Goal: Information Seeking & Learning: Learn about a topic

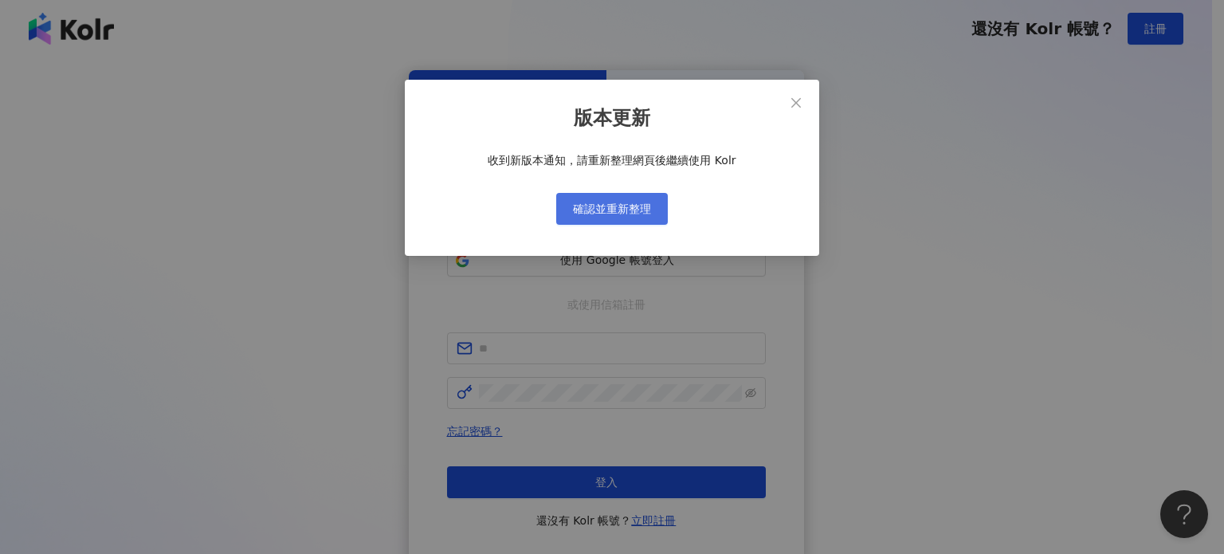
click at [621, 210] on span "確認並重新整理" at bounding box center [612, 208] width 78 height 13
drag, startPoint x: 639, startPoint y: 204, endPoint x: 659, endPoint y: 197, distance: 21.2
click at [638, 205] on span "確認並重新整理" at bounding box center [612, 208] width 78 height 13
click at [791, 99] on icon "close" at bounding box center [795, 102] width 13 height 13
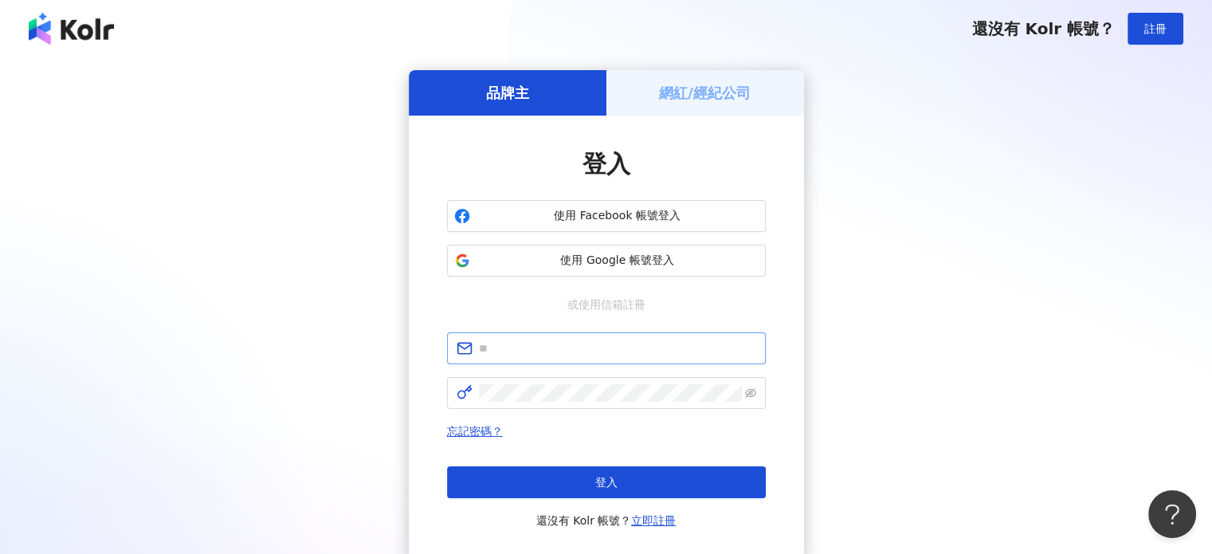
click at [546, 360] on span at bounding box center [606, 348] width 319 height 32
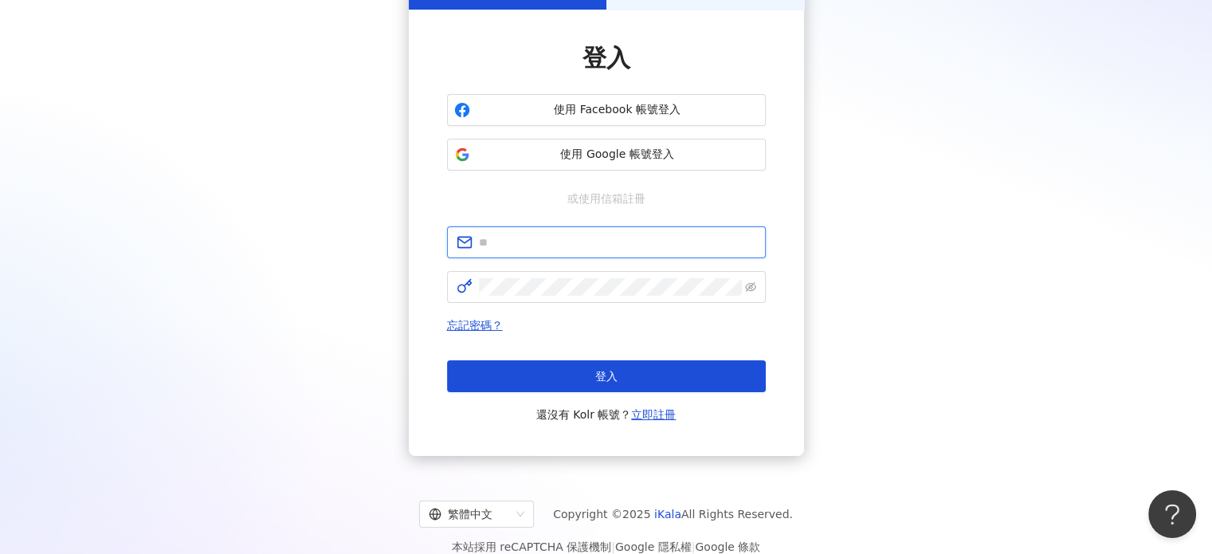
scroll to position [127, 0]
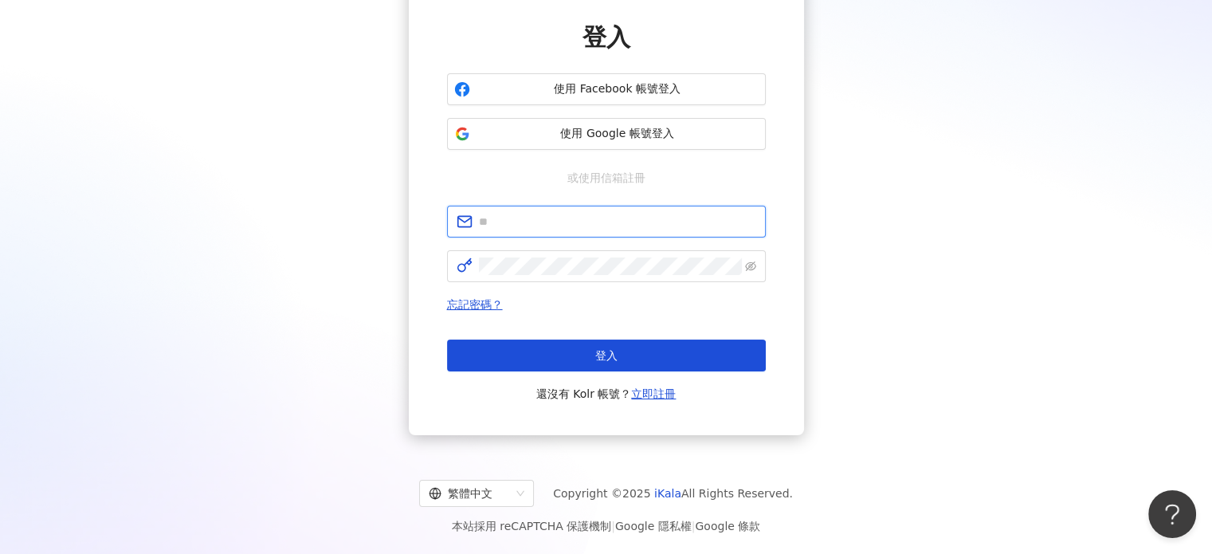
paste input "**********"
type input "**********"
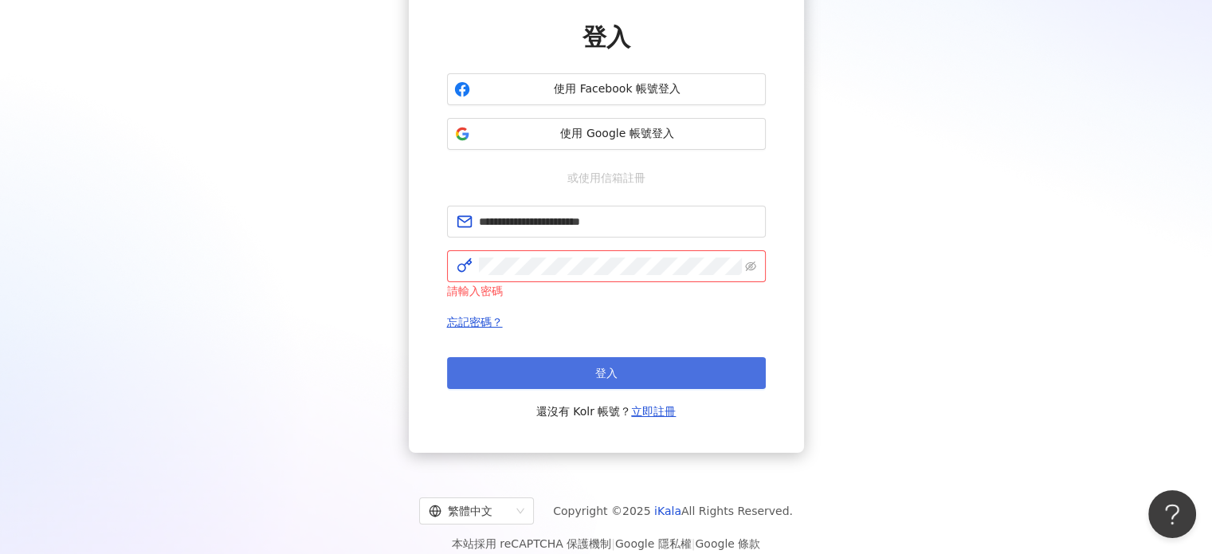
click at [607, 370] on span "登入" at bounding box center [606, 372] width 22 height 13
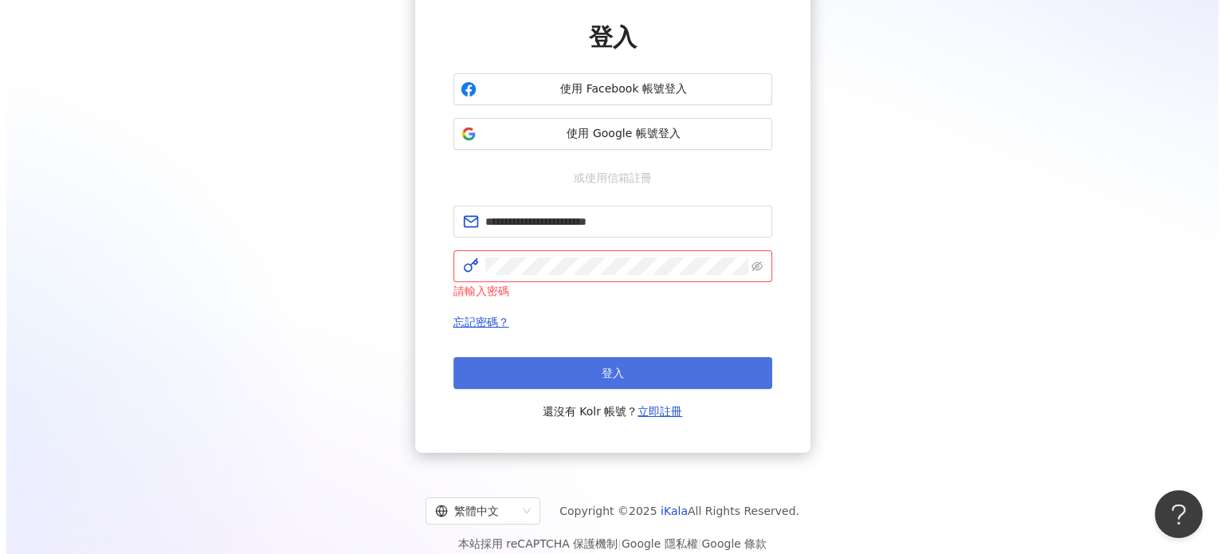
scroll to position [73, 0]
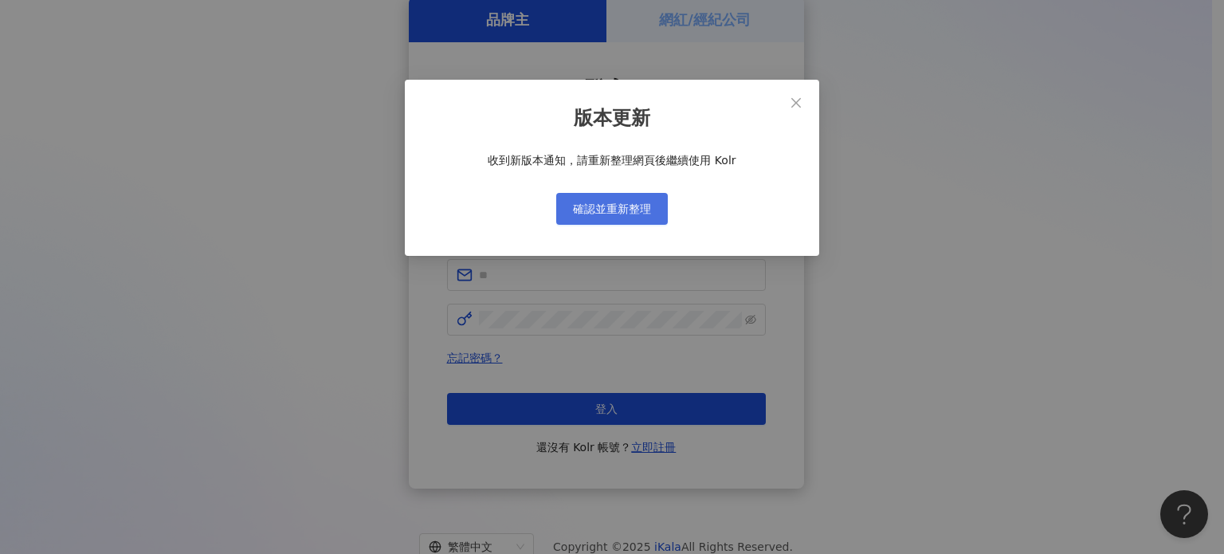
click at [627, 208] on span "確認並重新整理" at bounding box center [612, 208] width 78 height 13
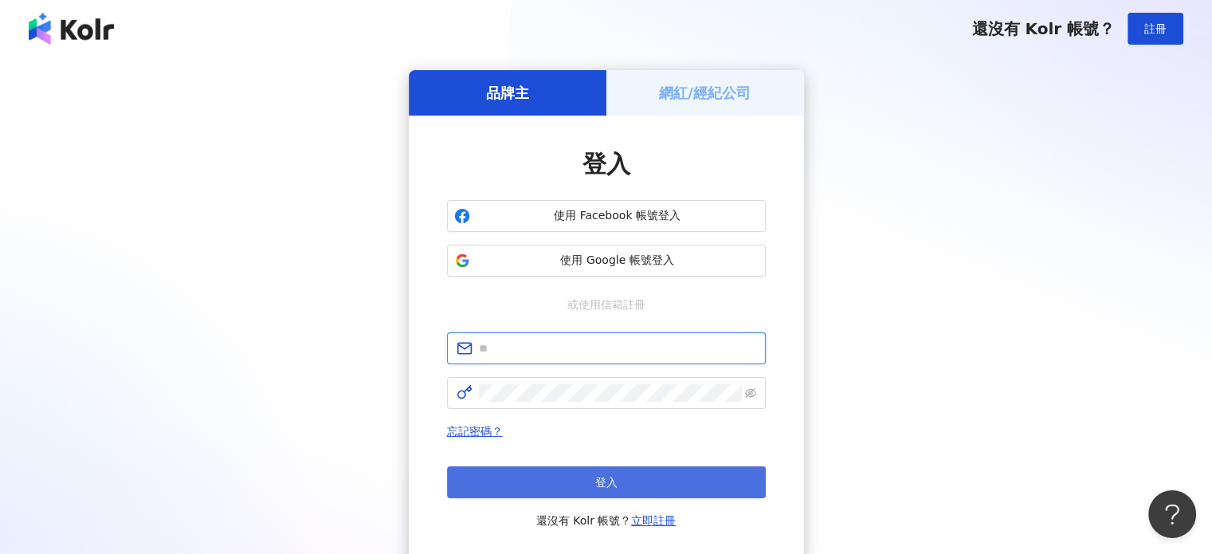
type input "**********"
click at [626, 480] on button "登入" at bounding box center [606, 482] width 319 height 32
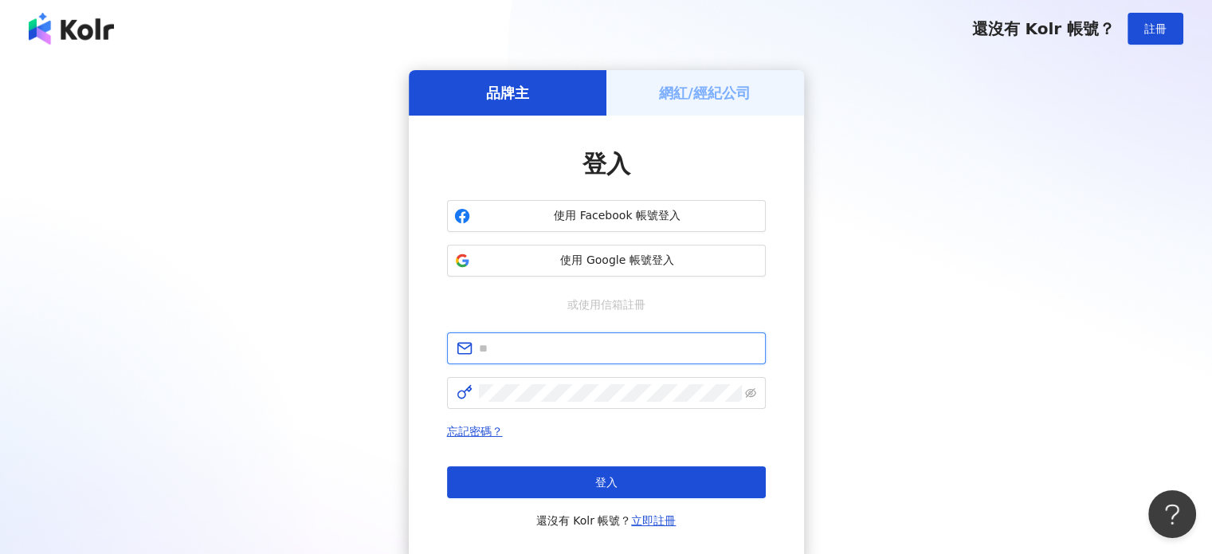
type input "**********"
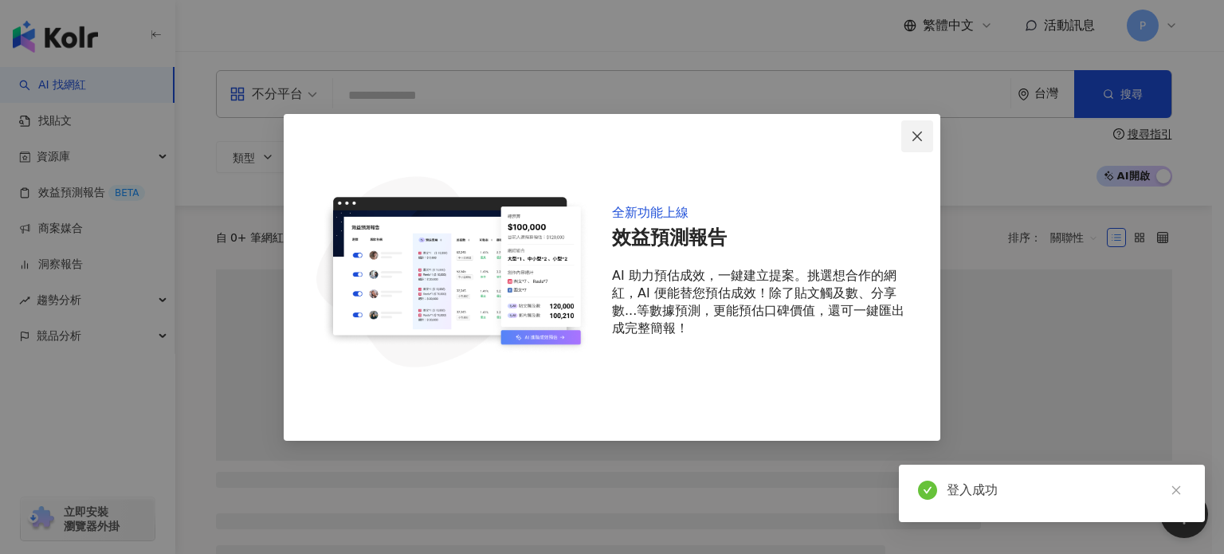
click at [918, 137] on icon "close" at bounding box center [917, 136] width 10 height 10
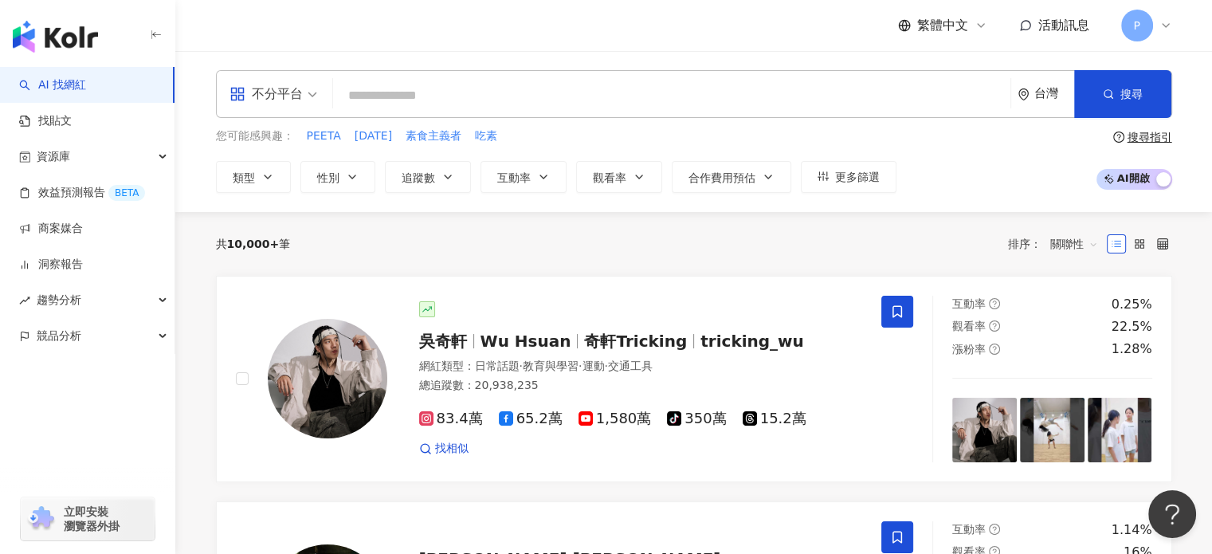
click at [554, 90] on input "search" at bounding box center [671, 95] width 664 height 30
paste input "****"
type input "****"
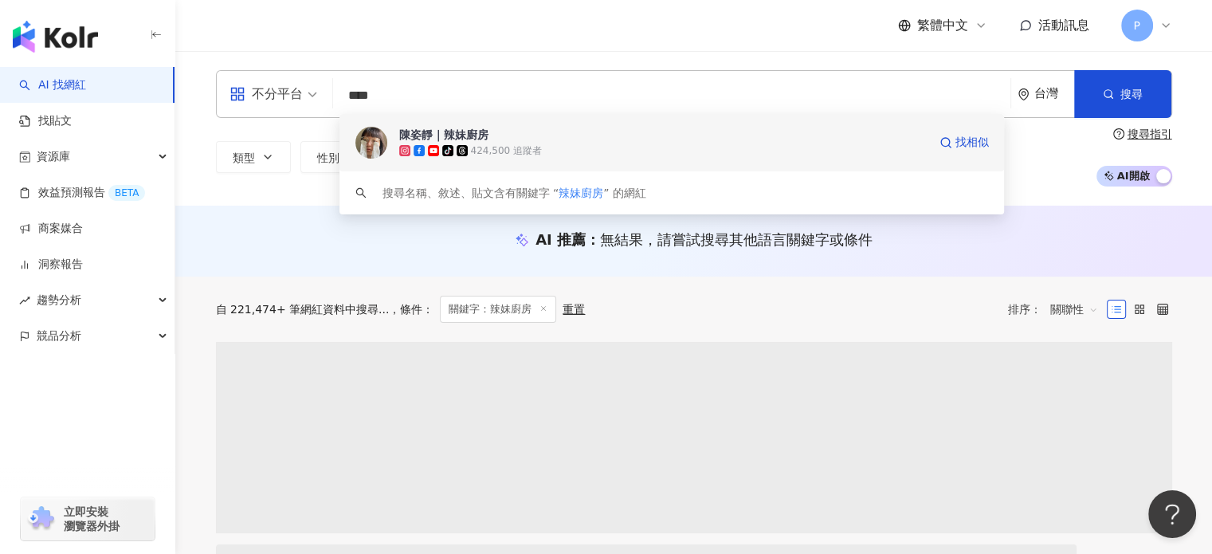
click at [531, 144] on div "424,500 追蹤者" at bounding box center [506, 151] width 71 height 14
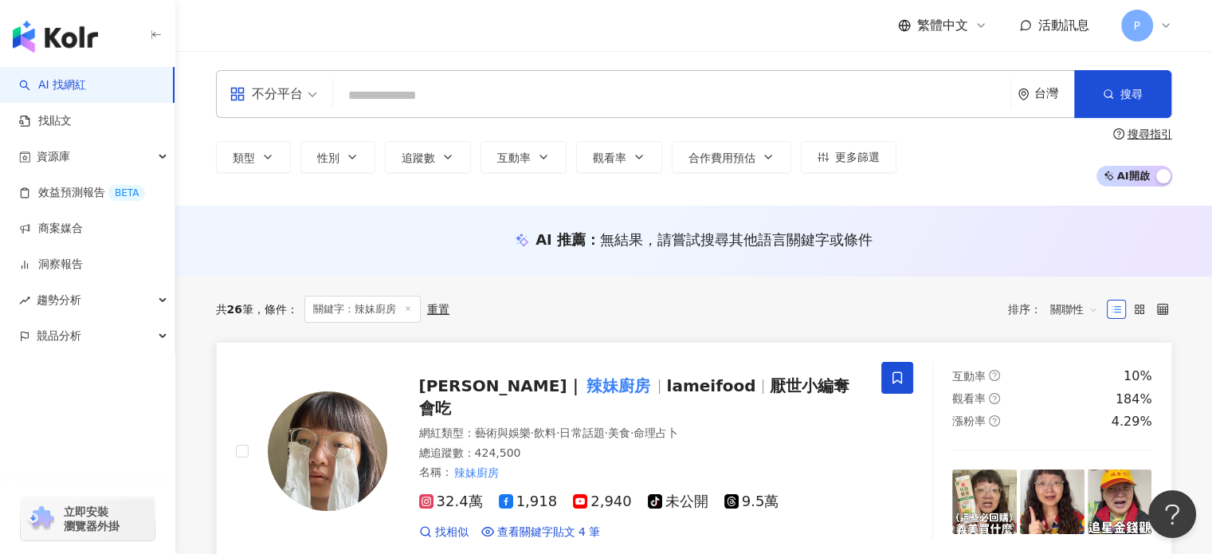
click at [442, 524] on span "找相似" at bounding box center [451, 532] width 33 height 16
click at [444, 111] on input "search" at bounding box center [671, 95] width 664 height 30
paste input "**********"
type input "**********"
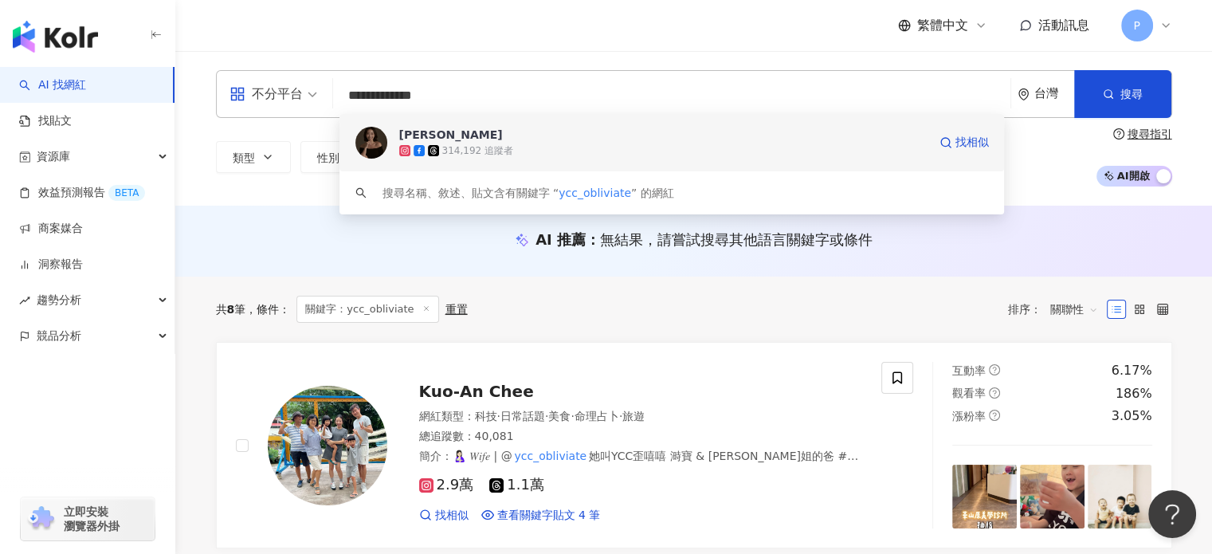
click at [462, 132] on div "Yu Chieh Chou" at bounding box center [451, 135] width 104 height 16
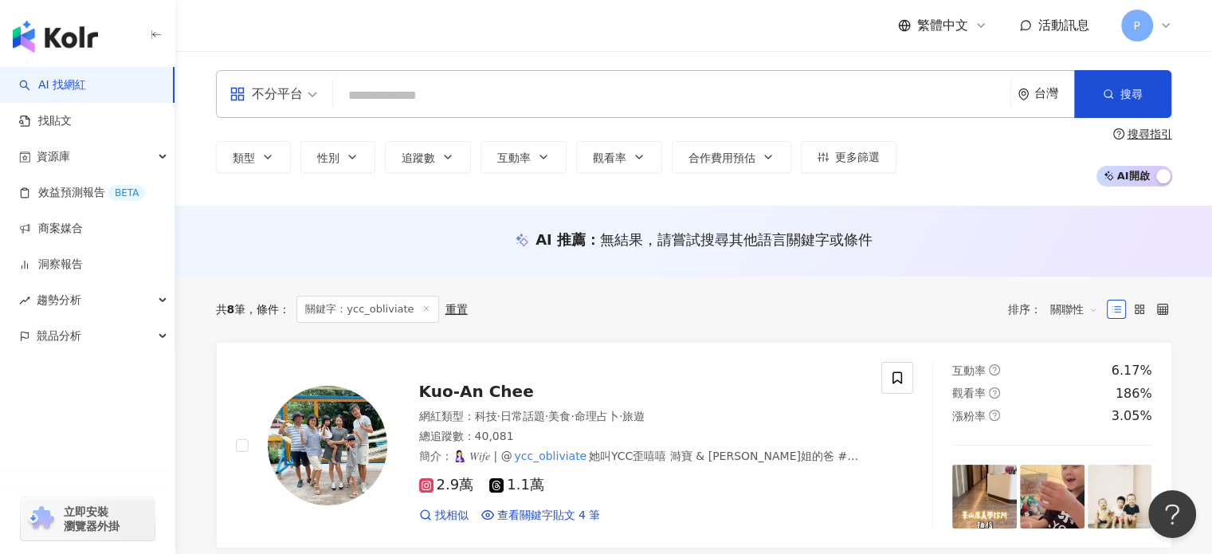
click at [494, 100] on input "search" at bounding box center [671, 95] width 664 height 30
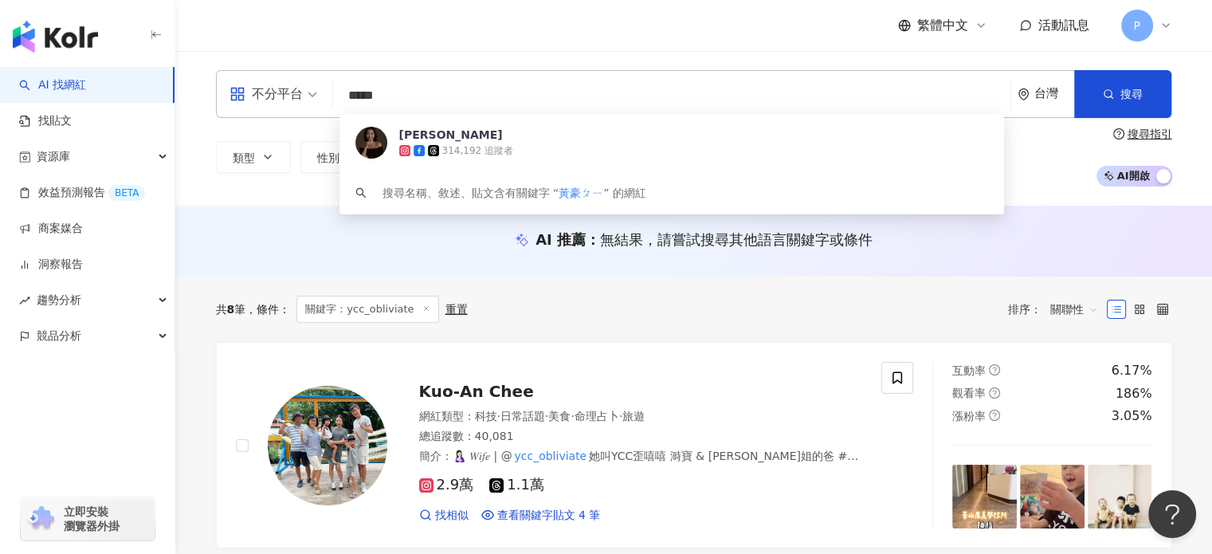
type input "***"
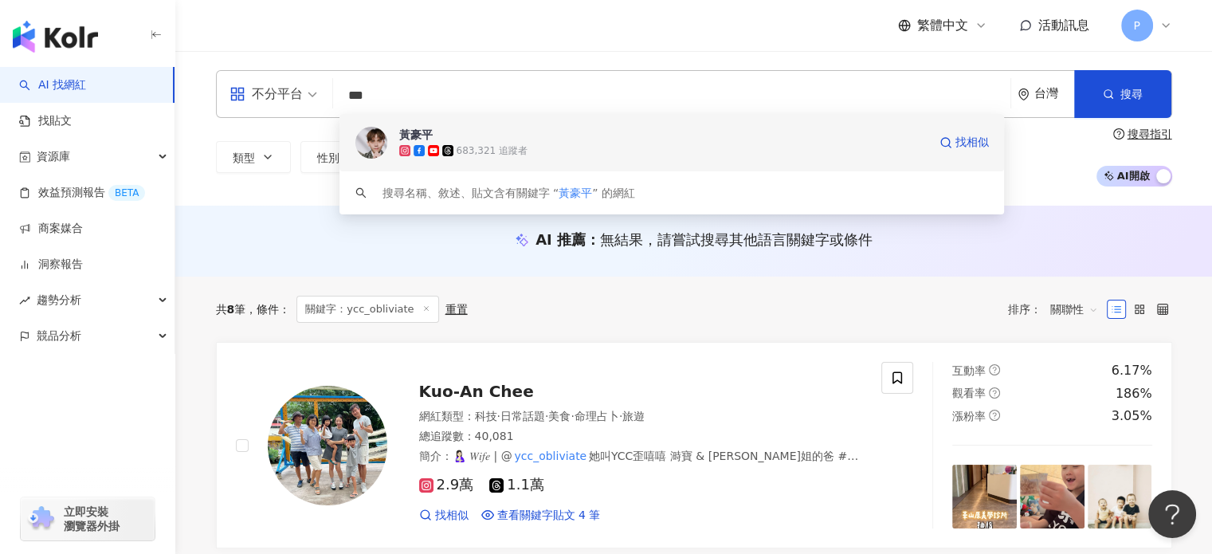
click at [542, 155] on div "683,321 追蹤者" at bounding box center [663, 151] width 528 height 16
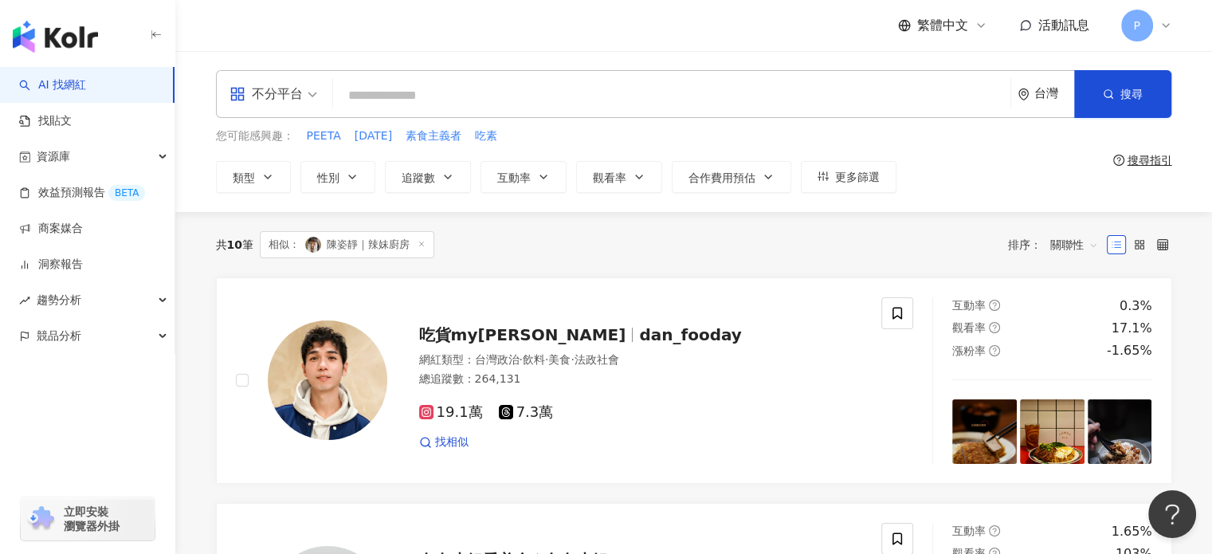
click at [409, 100] on input "search" at bounding box center [671, 95] width 664 height 30
type input "**"
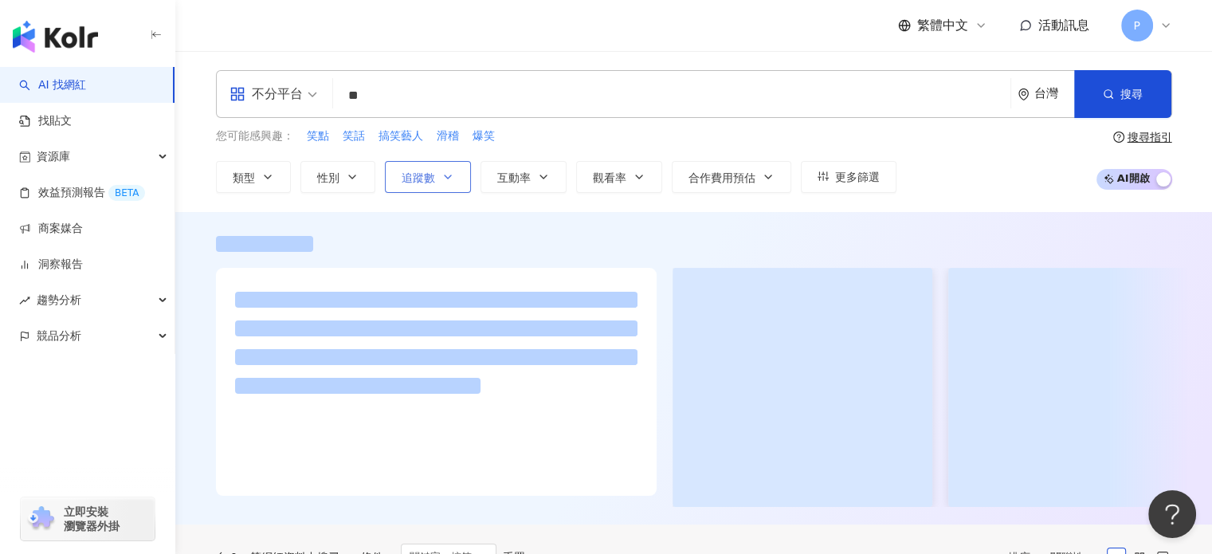
click at [419, 173] on span "追蹤數" at bounding box center [417, 177] width 33 height 13
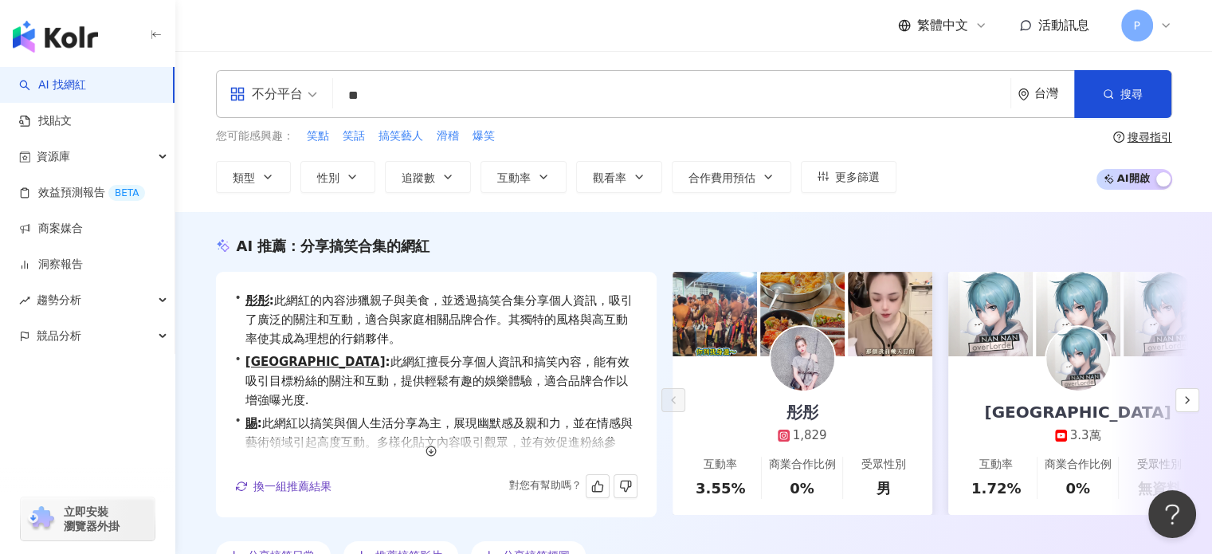
click at [341, 272] on div "• 彤彤 : 此網紅的內容涉獵親子與美食，並透過搞笑合集分享個人資訊，吸引了廣泛的關注和互動，適合與家庭相關品牌合作。其獨特的風格與高互動率使其成為理想的行銷…" at bounding box center [436, 394] width 441 height 245
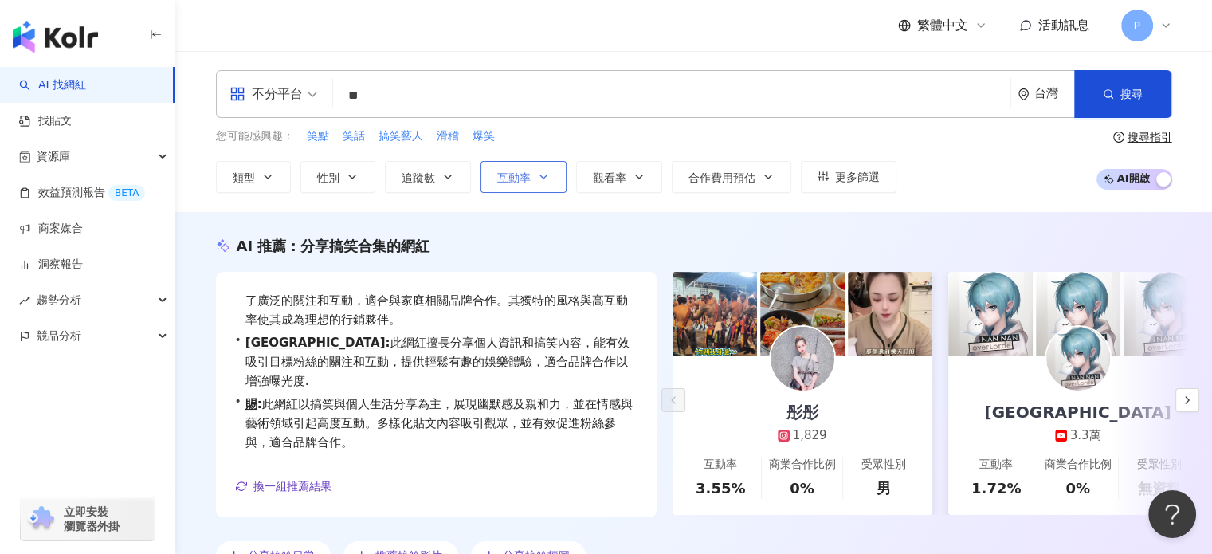
click at [552, 178] on button "互動率" at bounding box center [523, 177] width 86 height 32
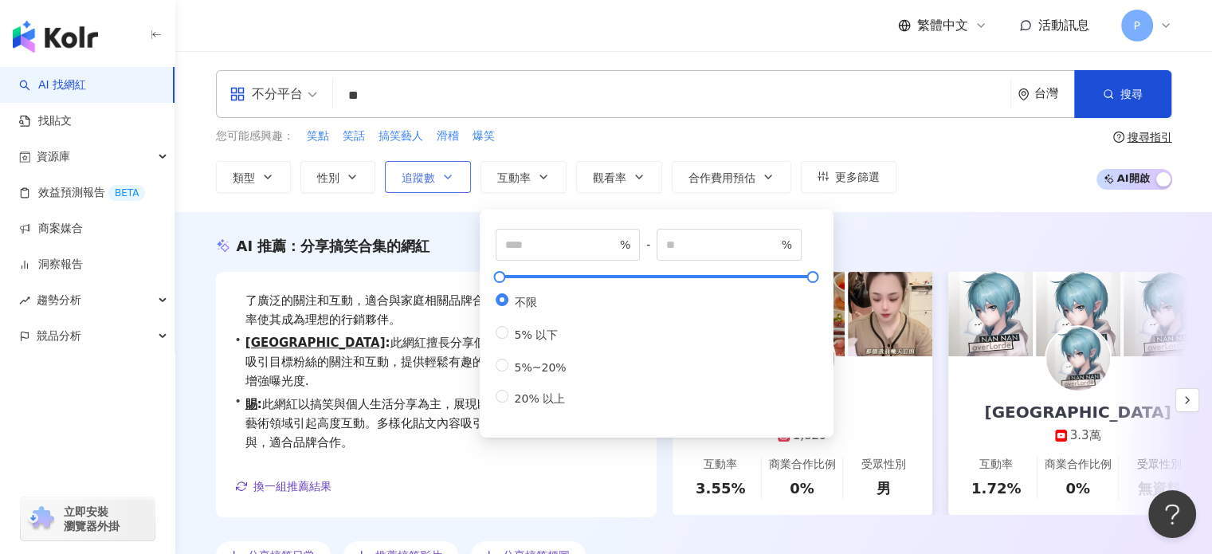
click at [449, 181] on icon "button" at bounding box center [447, 176] width 13 height 13
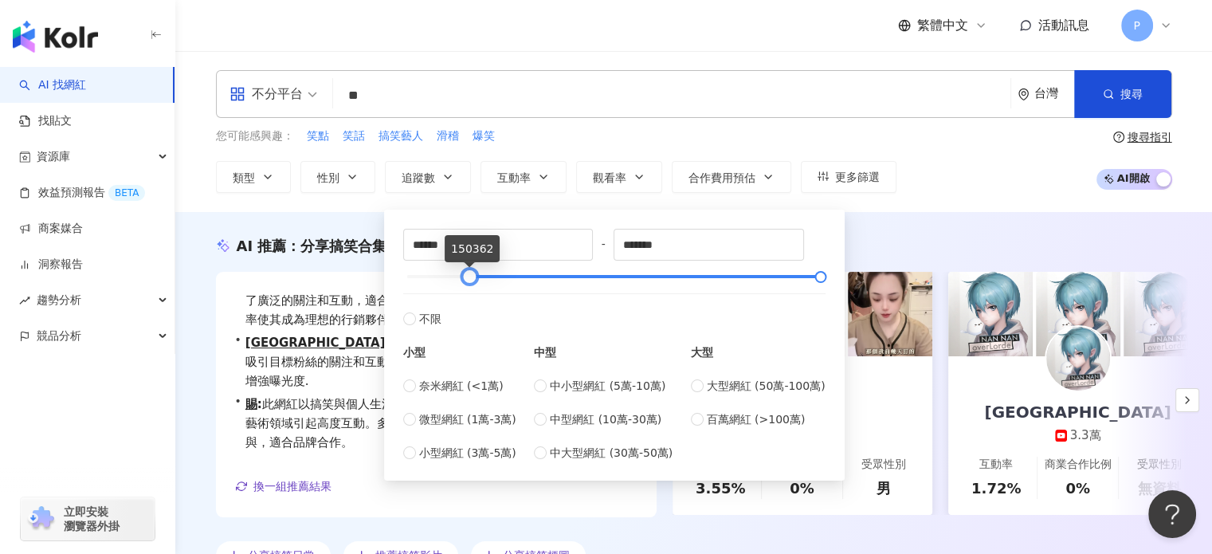
type input "******"
drag, startPoint x: 406, startPoint y: 280, endPoint x: 470, endPoint y: 263, distance: 66.1
click at [470, 263] on div "****** - ******* 不限 小型 奈米網紅 (<1萬) 微型網紅 (1萬-3萬) 小型網紅 (3萬-5萬) 中型 中小型網紅 (5萬-10萬) 中…" at bounding box center [614, 345] width 422 height 233
click at [1000, 136] on div "您可能感興趣： 笑點 笑話 搞笑藝人 滑稽 爆笑 類型 性別 追蹤數 互動率 觀看率 合作費用預估 更多篩選 ****** - ******* 不限 小型 奈…" at bounding box center [694, 159] width 956 height 65
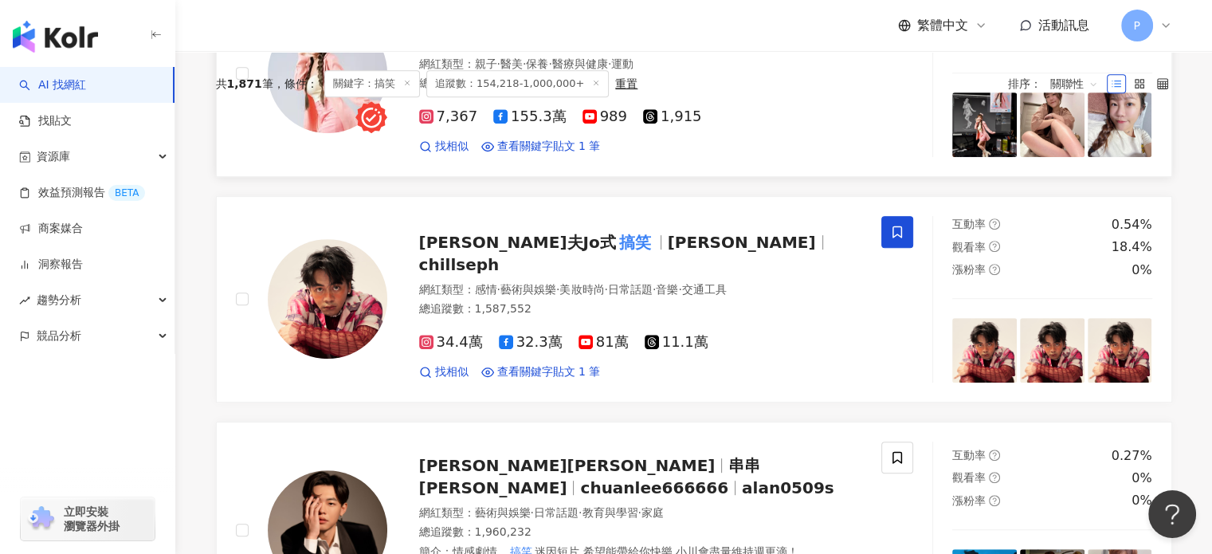
scroll to position [717, 0]
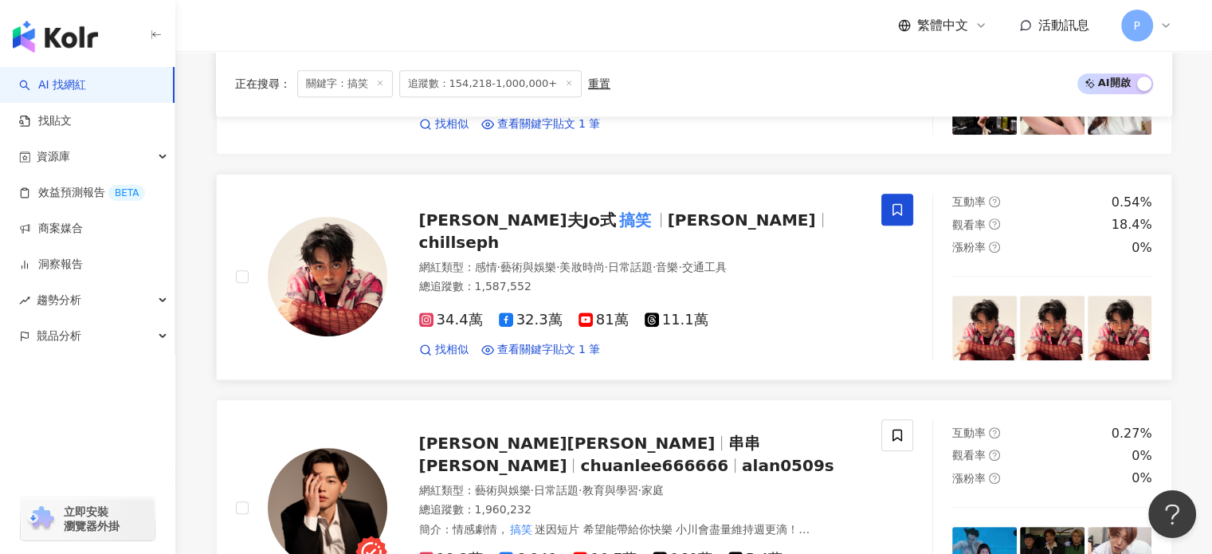
click at [443, 229] on span "喬瑟夫Jo式" at bounding box center [517, 219] width 197 height 19
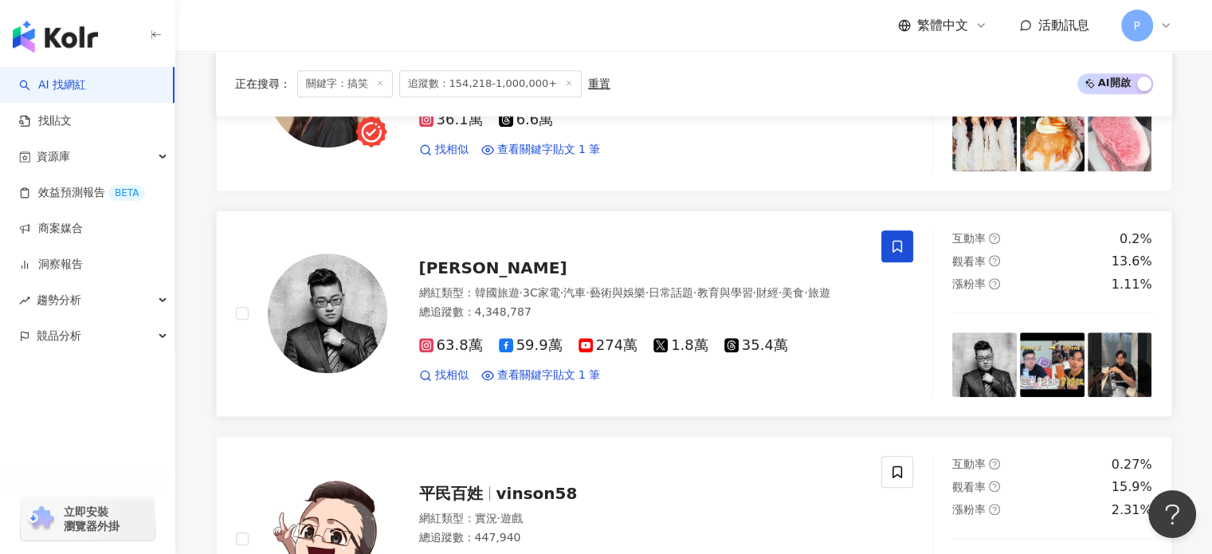
scroll to position [1354, 0]
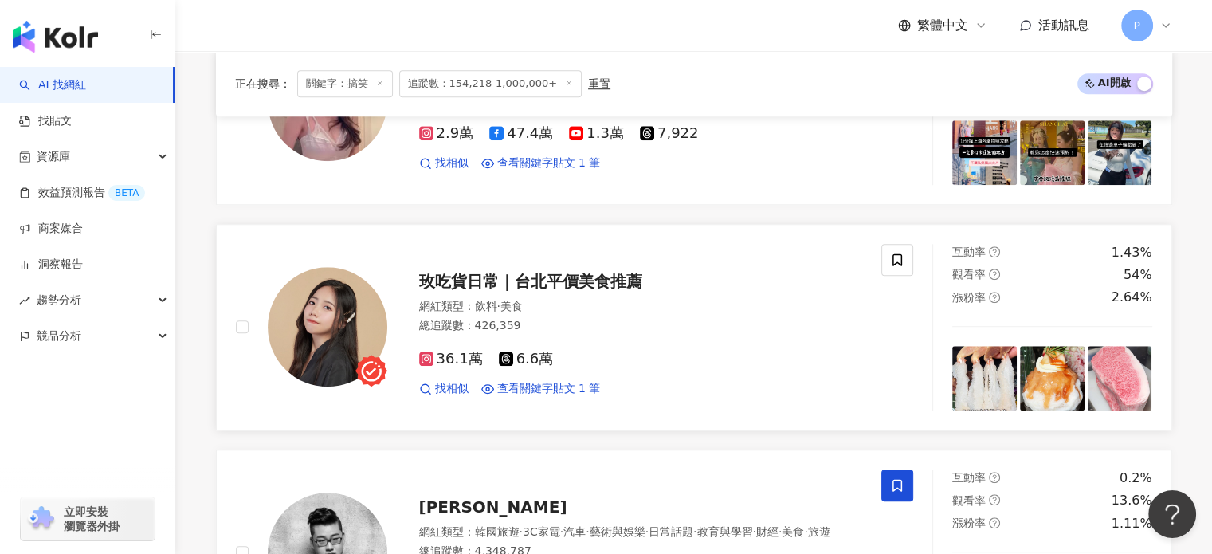
click at [493, 273] on span "玫吃貨日常｜台北平價美食推薦" at bounding box center [530, 281] width 223 height 19
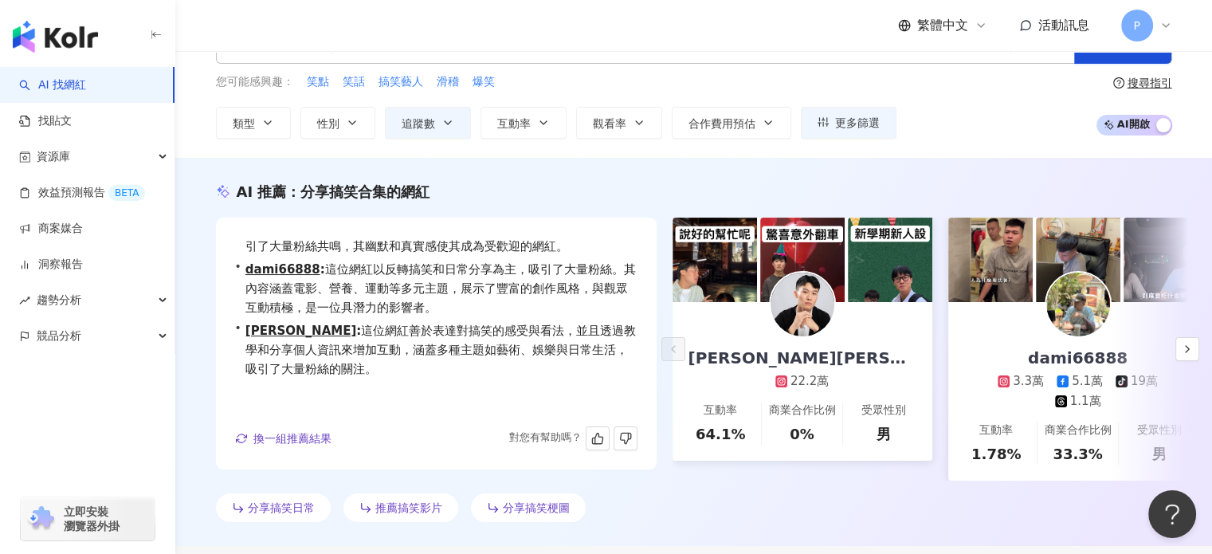
scroll to position [0, 0]
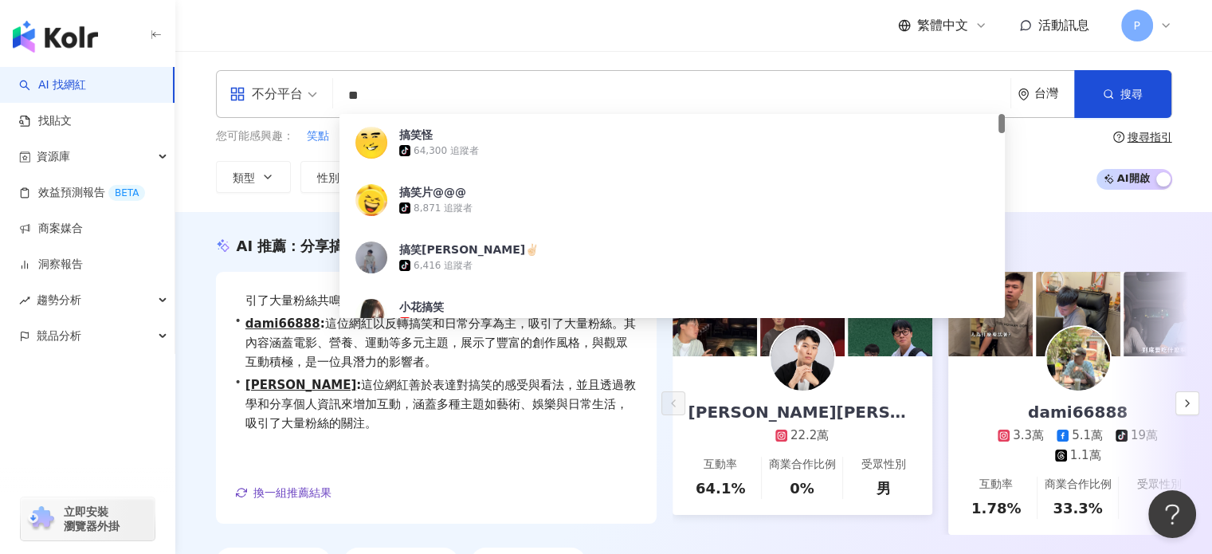
drag, startPoint x: 468, startPoint y: 102, endPoint x: 308, endPoint y: 102, distance: 159.3
click at [308, 102] on div "不分平台 ** 台灣 搜尋 fc5d1fe6-a353-49df-b38b-33f08dc66038 搞笑怪 tiktok-icon 64,300 追蹤者 搞…" at bounding box center [694, 94] width 956 height 48
paste input "***"
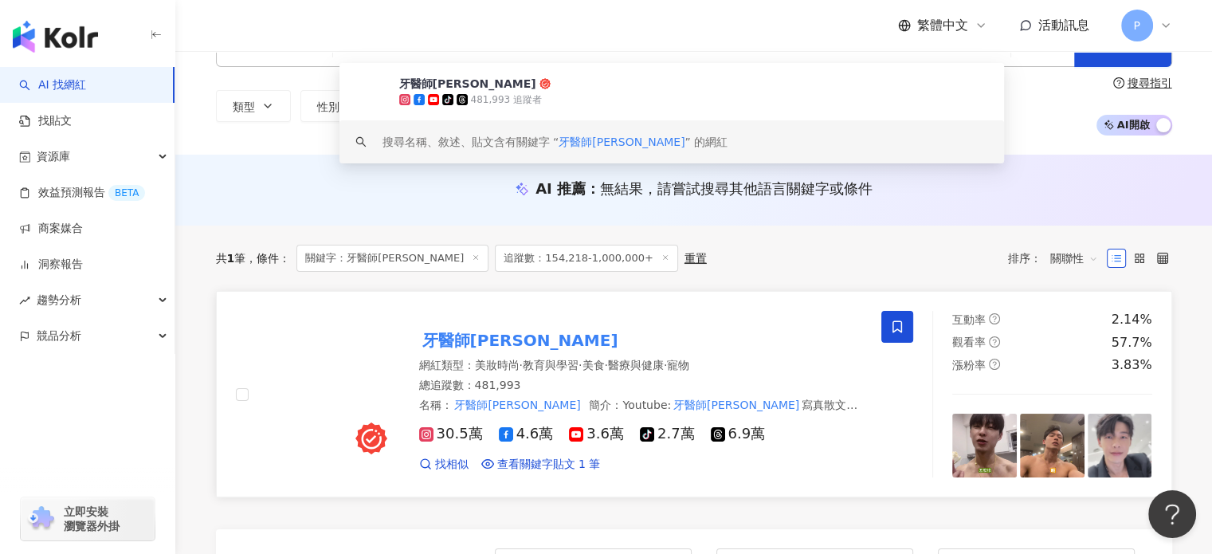
scroll to position [80, 0]
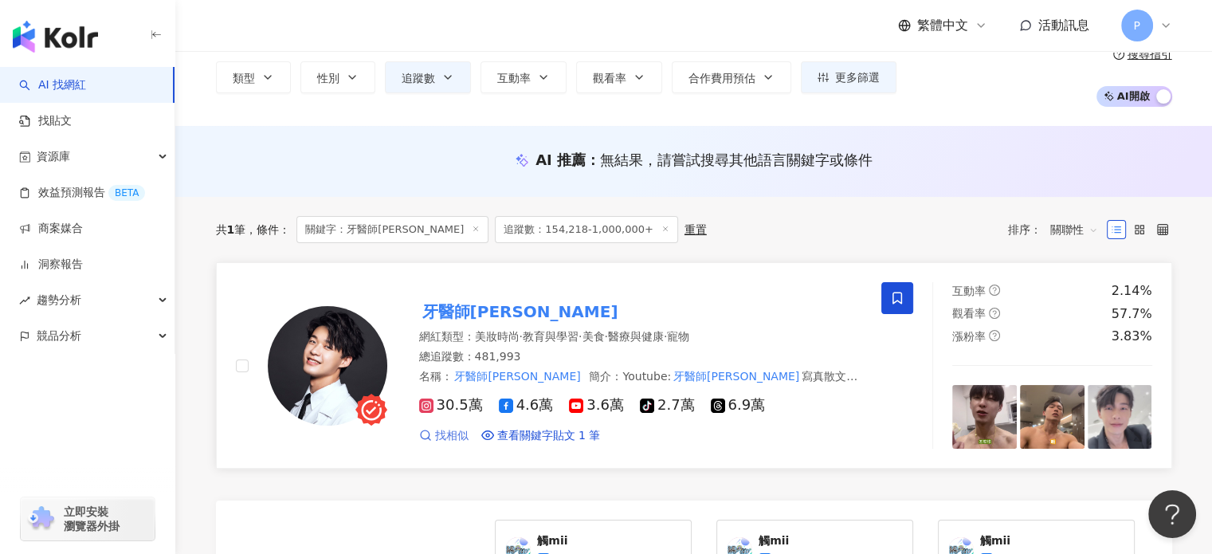
click at [433, 440] on link "找相似" at bounding box center [443, 436] width 49 height 16
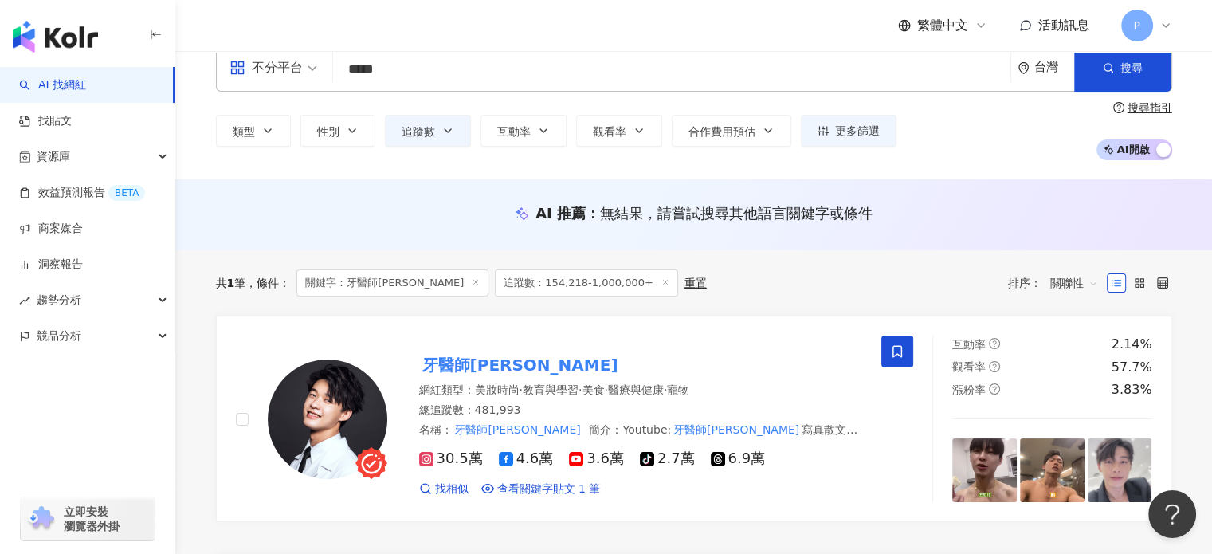
scroll to position [0, 0]
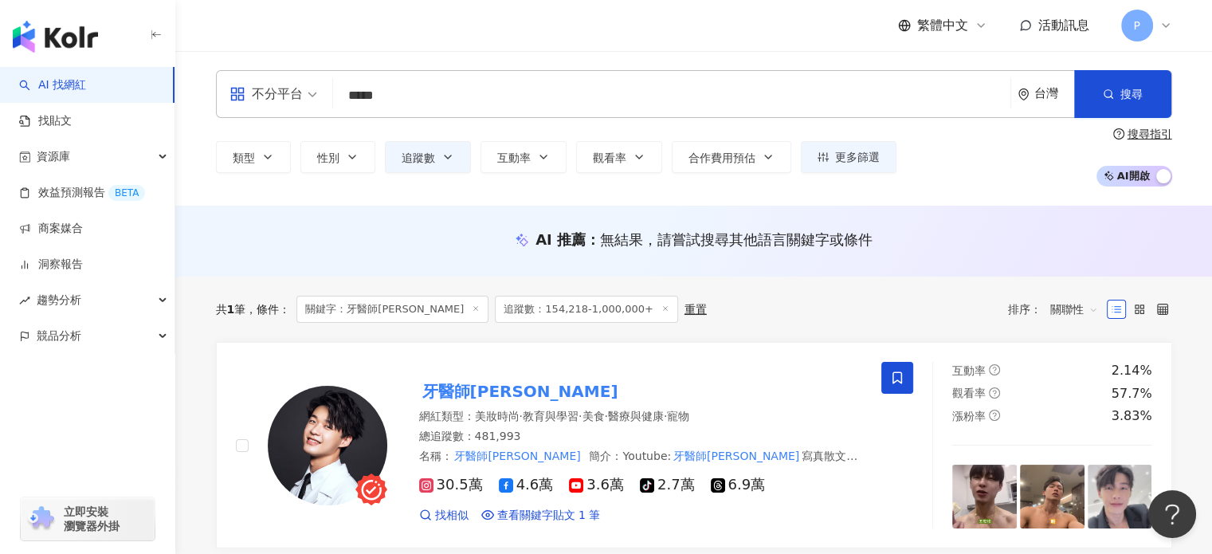
drag, startPoint x: 424, startPoint y: 96, endPoint x: 275, endPoint y: 59, distance: 153.4
click at [275, 59] on div "不分平台 ***** 台灣 搜尋 08d0c4f3-36bc-4036-893d-3e3656b3b271 keyword 牙醫師炫晨 tiktok-icon…" at bounding box center [693, 128] width 1036 height 155
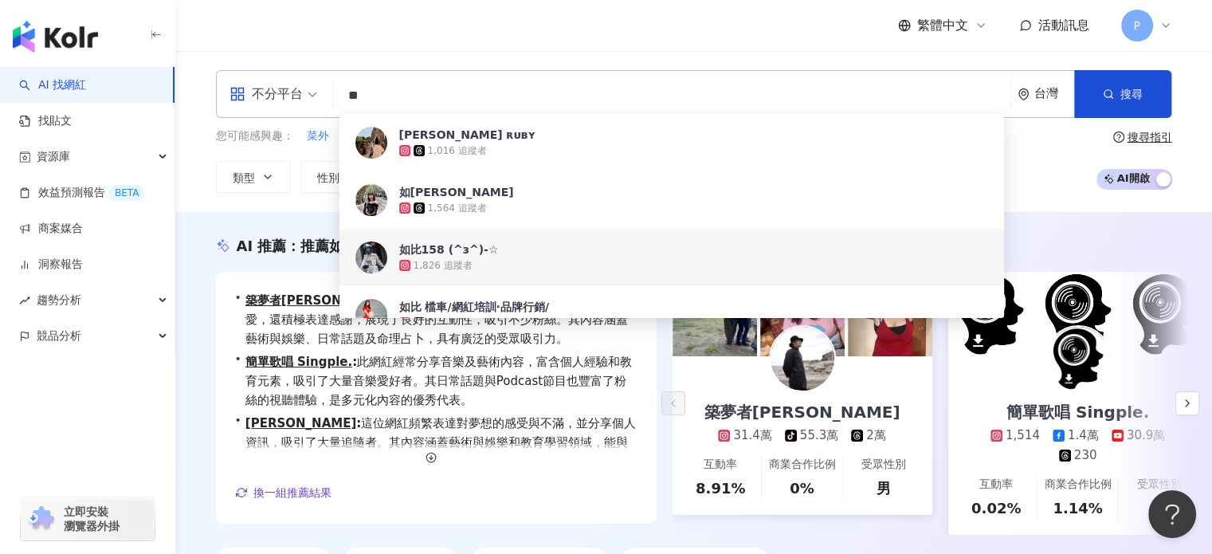
type input "**"
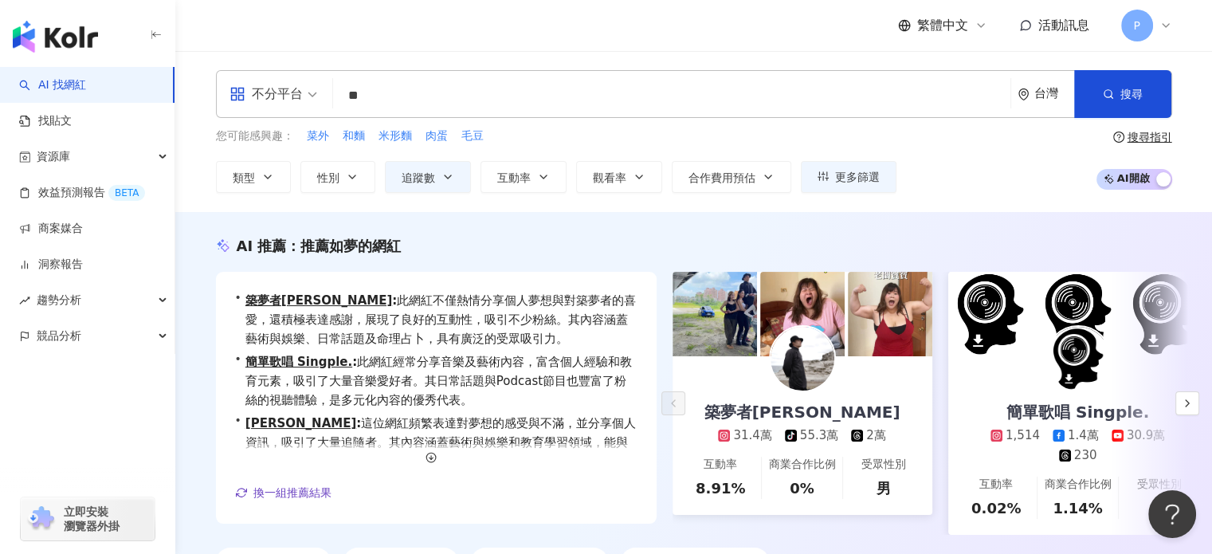
click at [211, 402] on div "AI 推薦 ： 推薦如夢的網紅 • 築夢者哈利 : 此網紅不僅熱情分享個人夢想與對築夢者的喜愛，還積極表達感謝，展現了良好的互動性，吸引不少粉絲。其內容涵蓋藝…" at bounding box center [694, 409] width 1020 height 347
click at [439, 93] on input "**" at bounding box center [671, 95] width 664 height 30
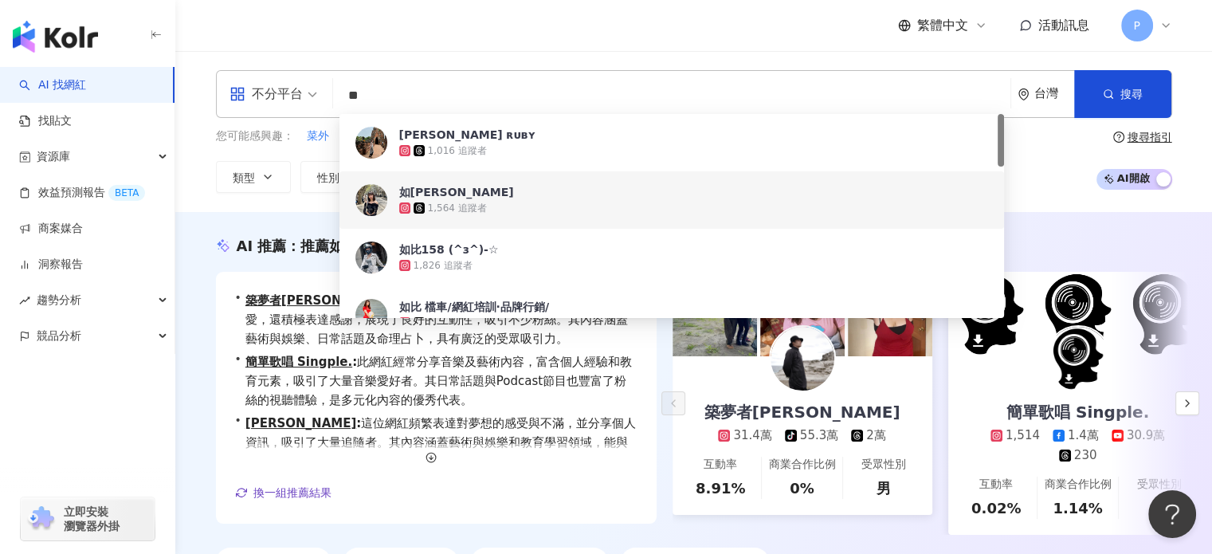
click at [507, 200] on div "1,564 追蹤者" at bounding box center [693, 208] width 589 height 16
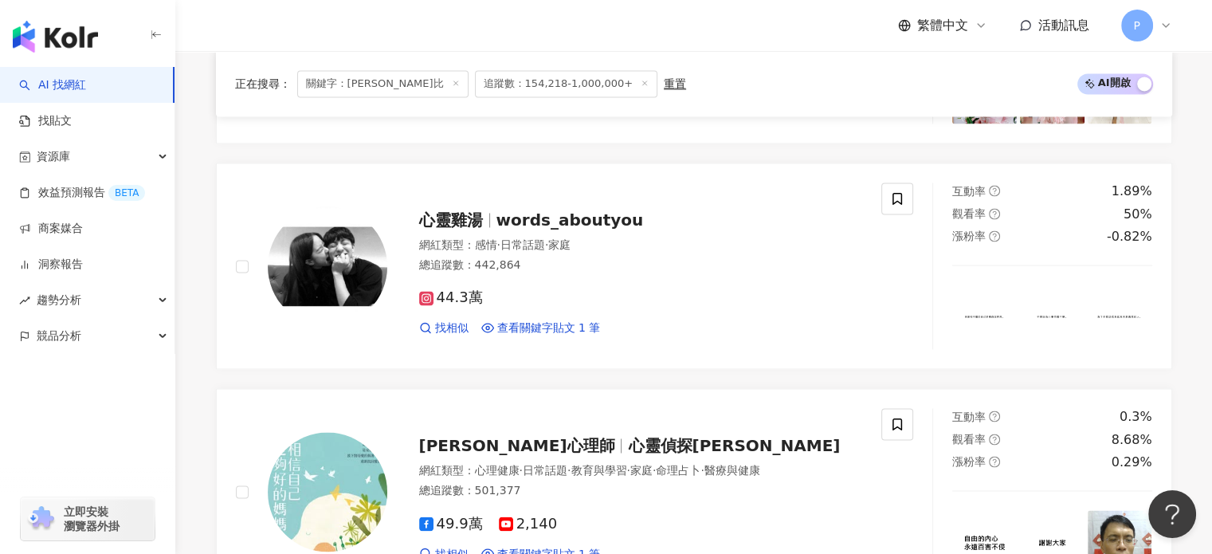
scroll to position [2469, 0]
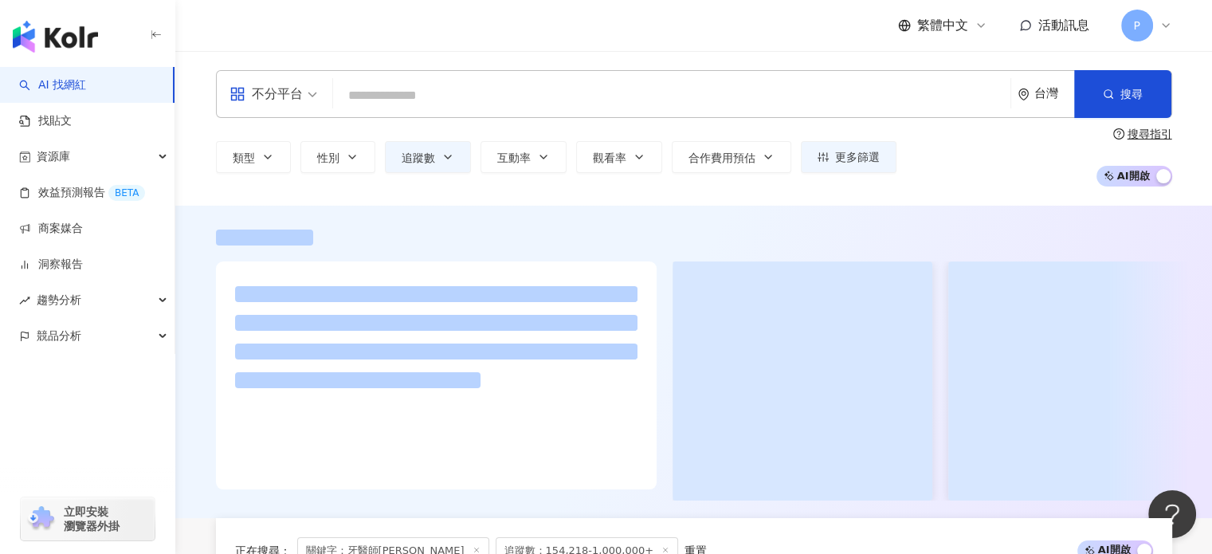
click at [546, 123] on div "不分平台 台灣 搜尋 54d3bfa6-031e-4c74-afa8-fed6cf769cc3 劉如 ʀᴜʙʏ 1,016 追蹤者 如比陳 1,564 追蹤者…" at bounding box center [694, 128] width 1020 height 116
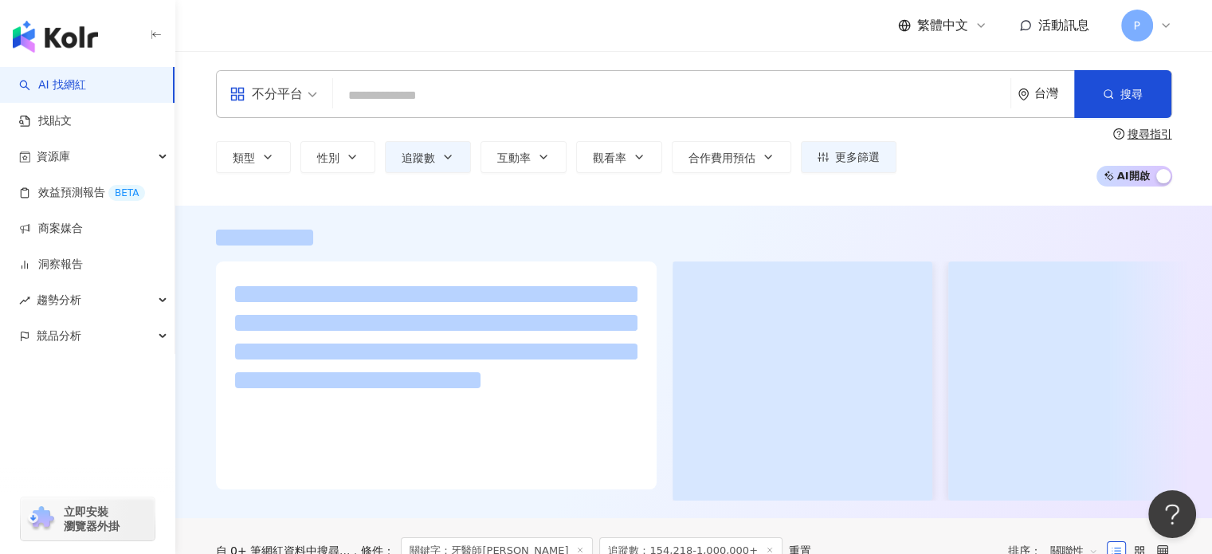
click at [542, 109] on input "search" at bounding box center [671, 95] width 664 height 30
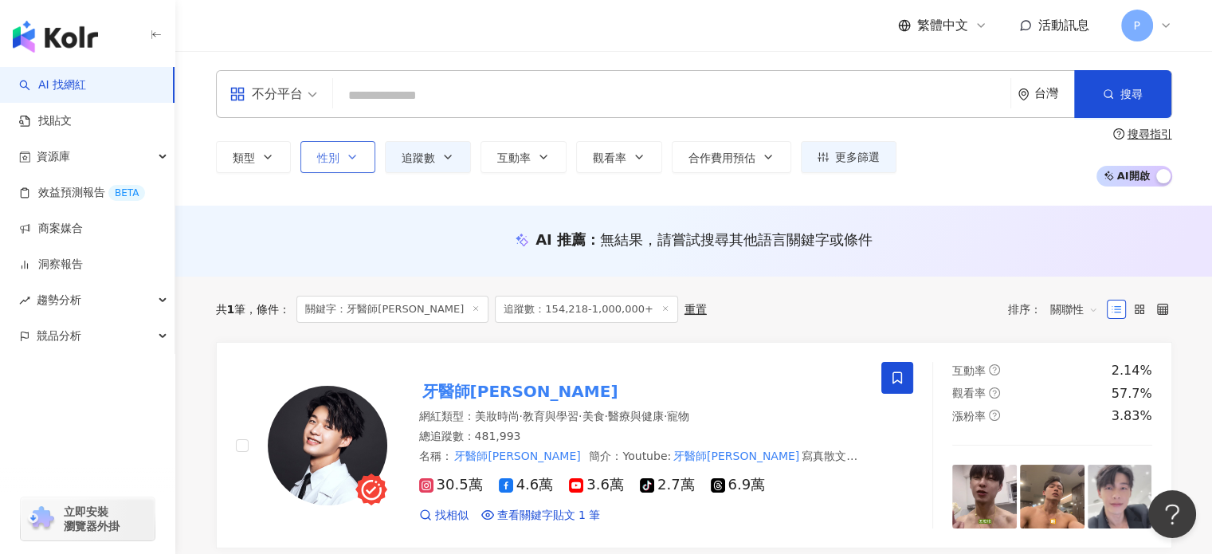
click at [320, 155] on span "性別" at bounding box center [328, 157] width 22 height 13
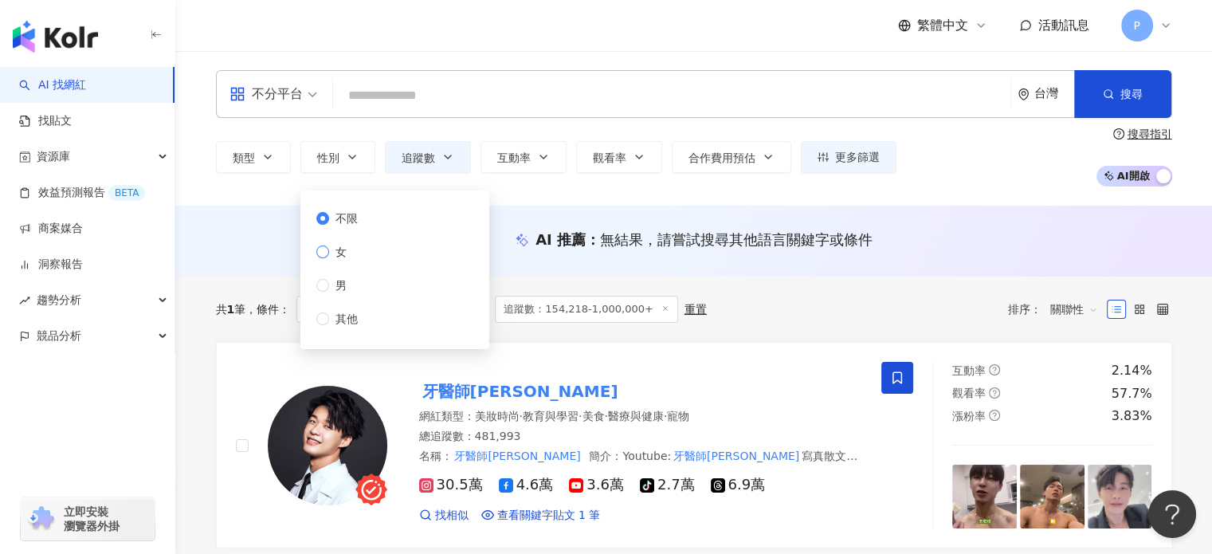
click at [351, 247] on span "女" at bounding box center [341, 252] width 24 height 18
click at [429, 159] on span "追蹤數" at bounding box center [417, 157] width 33 height 13
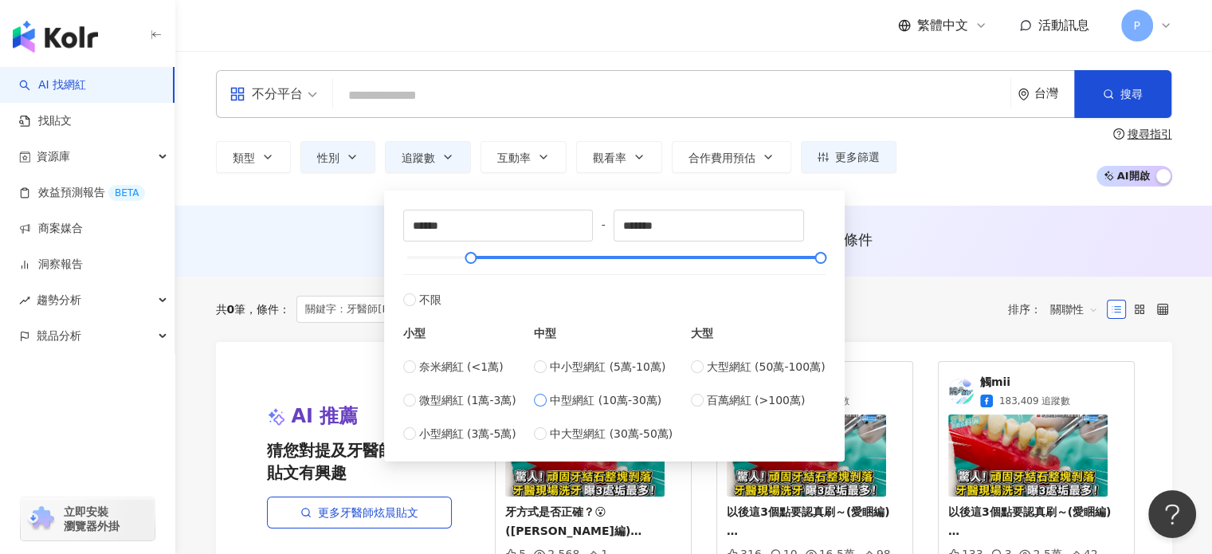
click at [562, 391] on span "中型網紅 (10萬-30萬)" at bounding box center [606, 400] width 112 height 18
type input "******"
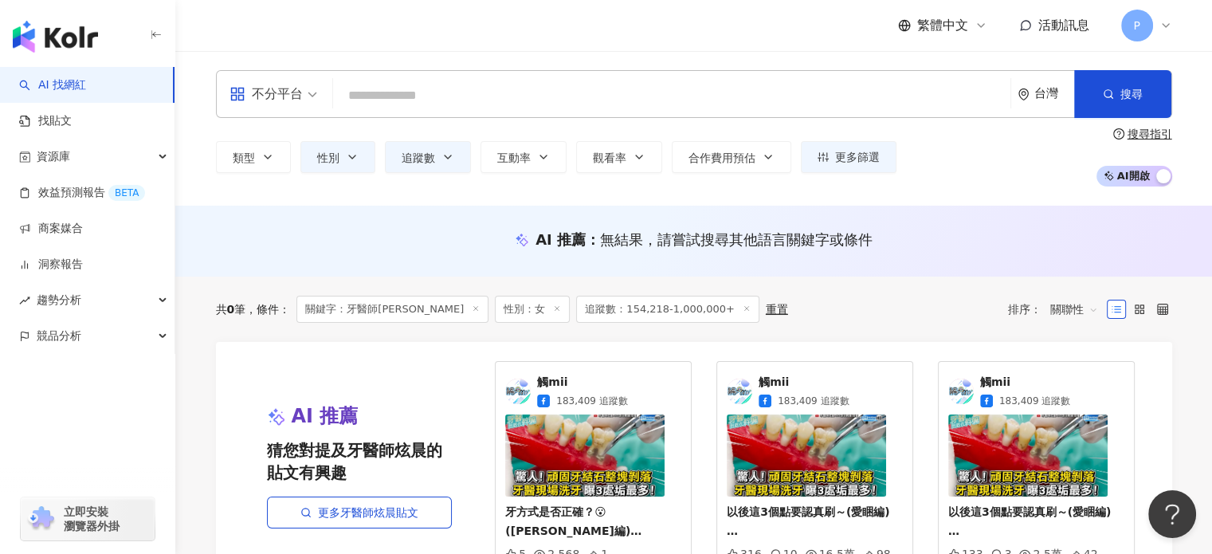
click at [1036, 157] on div "類型 性別 追蹤數 互動率 觀看率 合作費用預估 更多篩選 ****** - ****** 不限 小型 奈米網紅 (<1萬) 微型網紅 (1萬-3萬) 小型網…" at bounding box center [694, 156] width 956 height 59
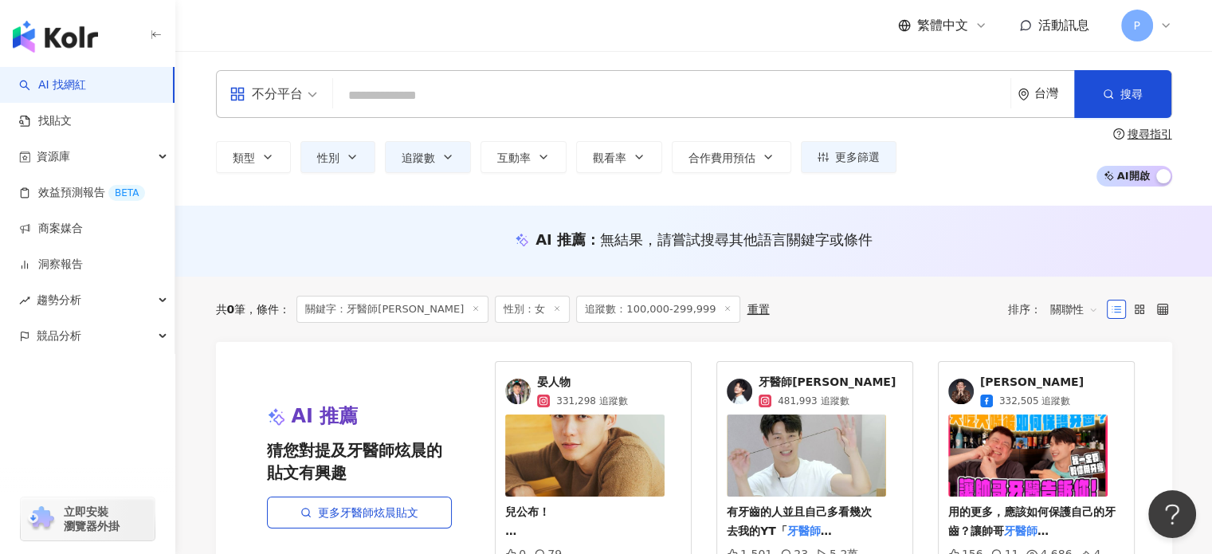
click at [460, 92] on input "search" at bounding box center [671, 95] width 664 height 30
click at [336, 162] on span "性別" at bounding box center [328, 157] width 22 height 13
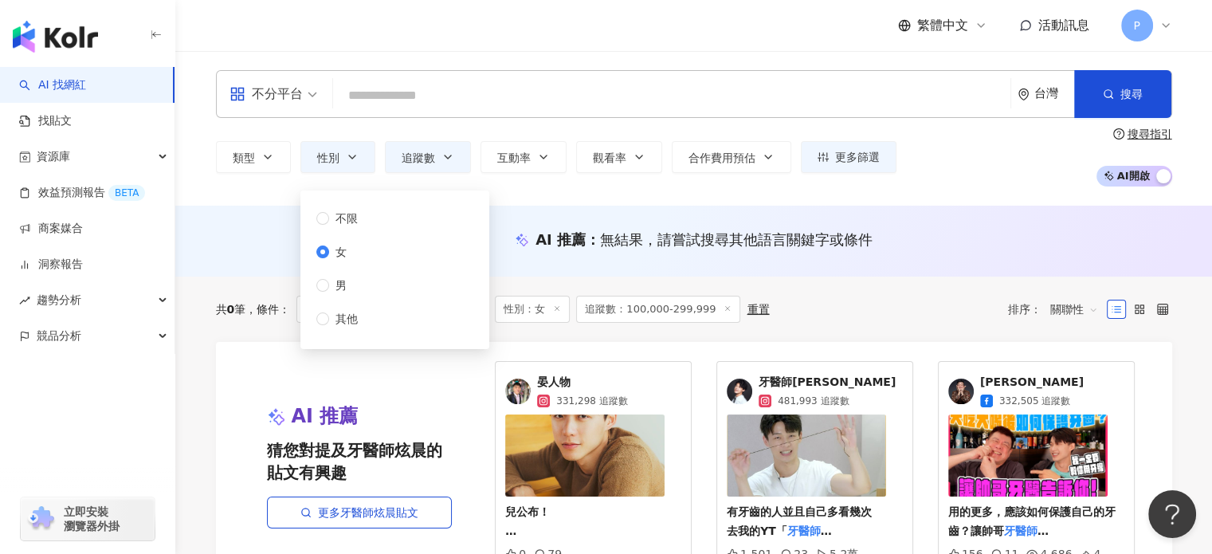
click at [251, 235] on div "AI 推薦 ： 無結果，請嘗試搜尋其他語言關鍵字或條件" at bounding box center [694, 239] width 956 height 20
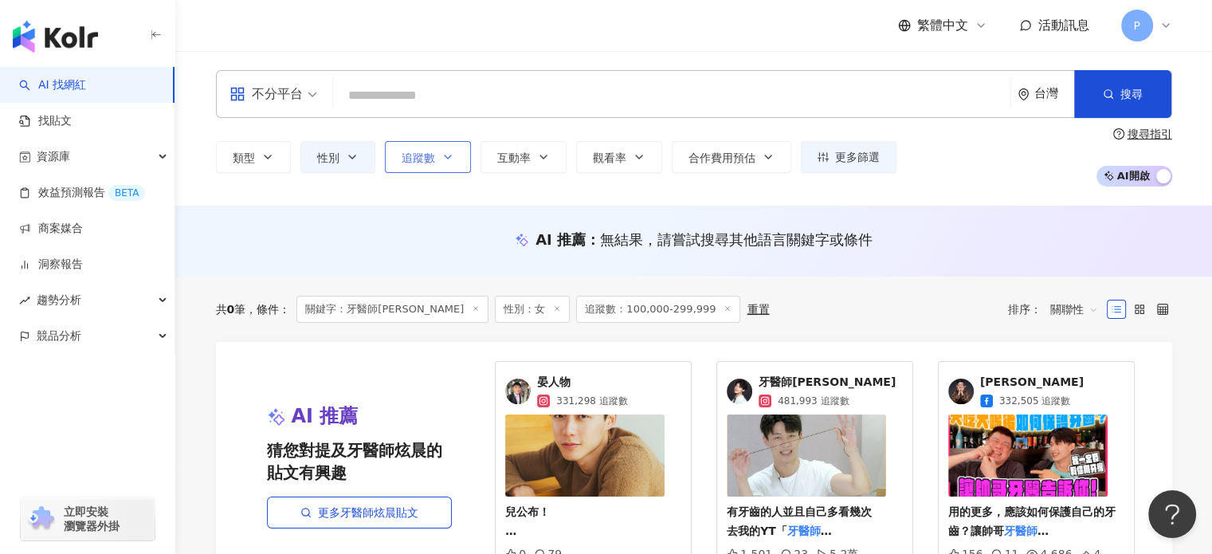
click at [437, 159] on button "追蹤數" at bounding box center [428, 157] width 86 height 32
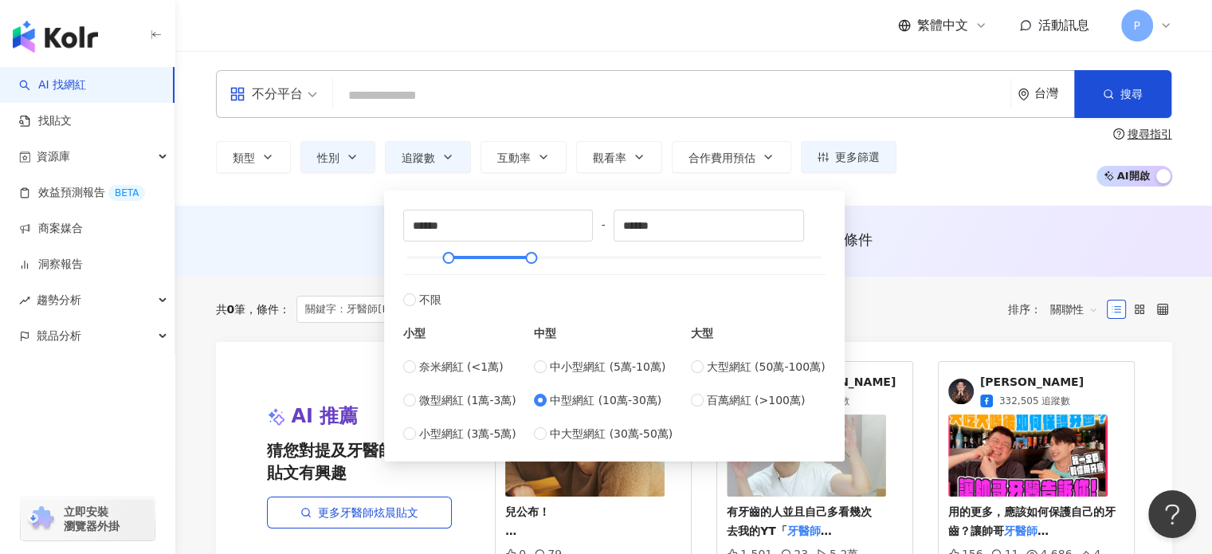
click at [317, 213] on div "AI 推薦 ： 無結果，請嘗試搜尋其他語言關鍵字或條件" at bounding box center [693, 241] width 1036 height 71
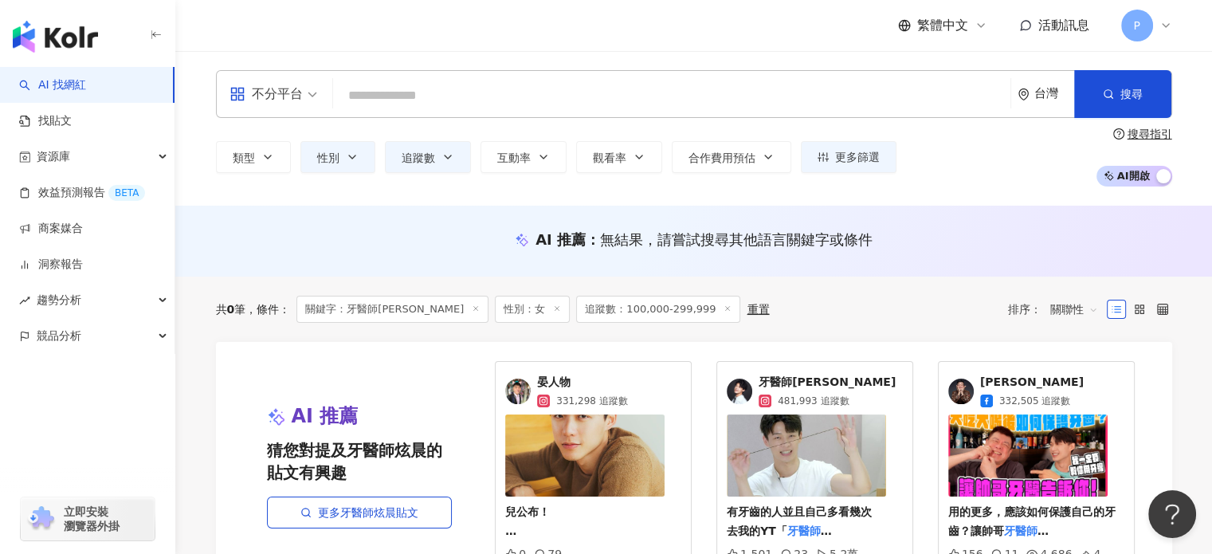
click at [452, 92] on input "search" at bounding box center [671, 95] width 664 height 30
click at [260, 161] on button "類型" at bounding box center [253, 157] width 75 height 32
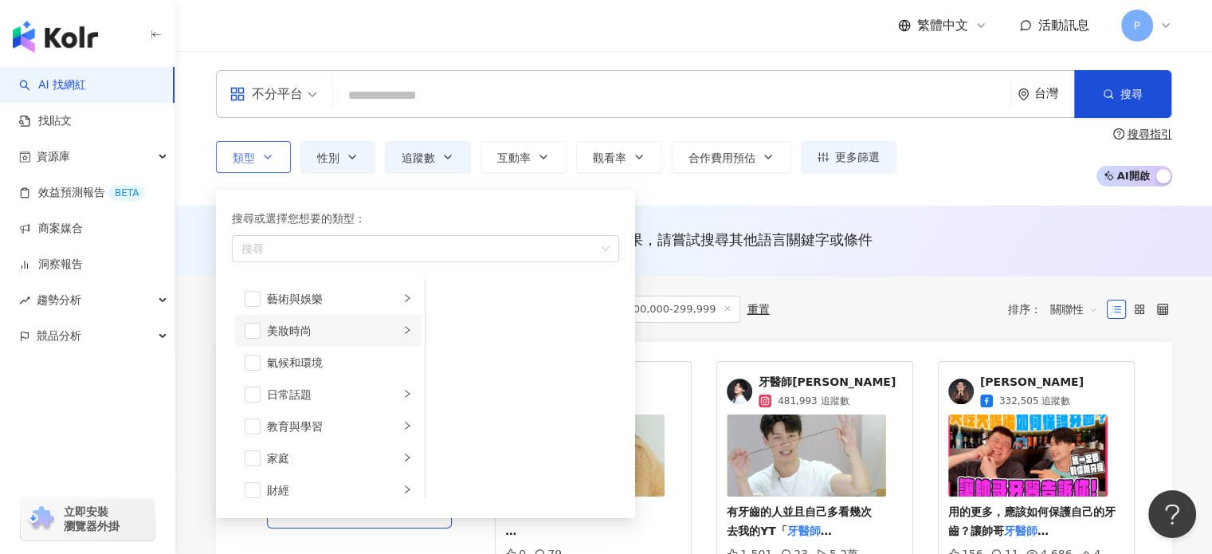
click at [346, 326] on div "美妝時尚" at bounding box center [333, 331] width 132 height 18
click at [246, 331] on span "button" at bounding box center [253, 331] width 16 height 16
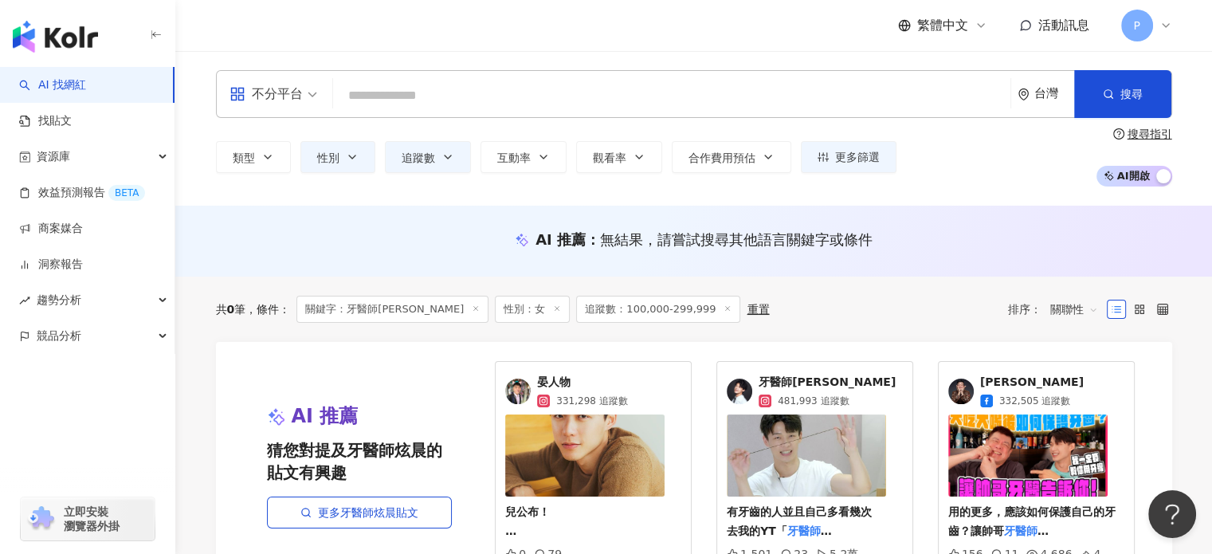
click at [1140, 68] on div "不分平台 台灣 搜尋 54d3bfa6-031e-4c74-afa8-fed6cf769cc3 劉如 ʀᴜʙʏ 1,016 追蹤者 如比陳 1,564 追蹤者…" at bounding box center [693, 128] width 1036 height 155
click at [1134, 88] on span "搜尋" at bounding box center [1131, 94] width 22 height 13
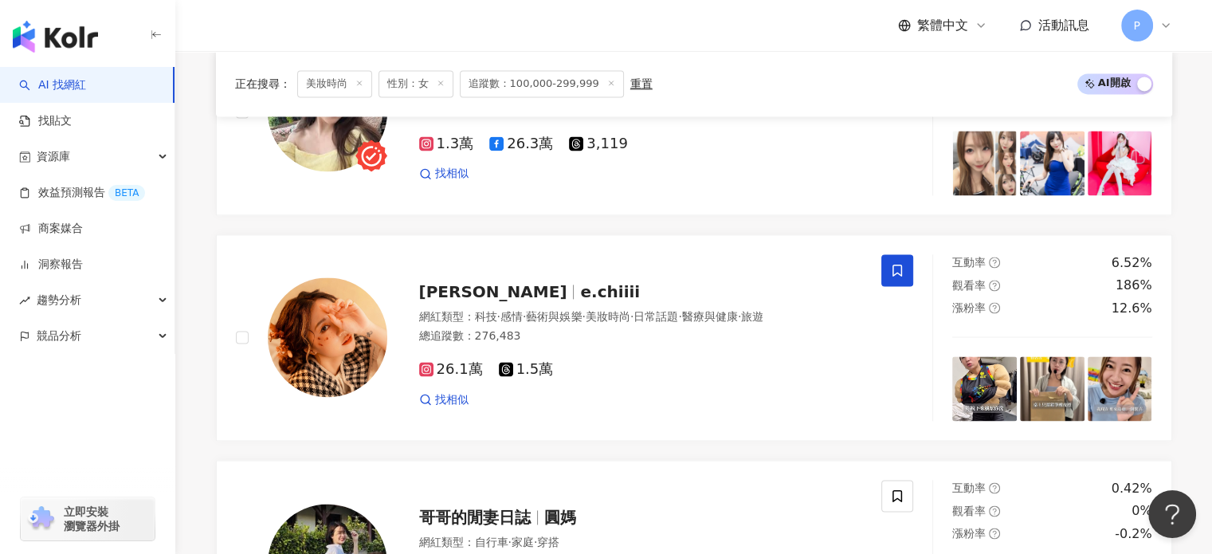
scroll to position [2230, 0]
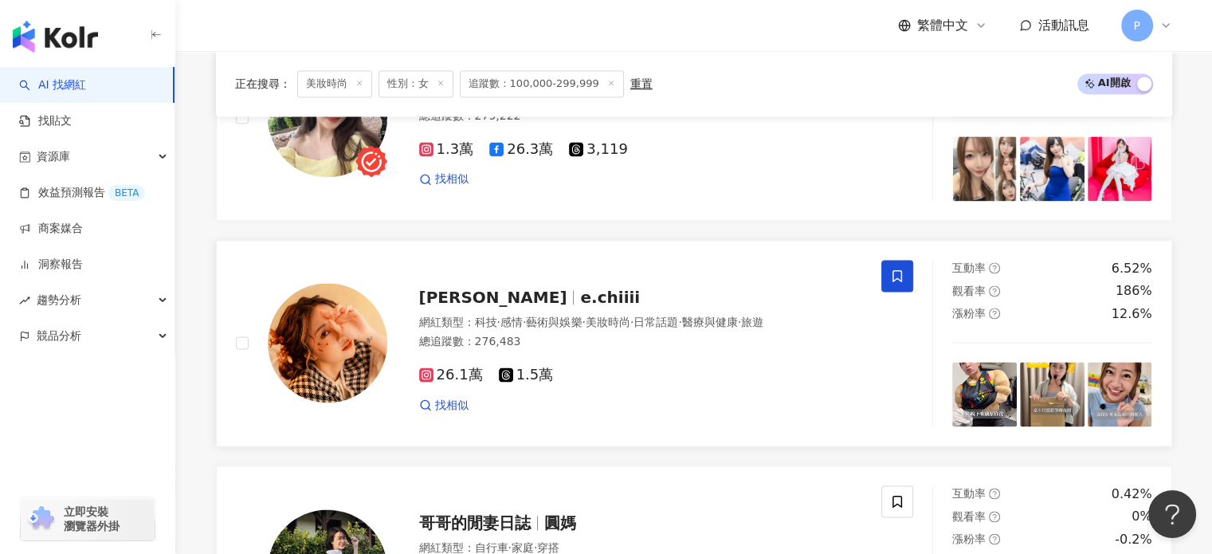
click at [580, 288] on span "e.chiiii" at bounding box center [610, 297] width 60 height 19
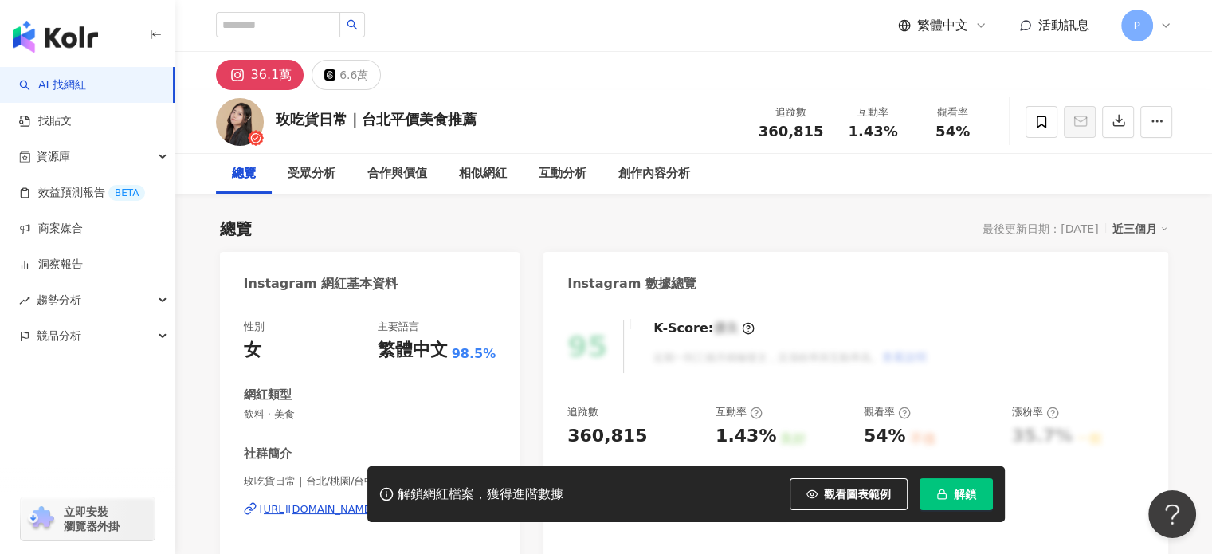
drag, startPoint x: 354, startPoint y: 123, endPoint x: 295, endPoint y: 101, distance: 63.0
click at [343, 121] on div "玫吃貨日常｜台北平價美食推薦" at bounding box center [376, 119] width 201 height 20
copy div "玫吃貨日常"
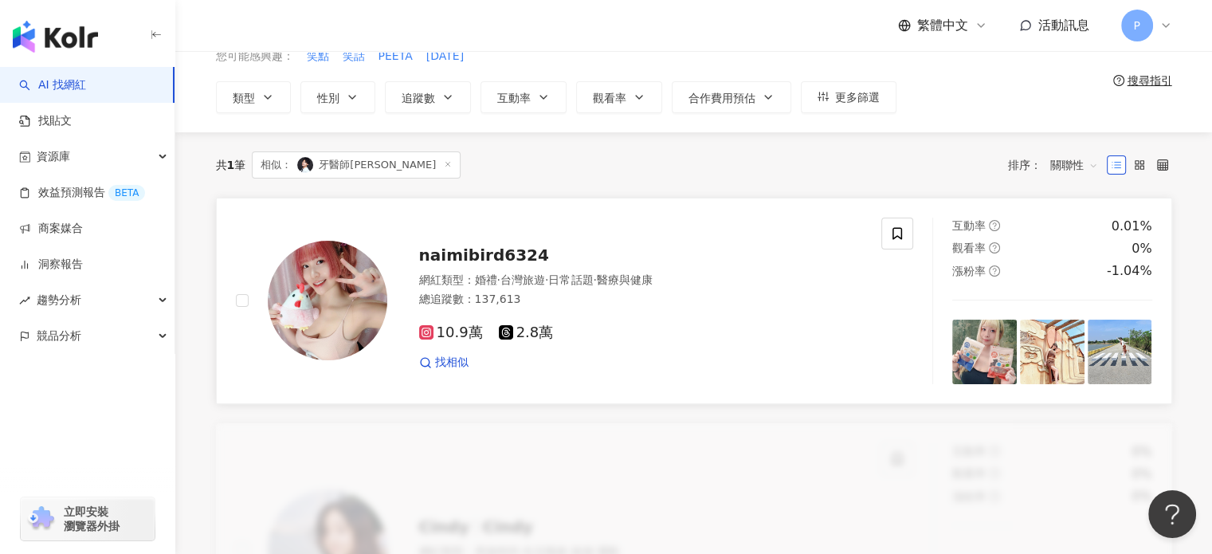
scroll to position [398, 0]
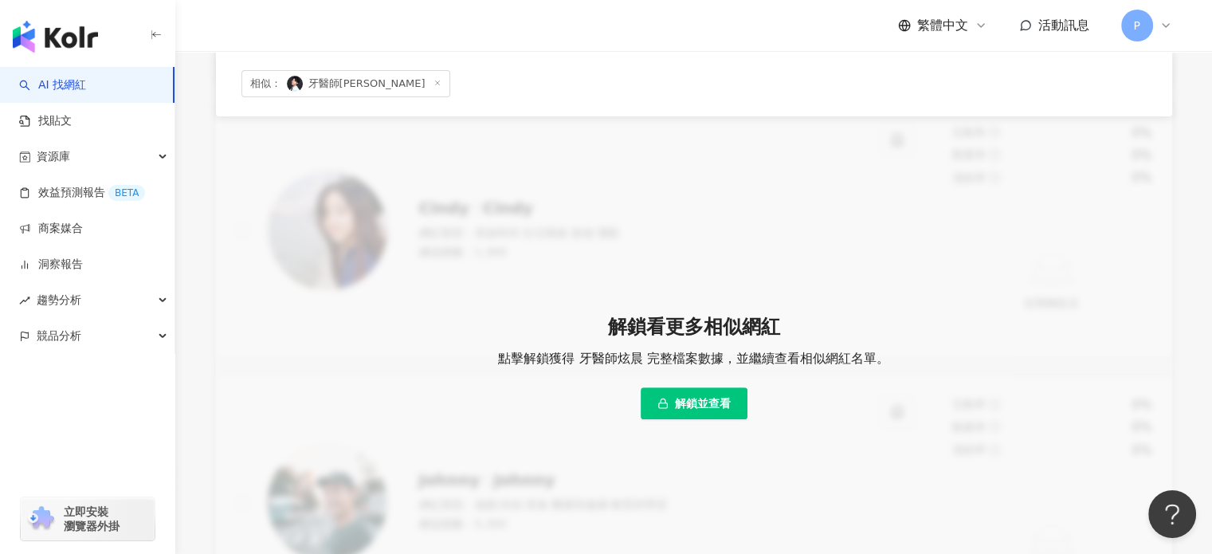
click at [699, 420] on div "解鎖看更多相似網紅 點擊解鎖獲得 牙醫師炫晨 完整檔案數據，並繼續查看相似網紅名單。 解鎖並查看" at bounding box center [694, 366] width 956 height 169
click at [706, 409] on button "解鎖並查看" at bounding box center [693, 403] width 107 height 32
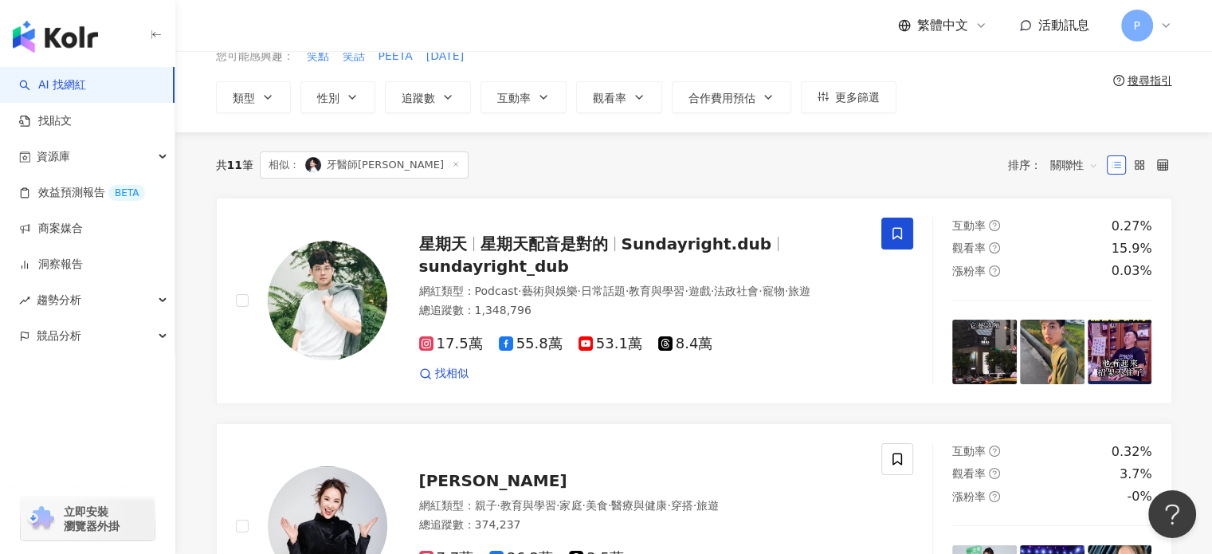
scroll to position [159, 0]
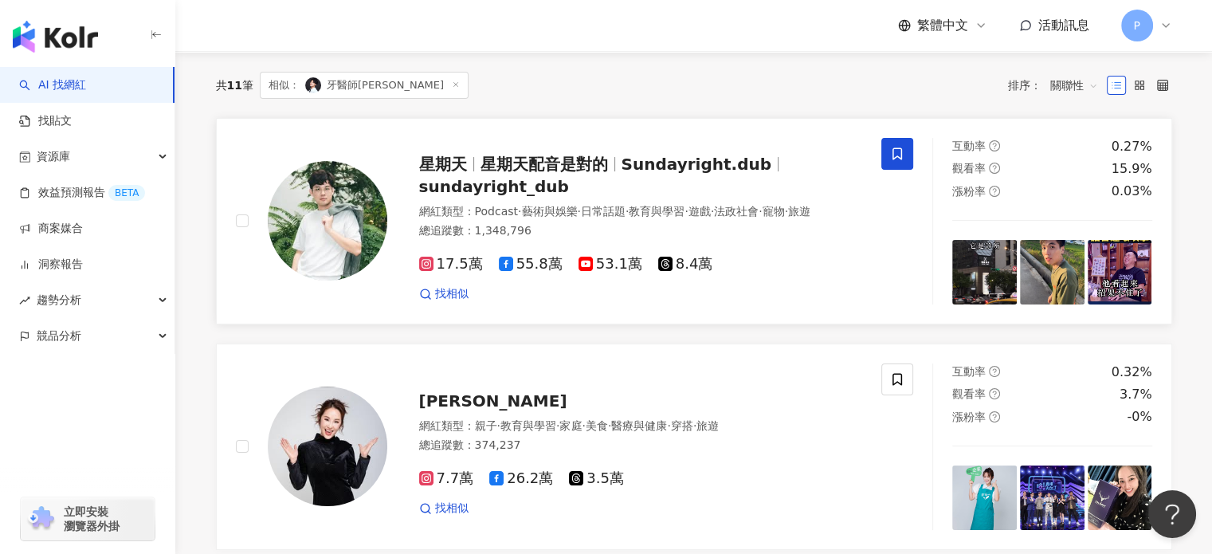
click at [550, 162] on span "星期天配音是對的" at bounding box center [543, 164] width 127 height 19
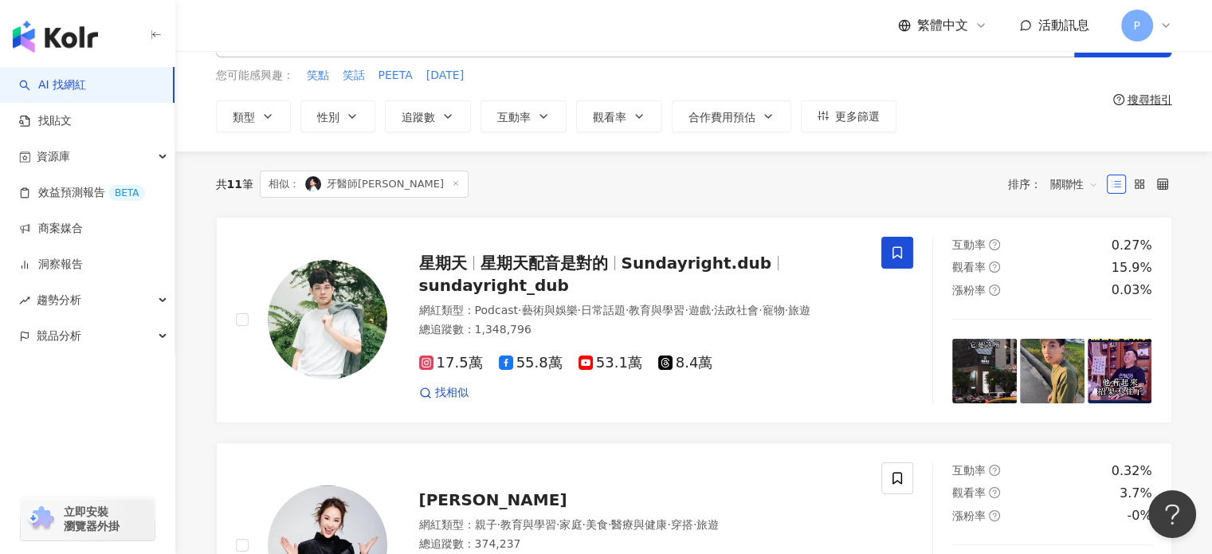
scroll to position [0, 0]
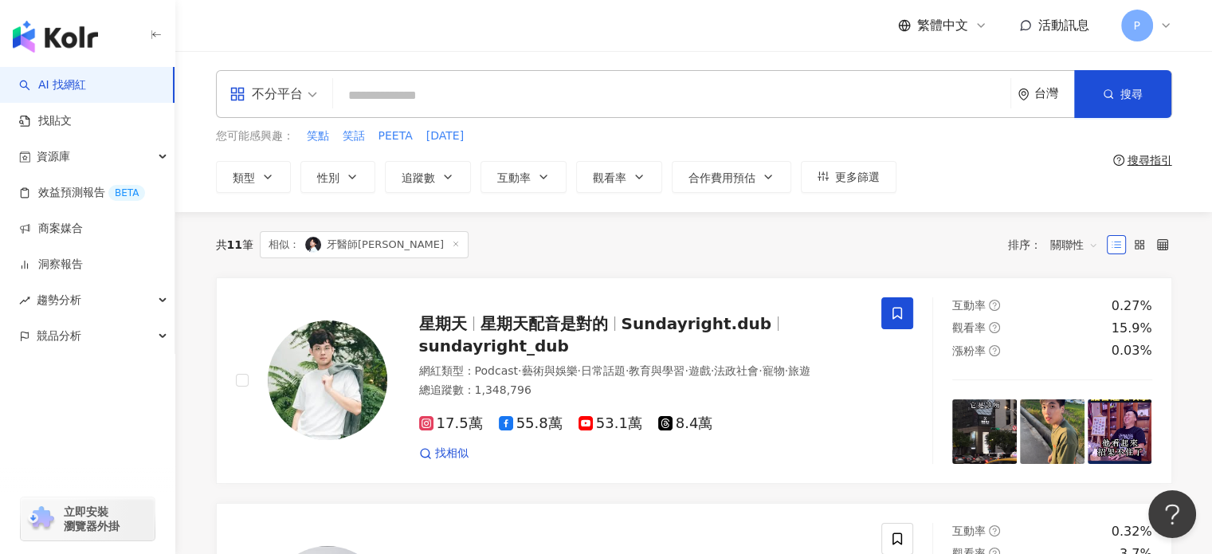
click at [470, 83] on input "search" at bounding box center [671, 95] width 664 height 30
paste input "**********"
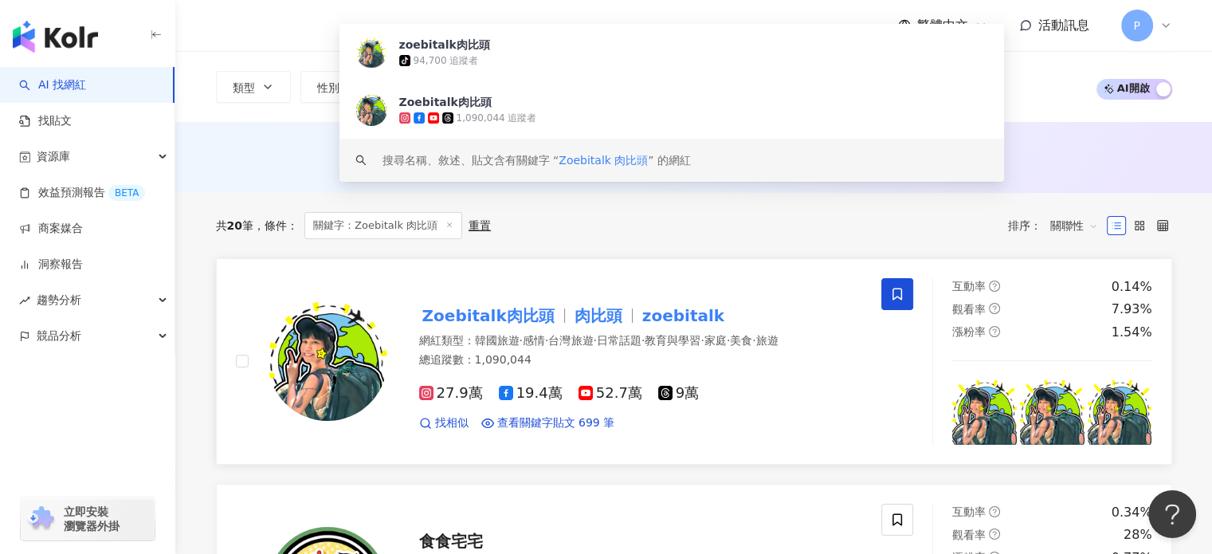
scroll to position [159, 0]
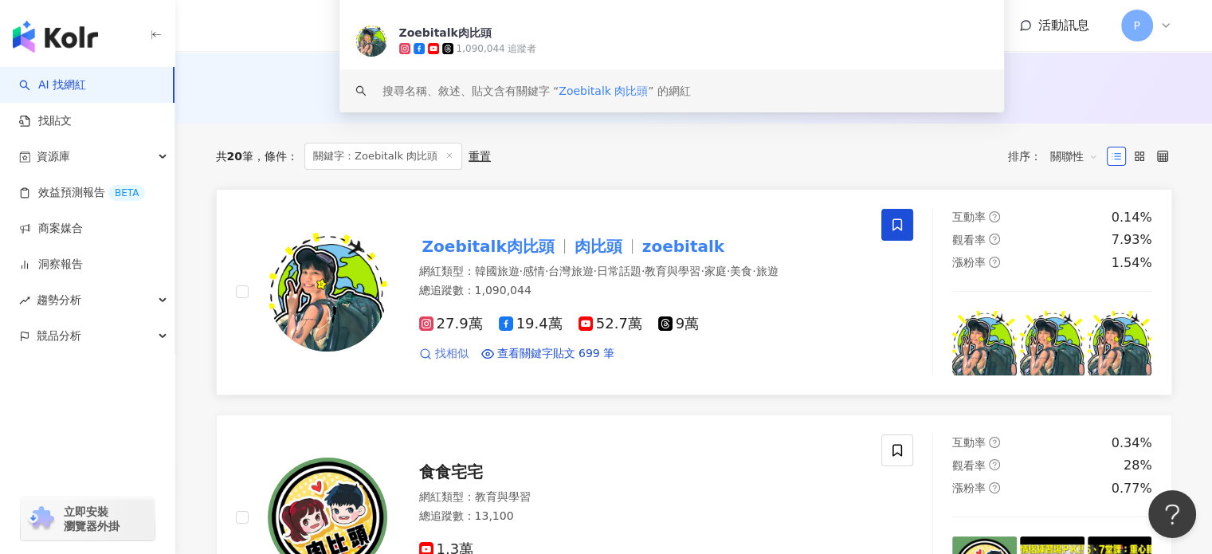
click at [438, 362] on span "找相似" at bounding box center [451, 354] width 33 height 16
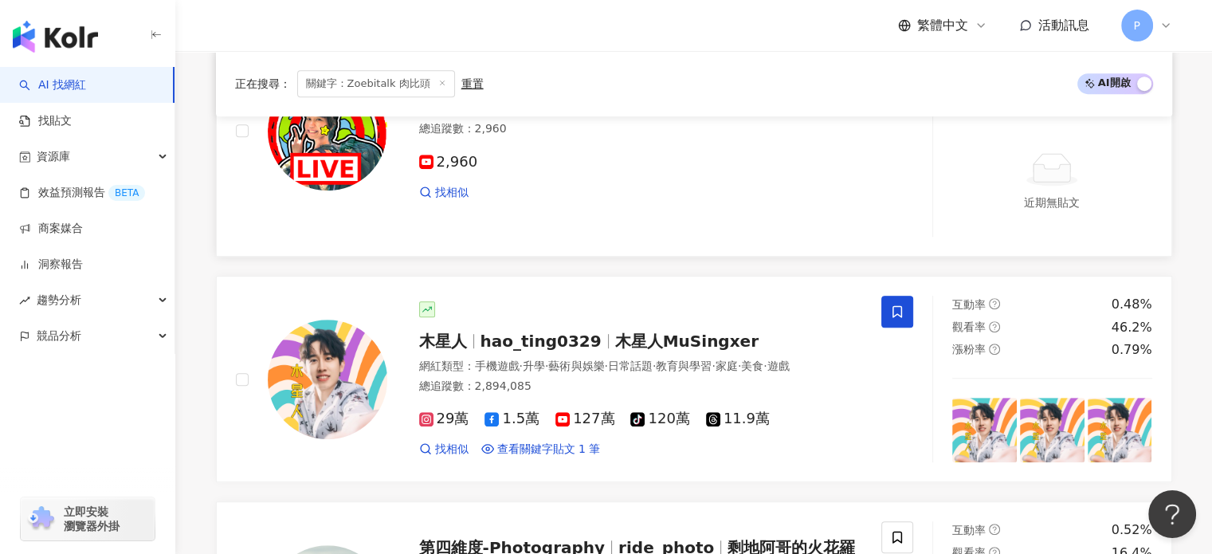
scroll to position [876, 0]
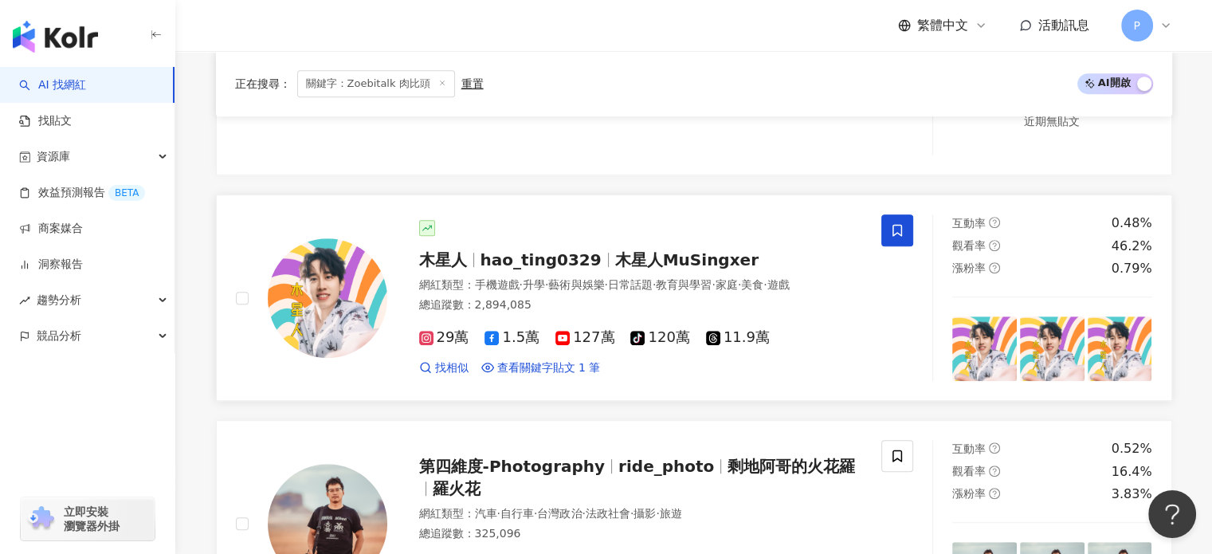
click at [511, 256] on span "hao_ting0329" at bounding box center [540, 259] width 121 height 19
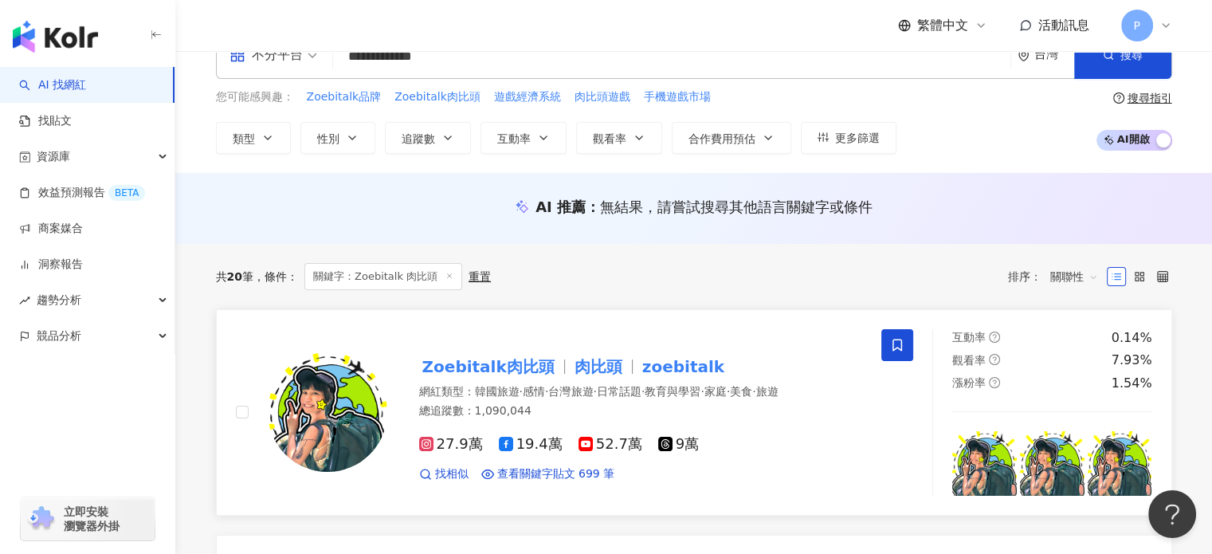
scroll to position [0, 0]
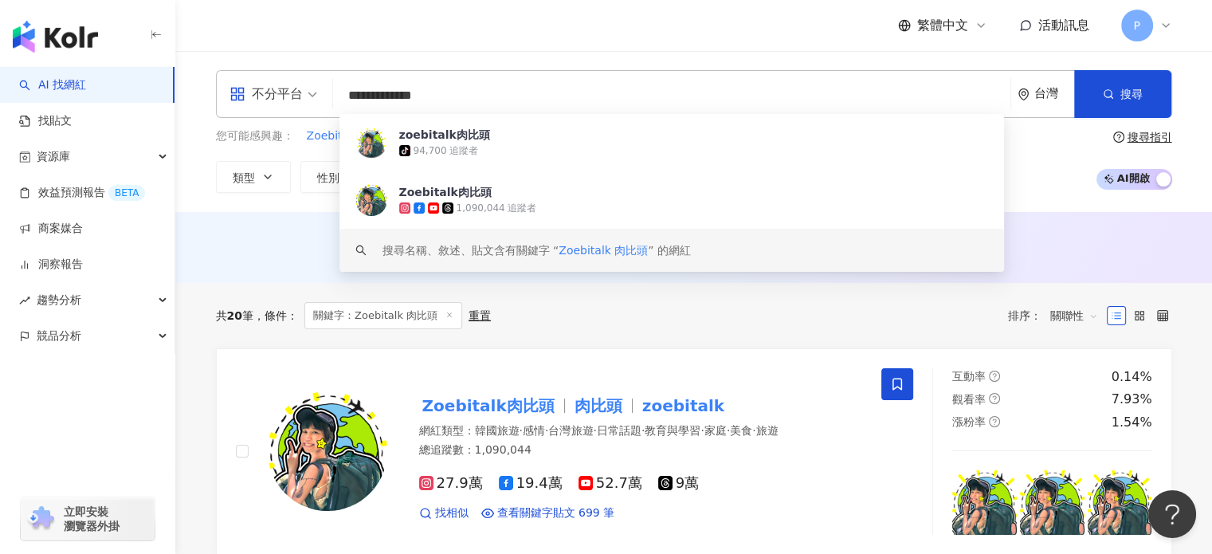
drag, startPoint x: 480, startPoint y: 92, endPoint x: 319, endPoint y: 96, distance: 161.0
click at [319, 96] on div "**********" at bounding box center [694, 94] width 956 height 48
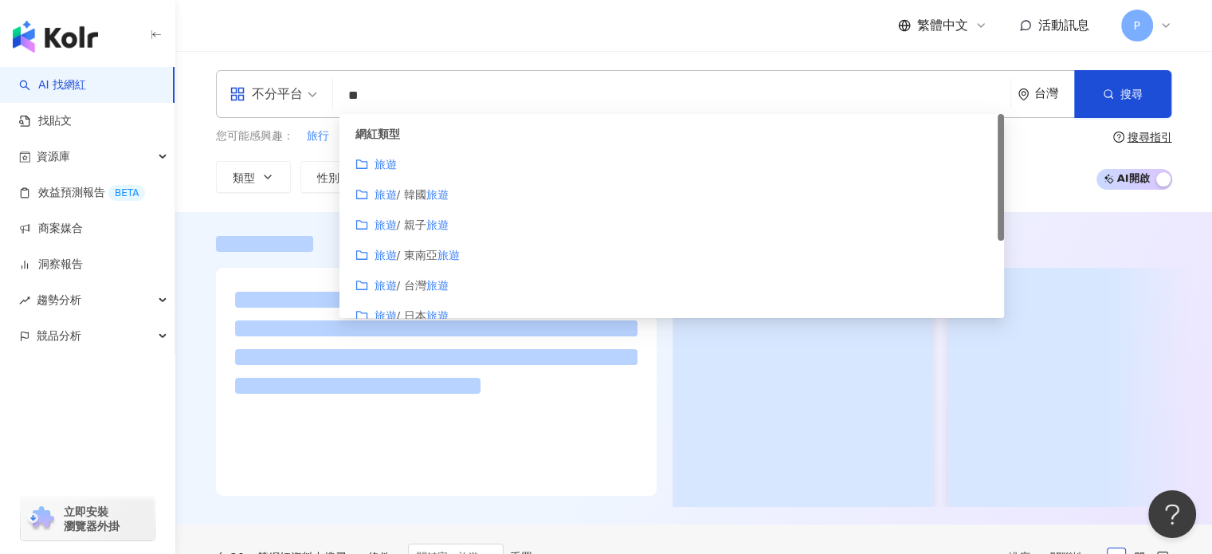
click at [401, 178] on div "網紅類型 旅遊 旅遊 / 韓國 旅遊 旅遊 / 親子 旅遊 旅遊 / 東南亞 旅遊 旅遊 / 台灣 旅遊 旅遊 / 日本 旅遊" at bounding box center [671, 226] width 665 height 224
click at [390, 168] on mark "旅遊" at bounding box center [385, 164] width 22 height 13
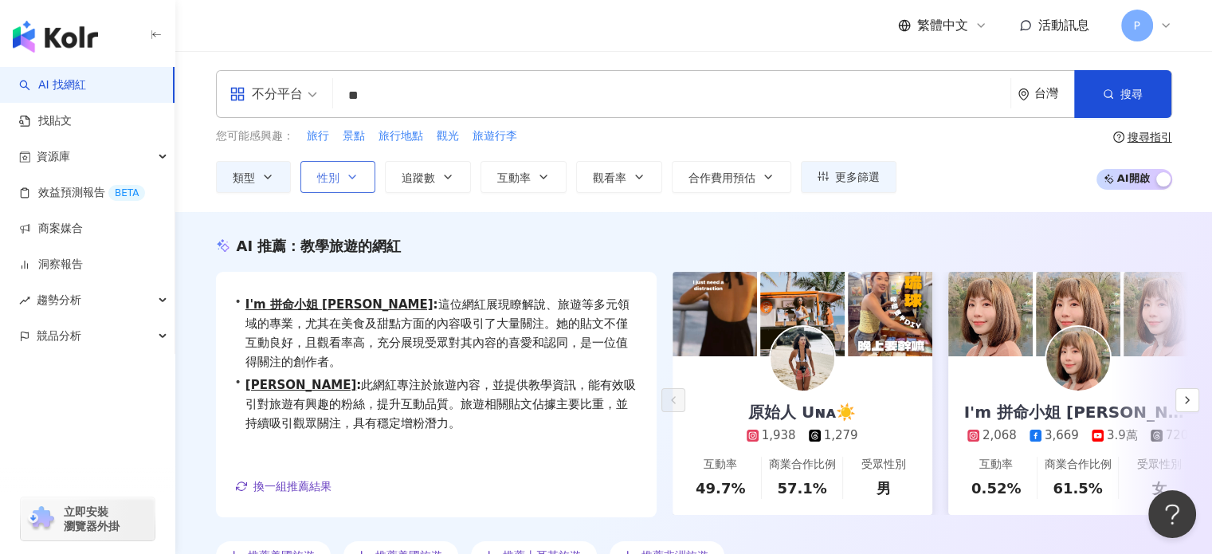
type input "**"
click at [332, 183] on span "性別" at bounding box center [328, 177] width 22 height 13
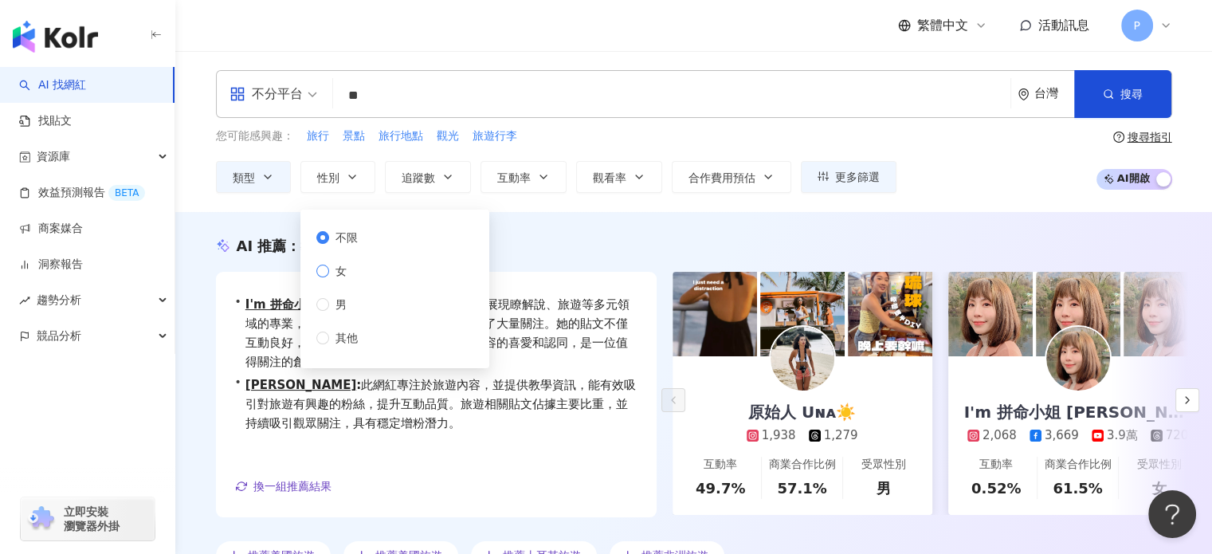
click at [331, 265] on span "女" at bounding box center [341, 271] width 24 height 18
click at [874, 246] on div "AI 推薦 ： 教學旅遊的網紅" at bounding box center [694, 246] width 956 height 20
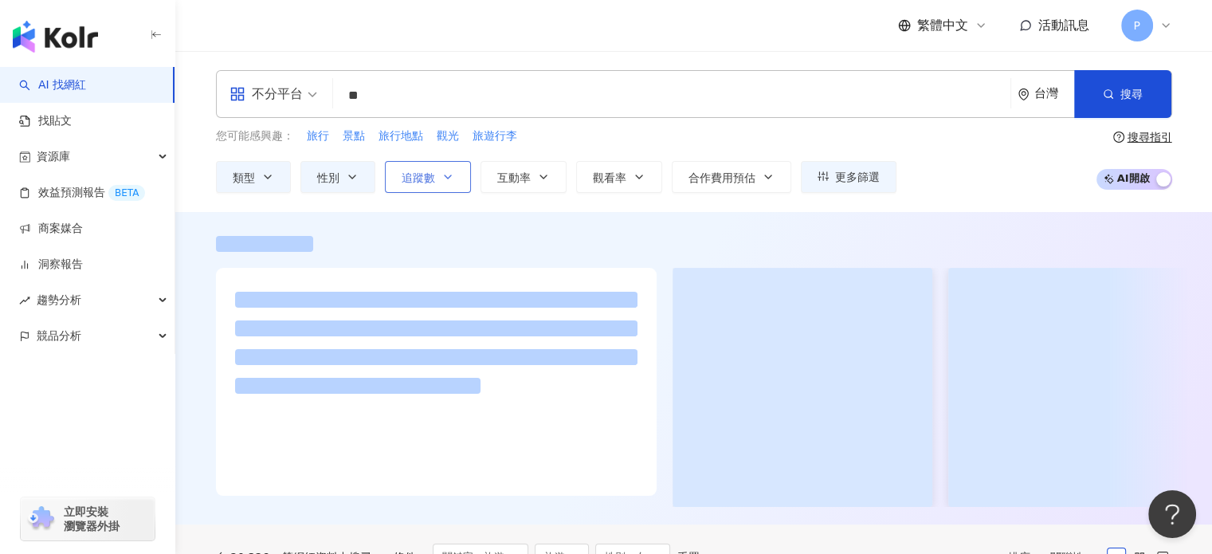
click at [448, 184] on button "追蹤數" at bounding box center [428, 177] width 86 height 32
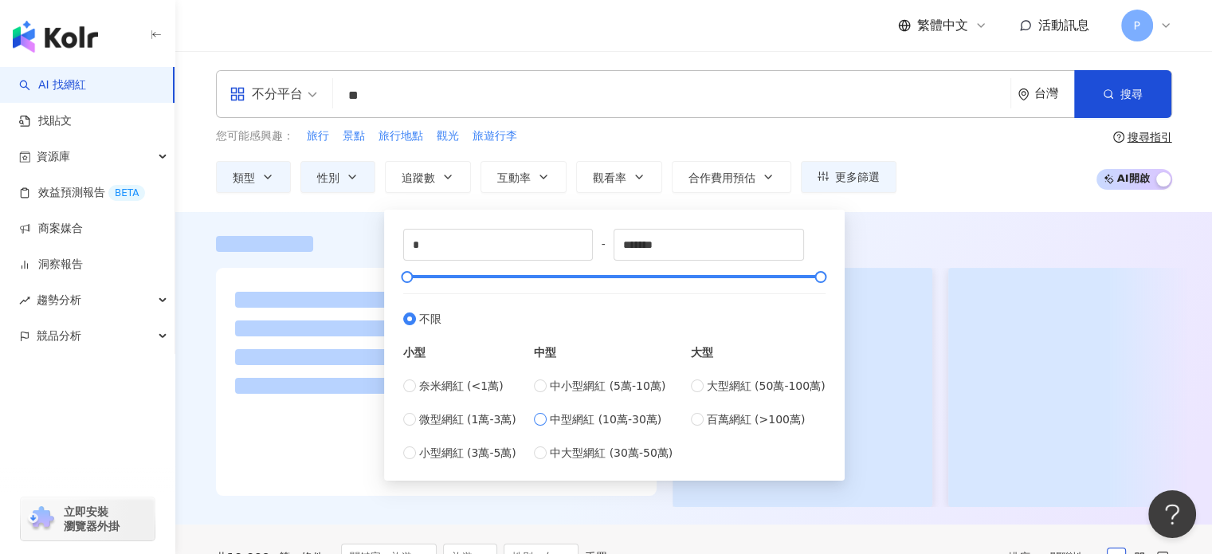
click at [545, 425] on label "中型網紅 (10萬-30萬)" at bounding box center [603, 419] width 139 height 18
type input "******"
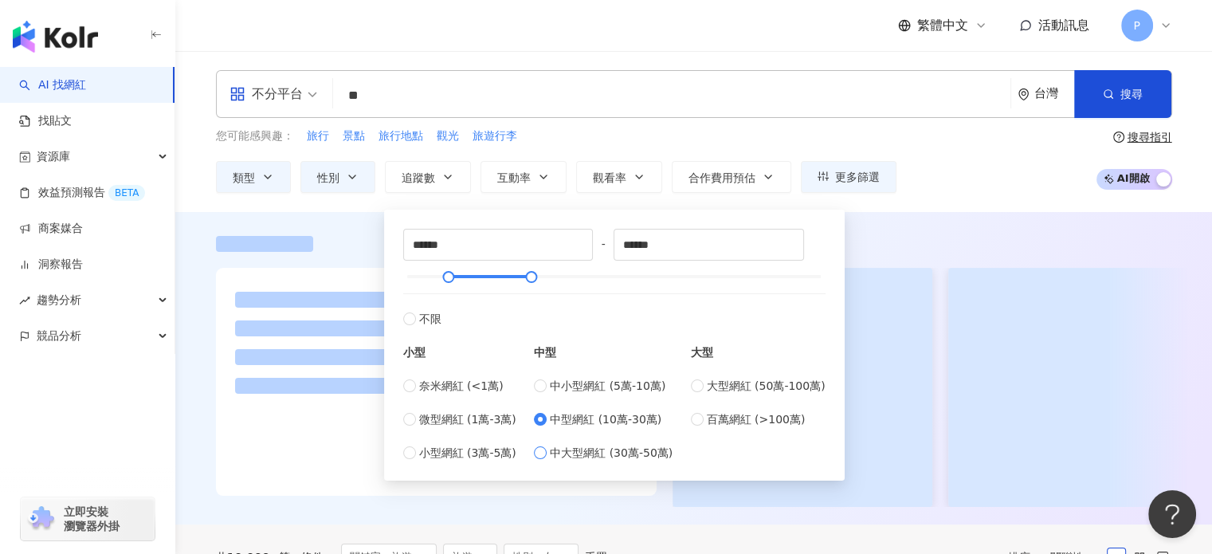
type input "******"
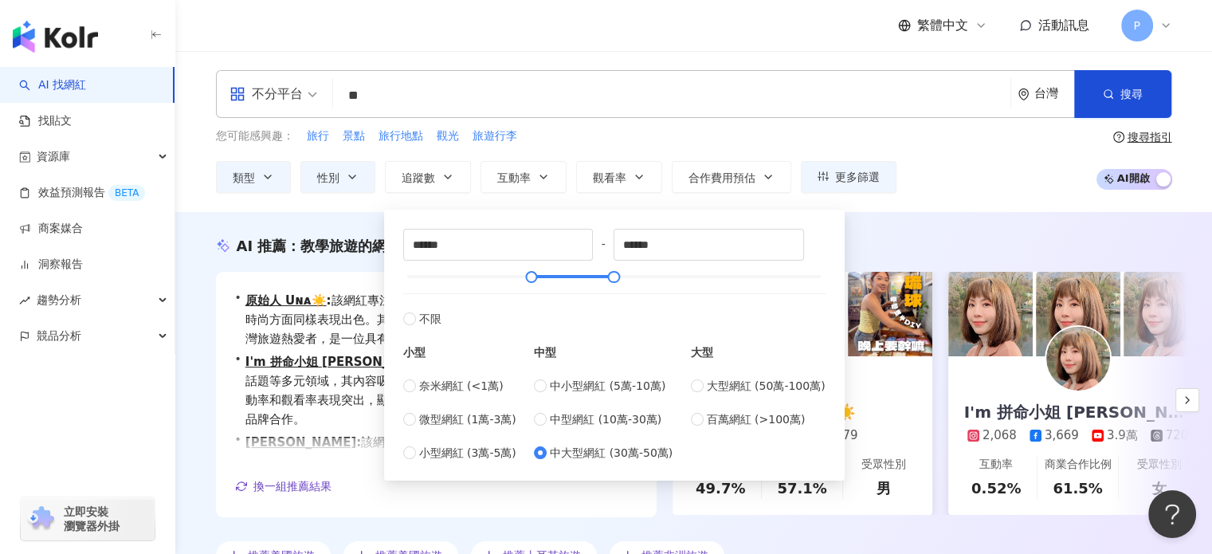
click at [548, 427] on div "中小型網紅 (5萬-10萬) 中型網紅 (10萬-30萬) 中大型網紅 (30萬-50萬)" at bounding box center [603, 419] width 139 height 84
type input "******"
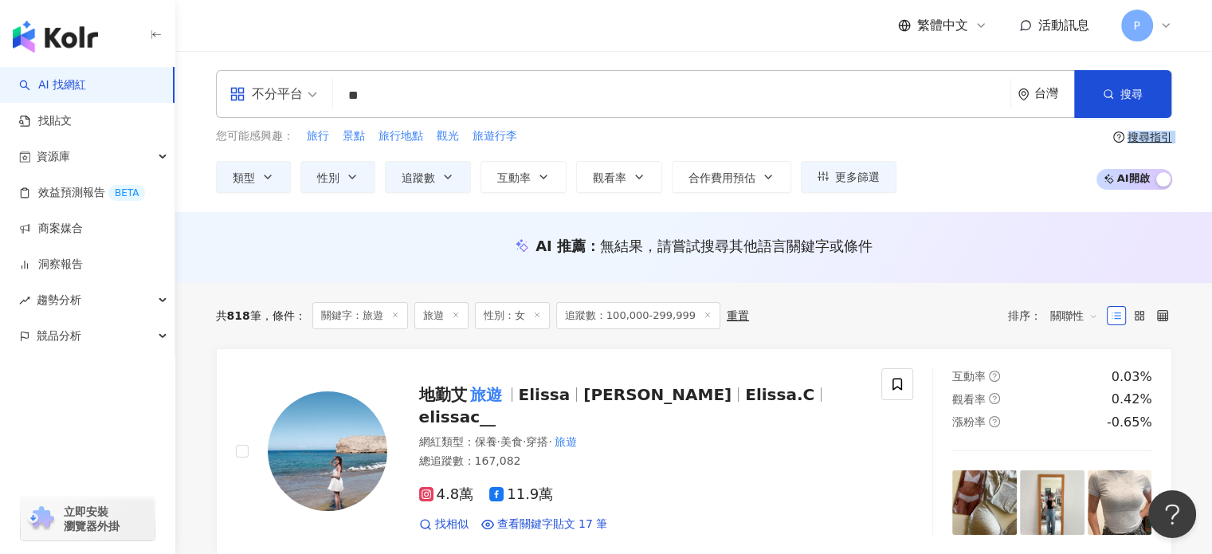
click at [293, 95] on div "不分平台" at bounding box center [265, 93] width 73 height 25
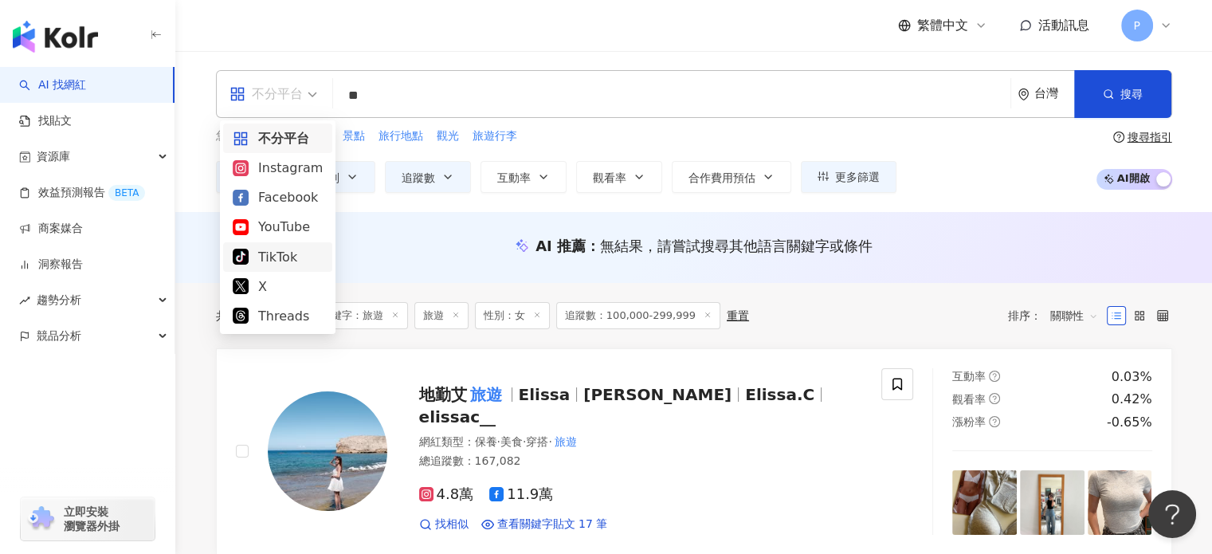
click at [886, 72] on div "不分平台 ** 台灣 搜尋 customizedTag 44248958-551b-413e-a4de-0f082a819897 網紅類型 旅遊 旅遊 / 韓…" at bounding box center [694, 94] width 956 height 48
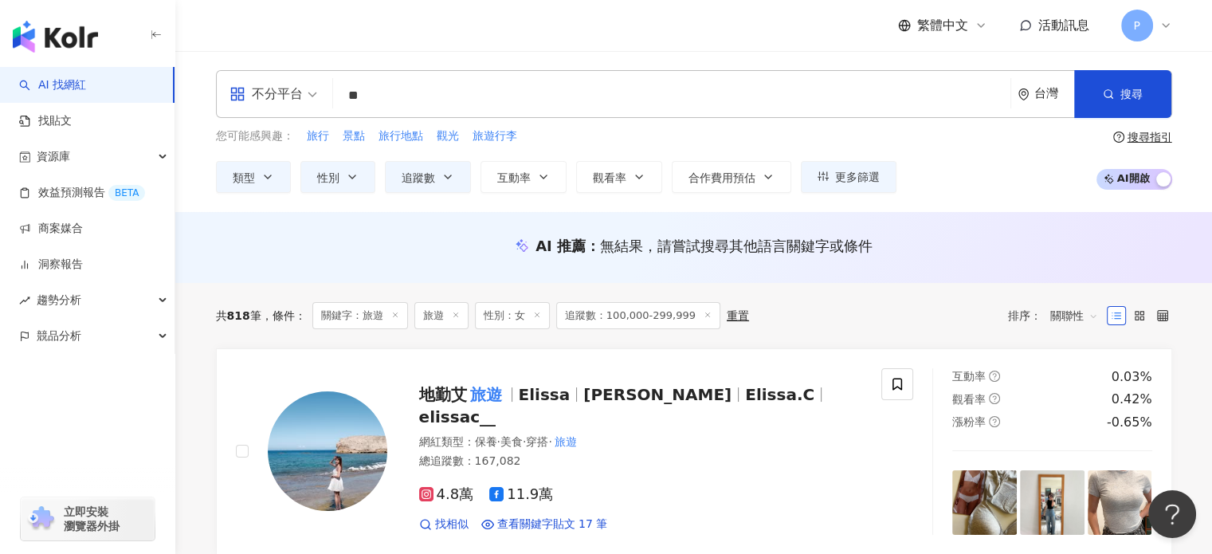
click at [1150, 138] on div "搜尋指引" at bounding box center [1149, 137] width 45 height 13
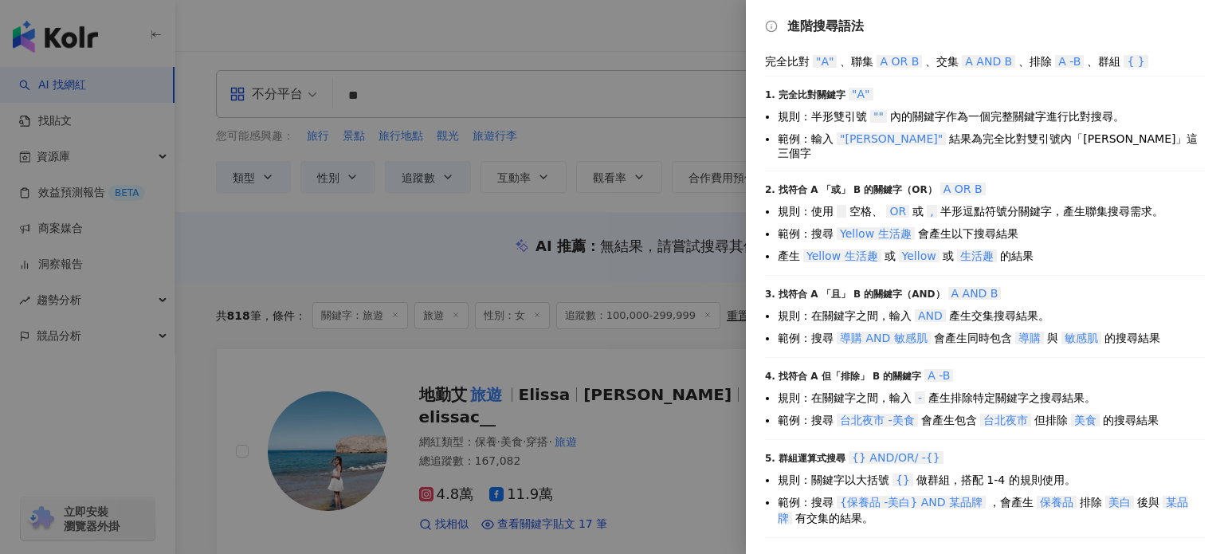
click at [879, 421] on div "4. 找符合 A 但「排除」 B 的關鍵字 A -B 規則：在關鍵字之間，輸入 - 產生排除特定關鍵字之搜尋結果。 範例：搜尋 台北夜市 -美食 會產生包含 …" at bounding box center [985, 403] width 440 height 72
click at [430, 106] on div at bounding box center [612, 277] width 1224 height 554
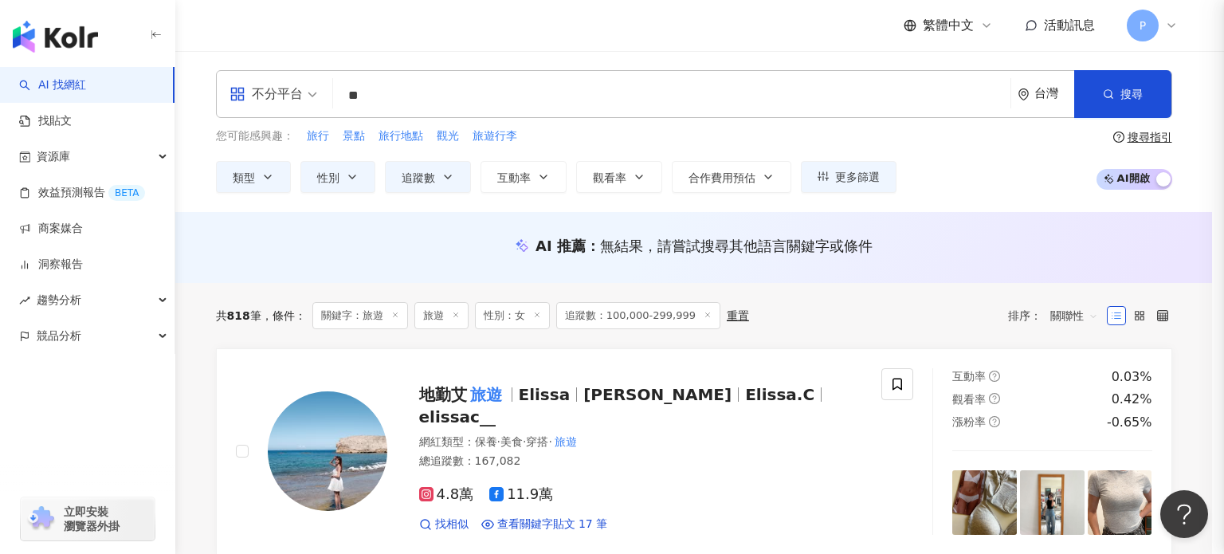
click at [443, 98] on div at bounding box center [612, 277] width 1224 height 554
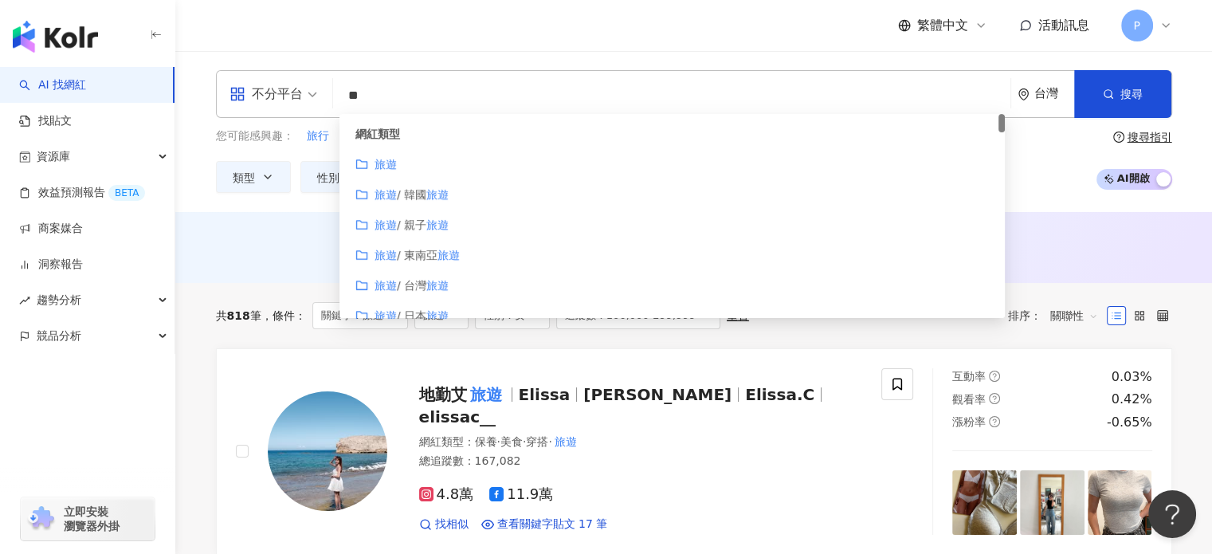
click at [443, 98] on input "**" at bounding box center [671, 95] width 664 height 30
click at [449, 88] on input "**" at bounding box center [671, 95] width 664 height 30
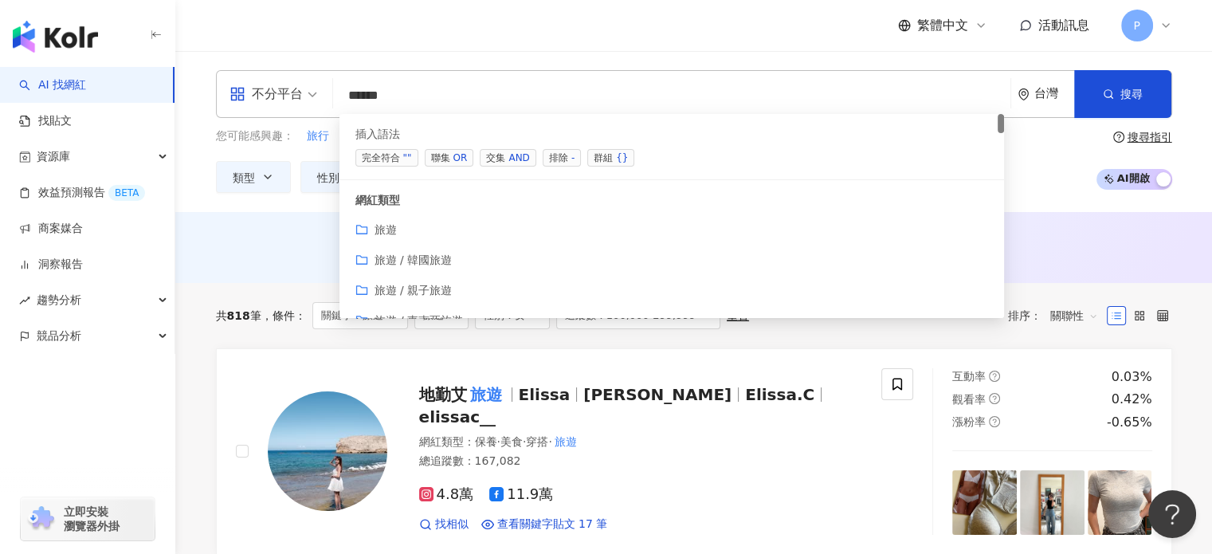
click at [440, 158] on span "聯集 OR" at bounding box center [449, 158] width 49 height 18
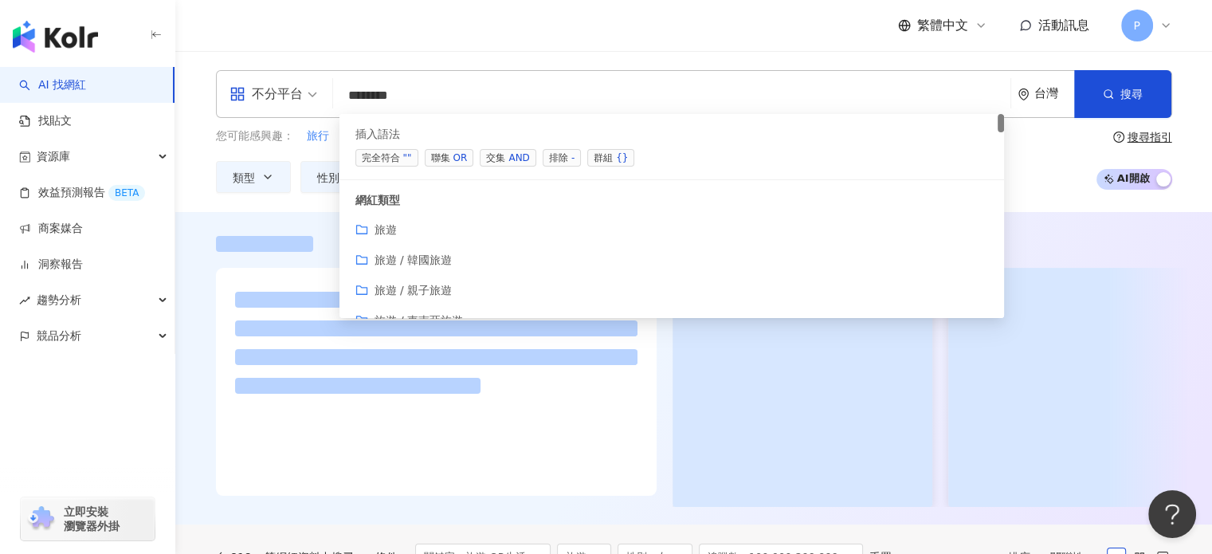
click at [194, 219] on div at bounding box center [693, 368] width 1036 height 312
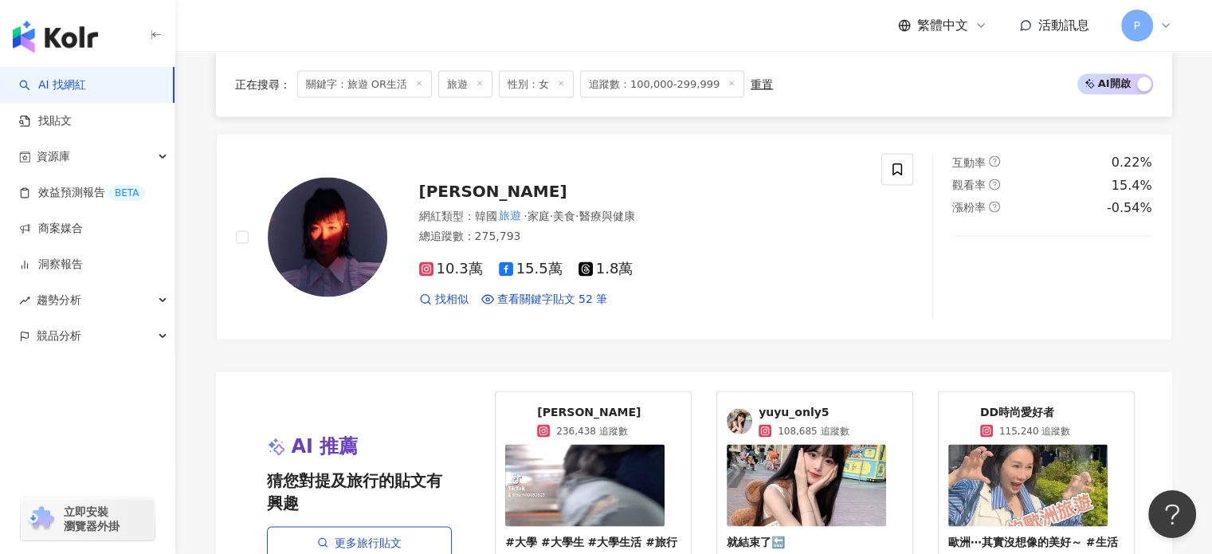
scroll to position [3102, 0]
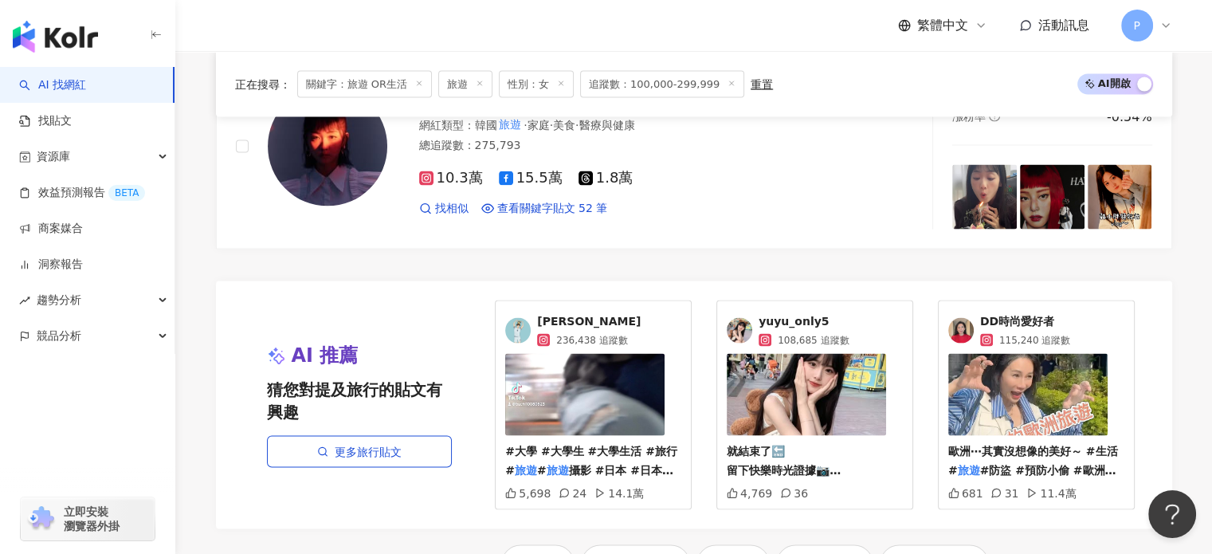
click at [1040, 321] on span "DD時尚愛好者" at bounding box center [1025, 322] width 90 height 16
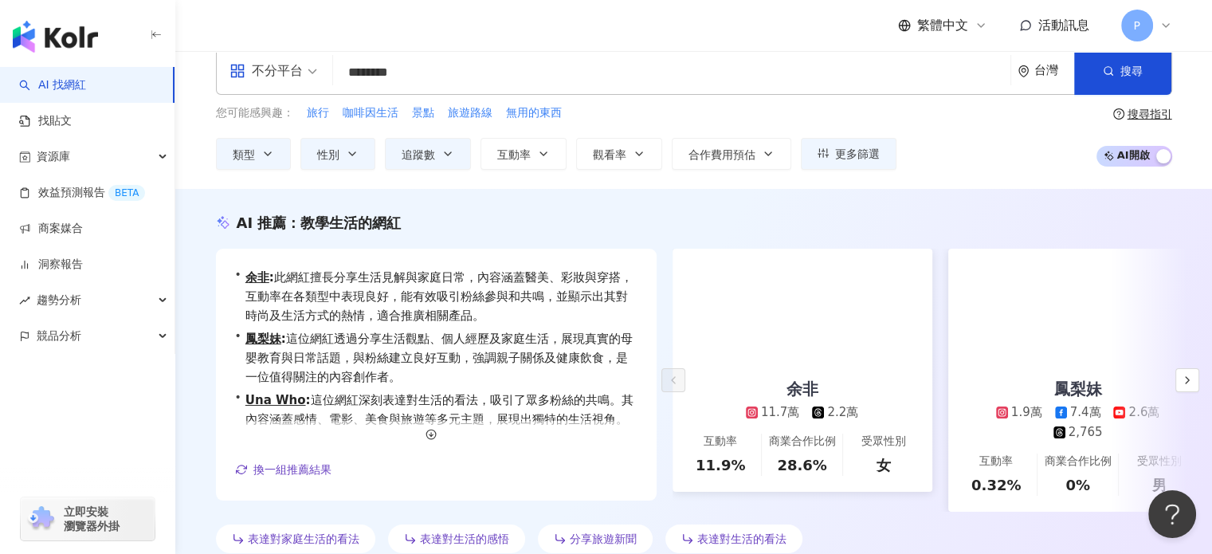
scroll to position [0, 0]
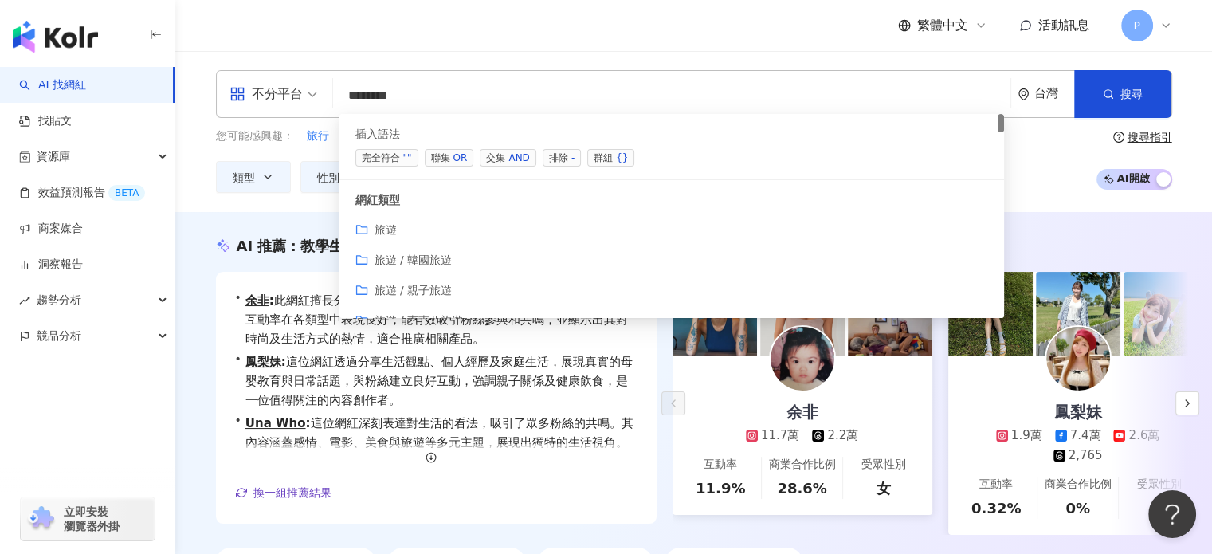
drag, startPoint x: 454, startPoint y: 84, endPoint x: 304, endPoint y: 100, distance: 150.5
click at [304, 100] on div "不分平台 ******* 台灣 搜尋 searchOperator 插入語法 完全符合 "" 聯集 OR 交集 AND 排除 - 群組 {} 網紅類型 旅遊 …" at bounding box center [694, 94] width 956 height 48
click at [421, 261] on span "旅遊 / 韓國旅遊" at bounding box center [413, 259] width 78 height 13
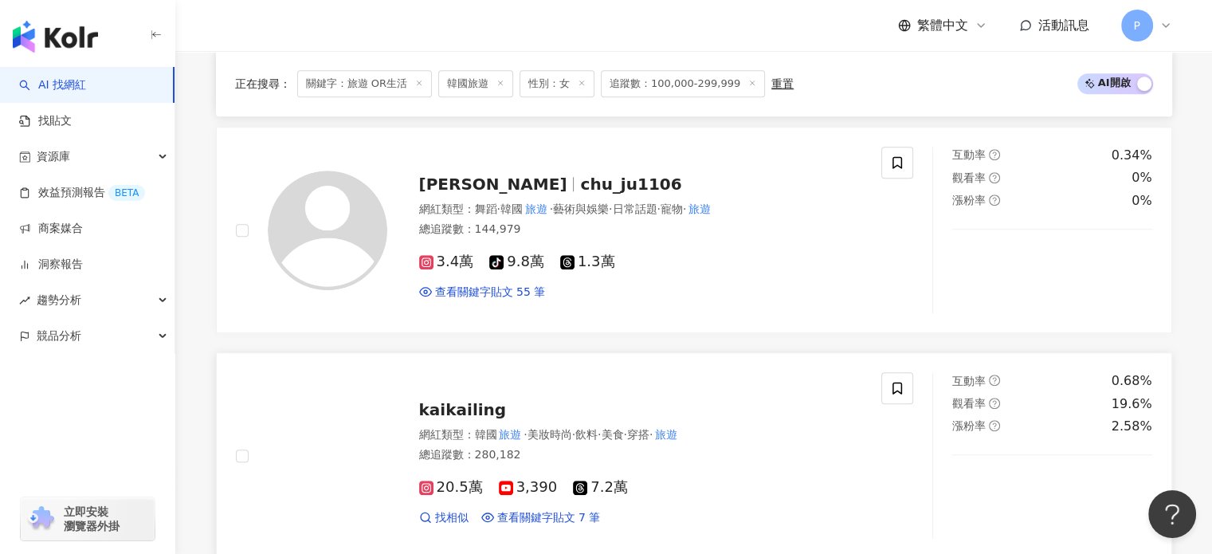
scroll to position [1514, 0]
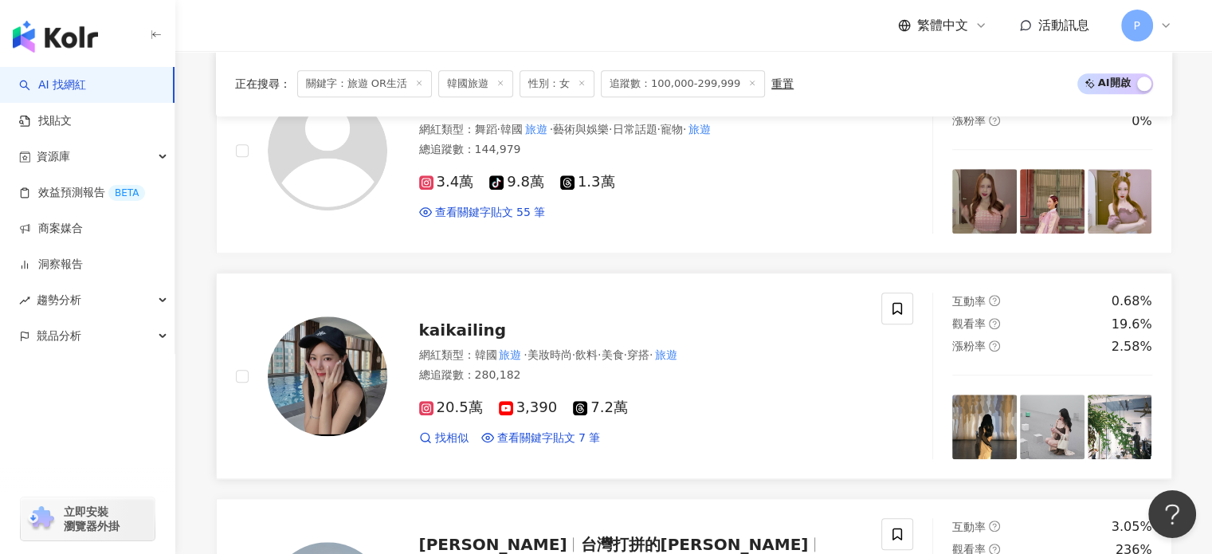
click at [476, 320] on span "kaikailing" at bounding box center [463, 329] width 88 height 19
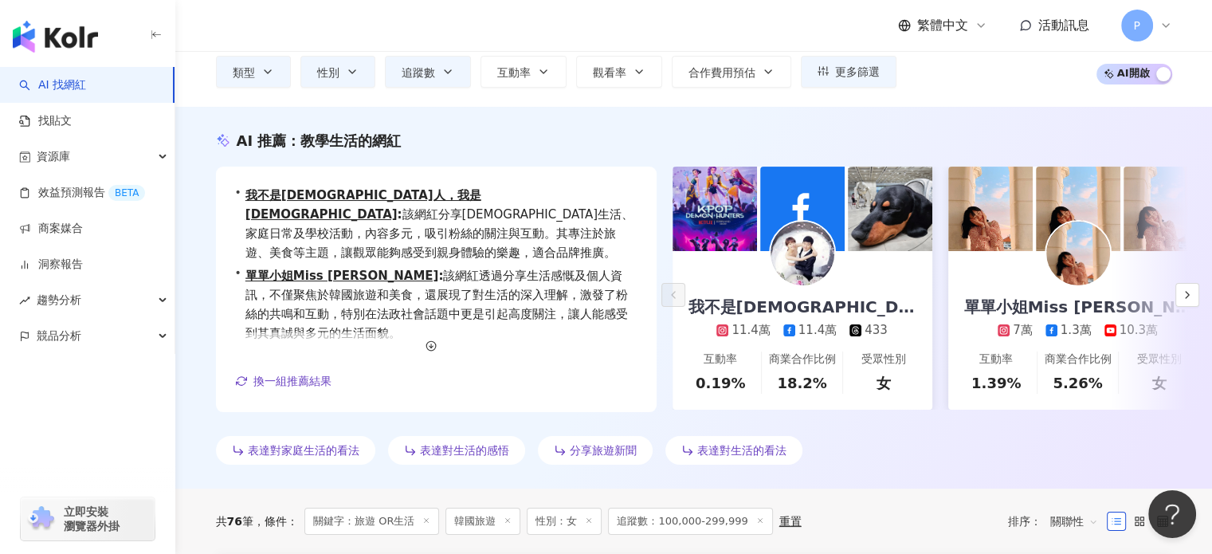
scroll to position [0, 0]
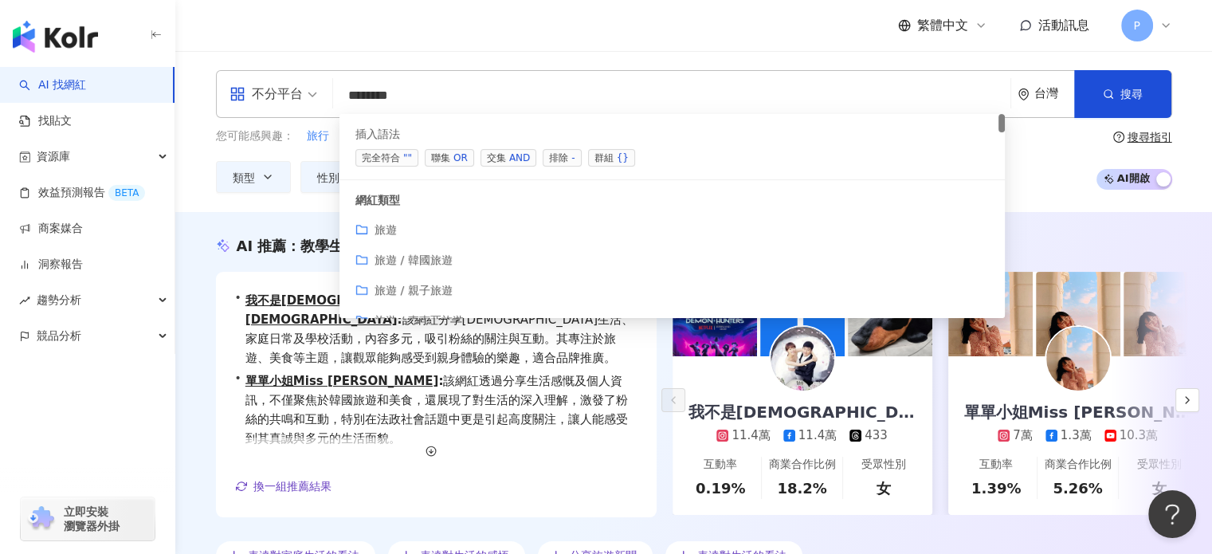
paste input "search"
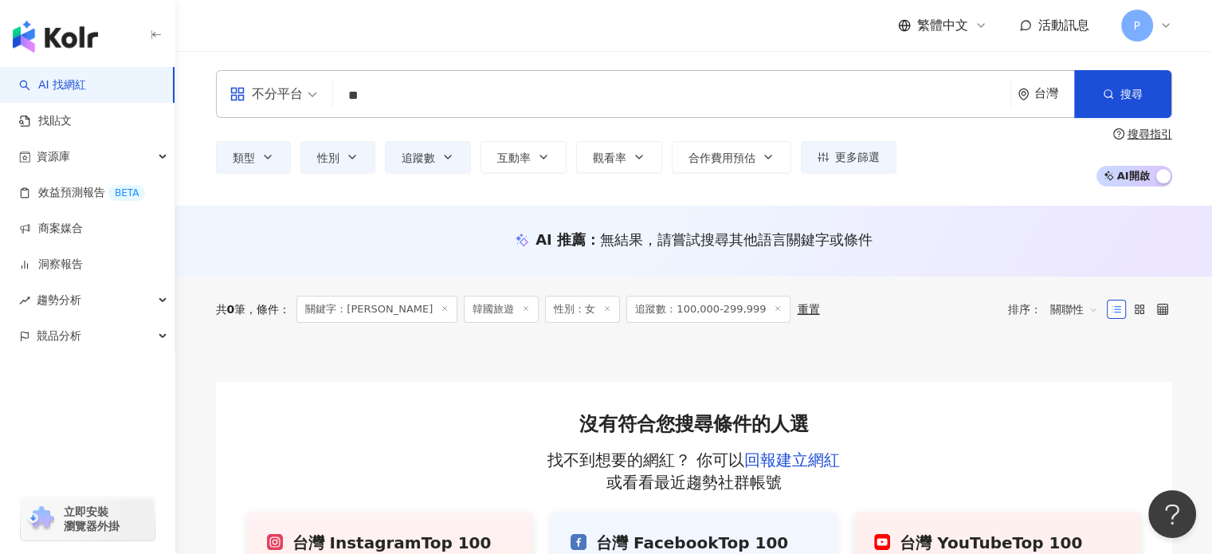
drag, startPoint x: 331, startPoint y: 82, endPoint x: 295, endPoint y: 79, distance: 36.0
click at [295, 79] on div "不分平台 庭柔 ** 台灣 搜尋 273722ee-580d-46cb-97ec-84749a06be41 TLC 旅遊生活頻道 448,065 追蹤者 ʜᴇ…" at bounding box center [694, 94] width 956 height 48
type input "**"
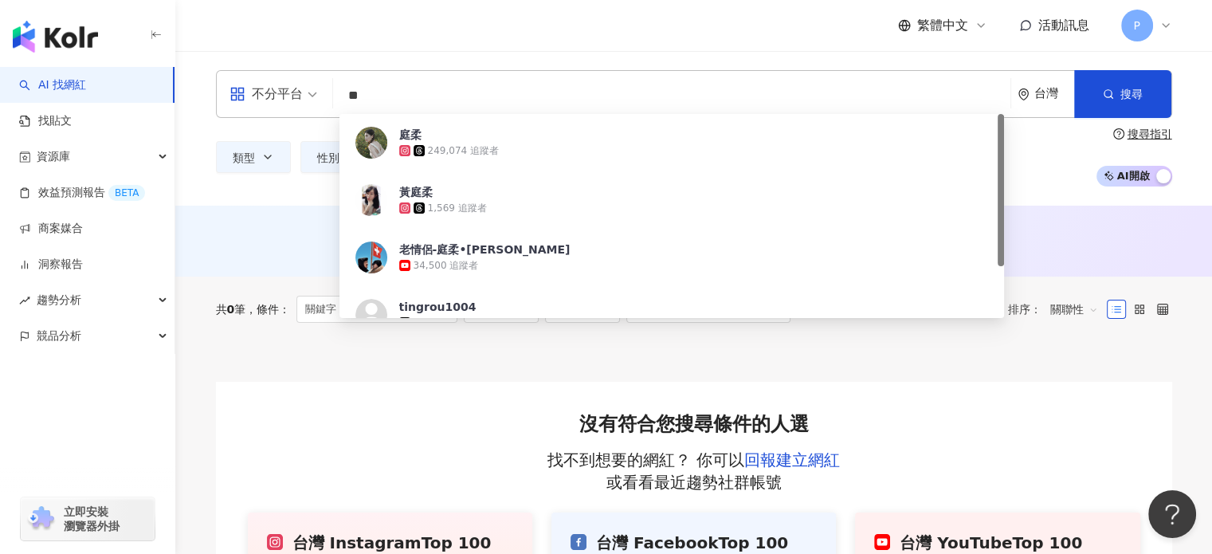
click at [430, 89] on input "**" at bounding box center [671, 95] width 664 height 30
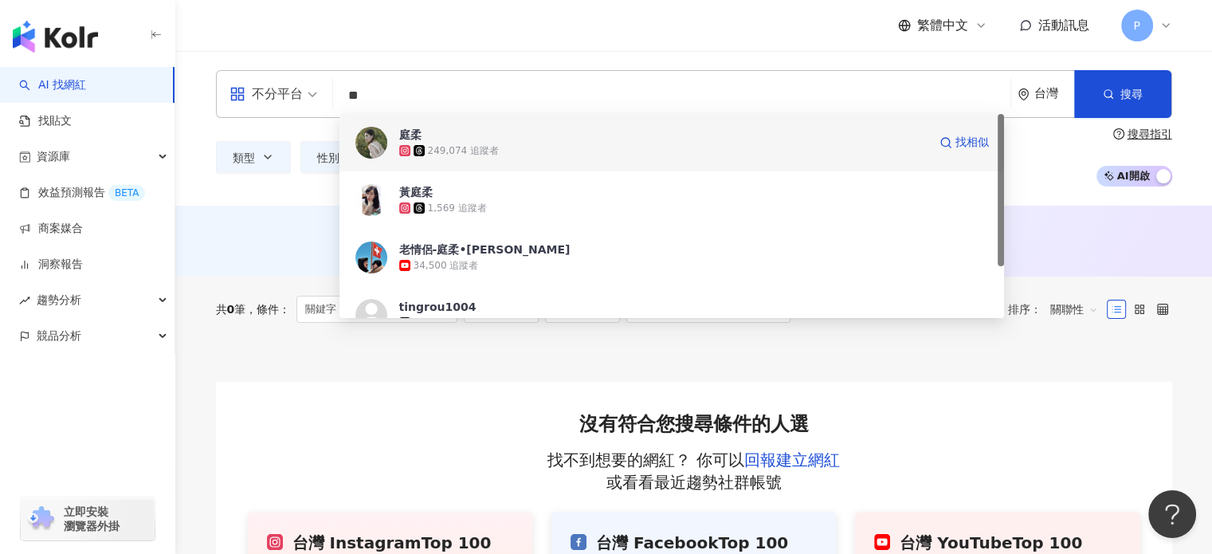
click at [443, 137] on span "庭柔" at bounding box center [663, 135] width 528 height 16
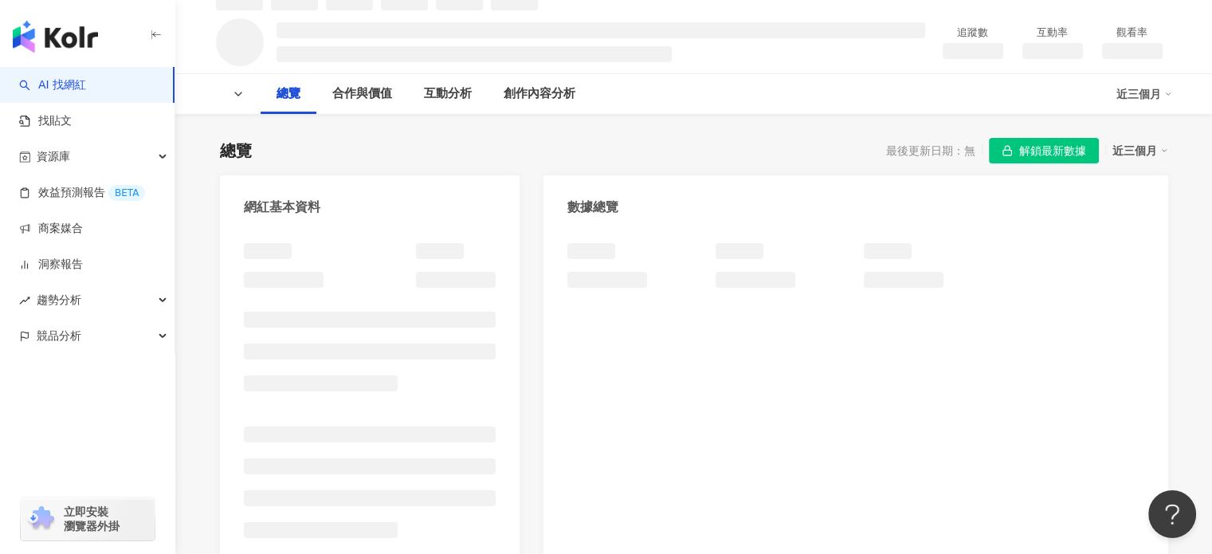
scroll to position [62, 0]
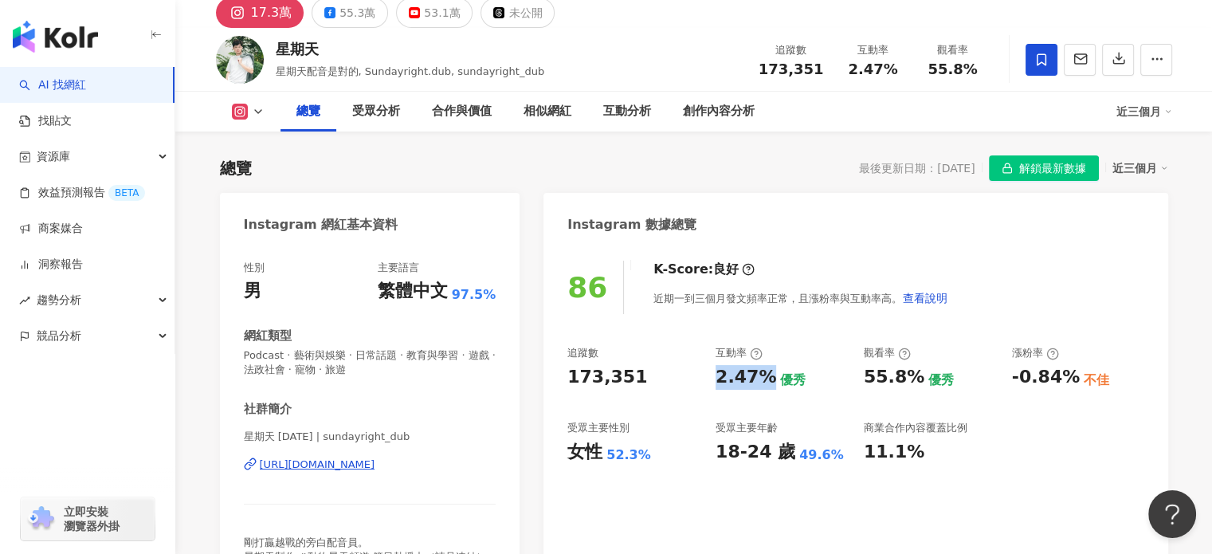
drag, startPoint x: 716, startPoint y: 383, endPoint x: 767, endPoint y: 383, distance: 51.0
click at [767, 383] on div "2.47%" at bounding box center [745, 377] width 61 height 25
copy div "2.47%"
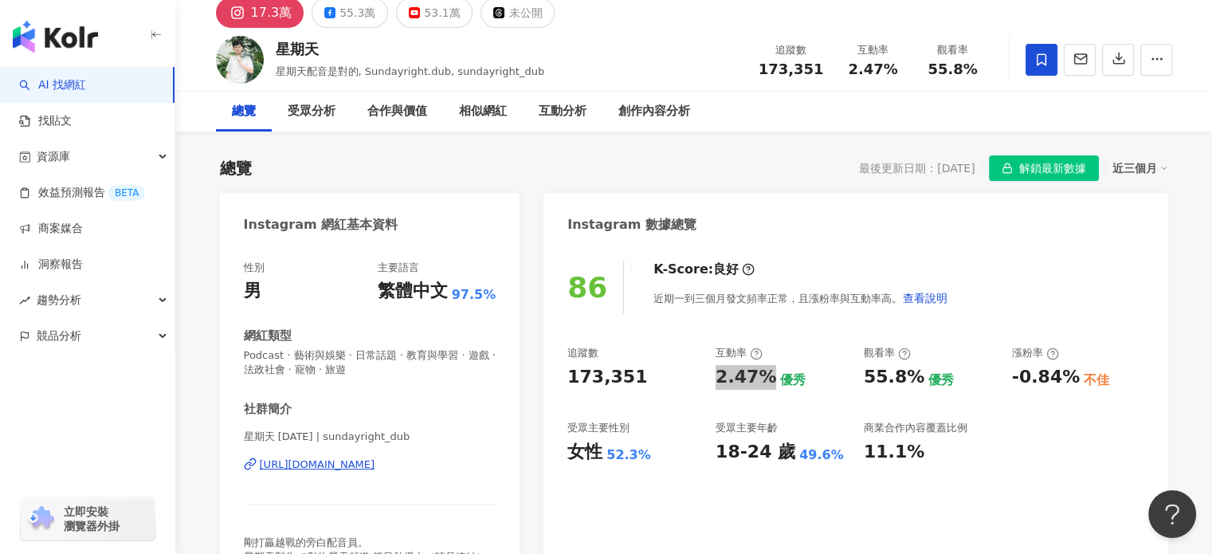
scroll to position [0, 0]
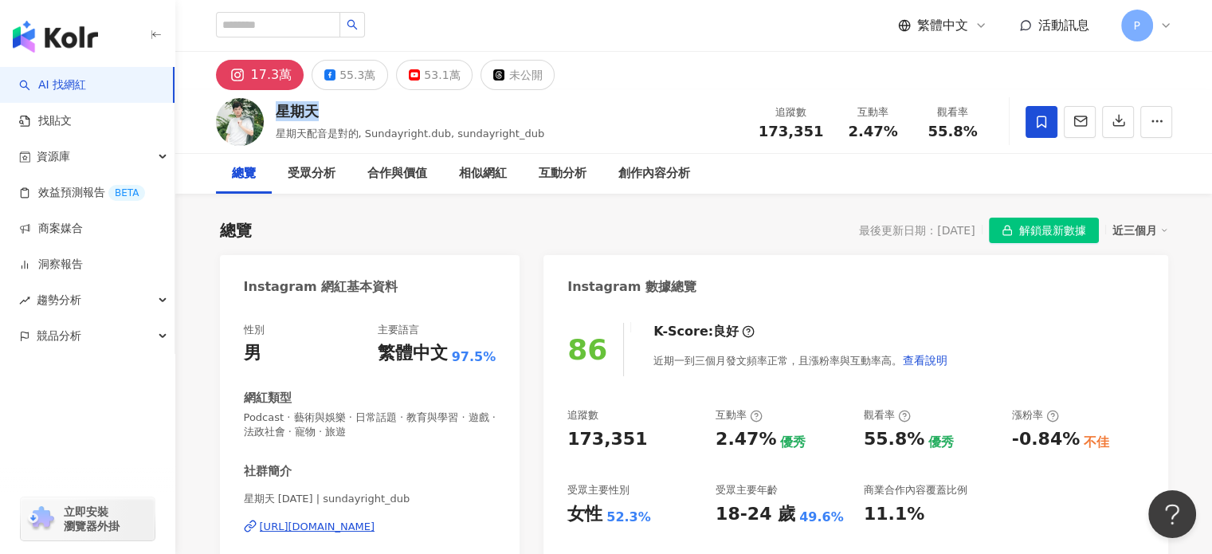
drag, startPoint x: 310, startPoint y: 116, endPoint x: 277, endPoint y: 123, distance: 33.6
click at [277, 123] on div "星期天 星期天配音是對的, Sundayright.dub, sundayright_dub" at bounding box center [410, 121] width 269 height 40
copy div "星期天"
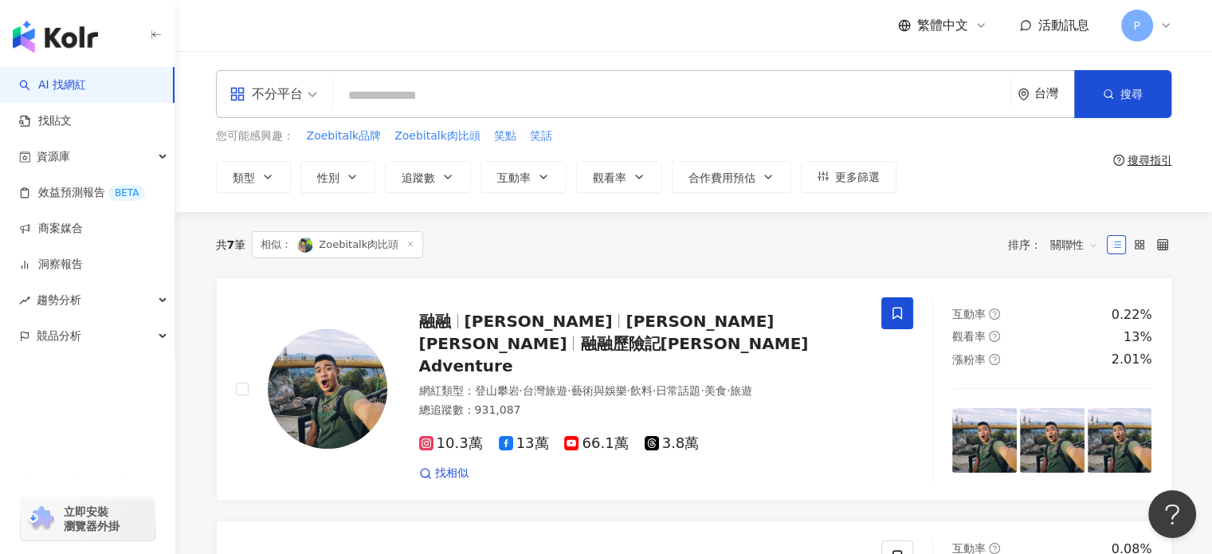
click at [348, 245] on span "相似： Zoebitalk肉比頭" at bounding box center [337, 244] width 171 height 27
click at [535, 339] on span "[PERSON_NAME] [PERSON_NAME]" at bounding box center [596, 331] width 355 height 41
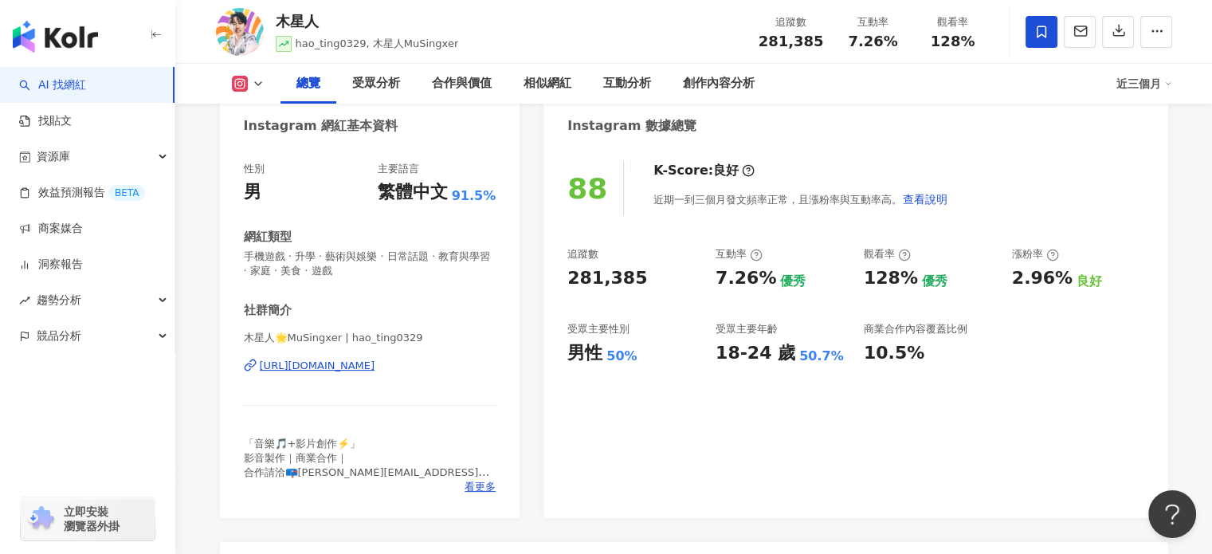
scroll to position [159, 0]
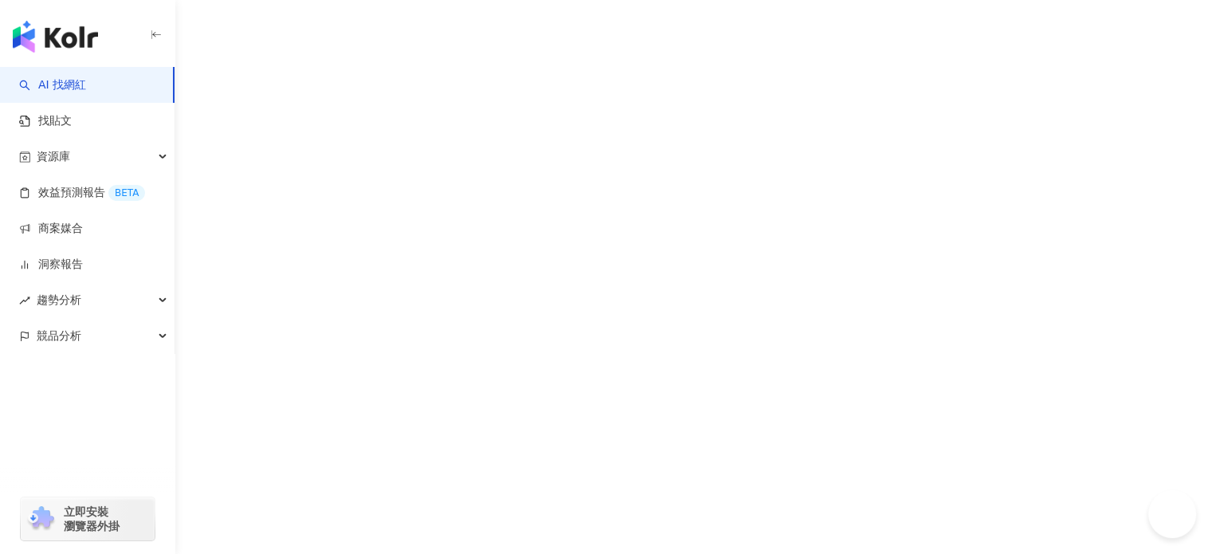
scroll to position [2, 0]
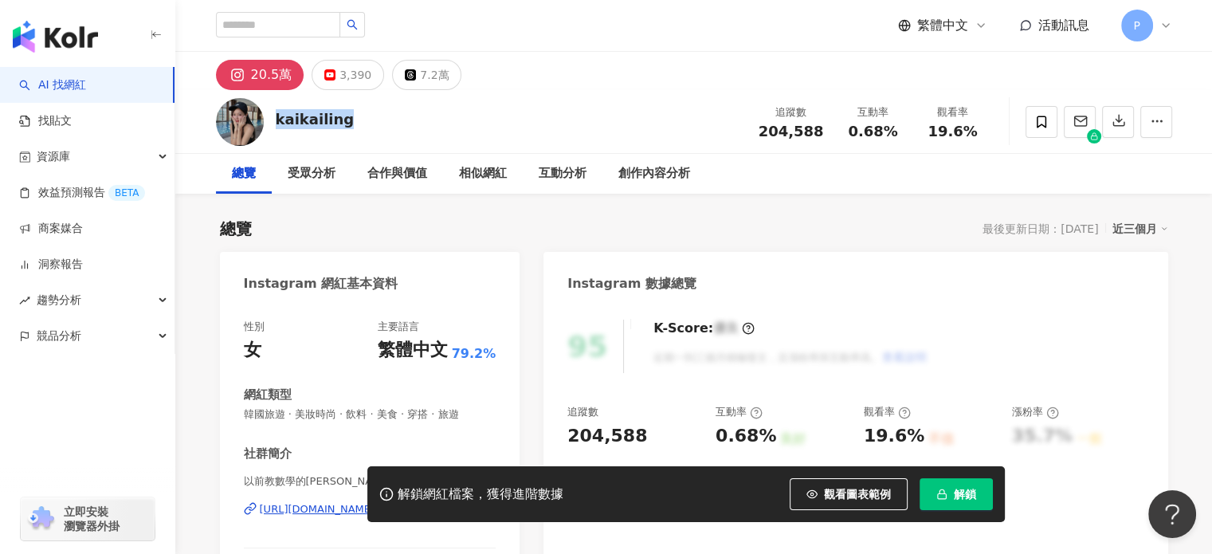
drag, startPoint x: 311, startPoint y: 125, endPoint x: 269, endPoint y: 125, distance: 41.4
click at [269, 125] on div "kaikailing 追蹤數 204,588 互動率 0.68% 觀看率 19.6%" at bounding box center [694, 121] width 1020 height 63
copy div "kaikailing"
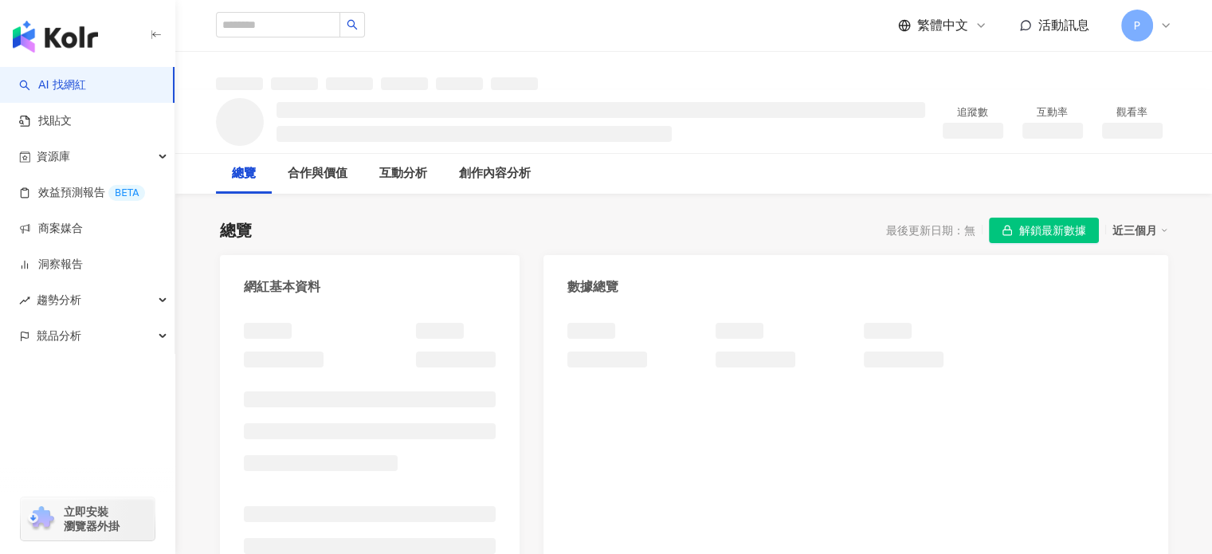
scroll to position [80, 0]
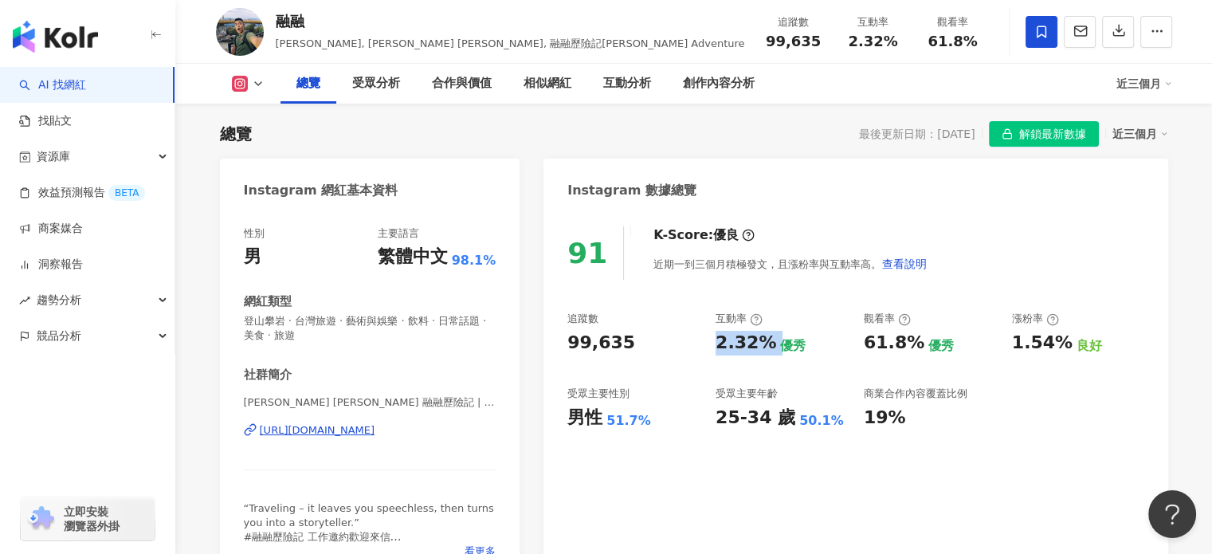
drag, startPoint x: 771, startPoint y: 340, endPoint x: 714, endPoint y: 347, distance: 57.7
click at [714, 347] on div "追蹤數 99,635 互動率 2.32% 優秀 觀看率 61.8% 優秀 漲粉率 1.54% 良好 受眾主要性別 男性 51.7% 受眾主要年齡 25-34 …" at bounding box center [855, 370] width 576 height 118
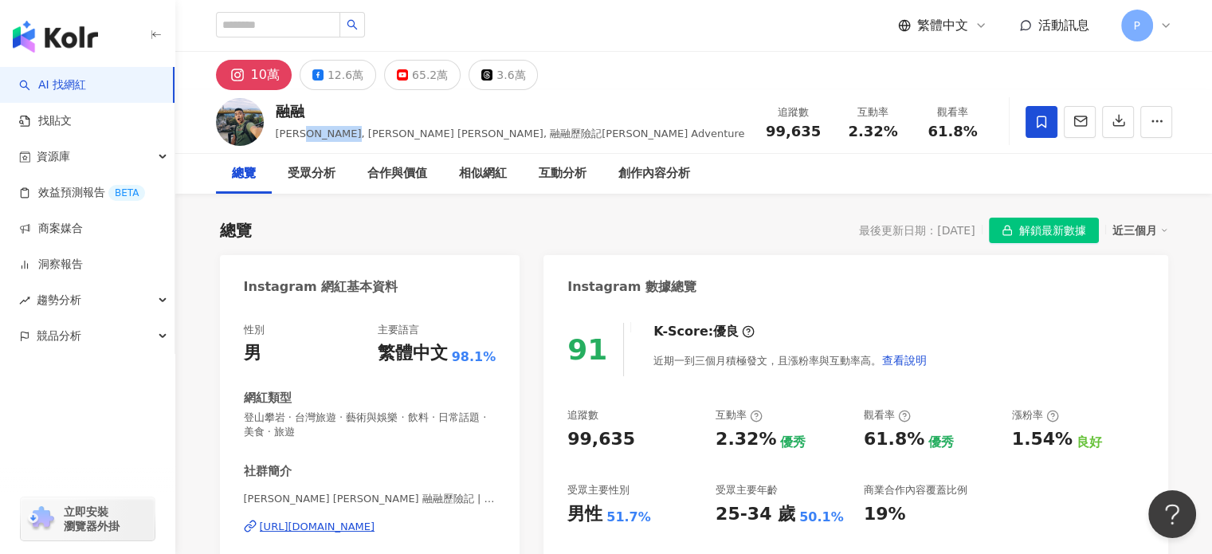
drag, startPoint x: 317, startPoint y: 127, endPoint x: 298, endPoint y: 124, distance: 19.3
click at [298, 124] on div "融融 [PERSON_NAME], [PERSON_NAME] [PERSON_NAME], 融融歷險記[PERSON_NAME] Adventure" at bounding box center [510, 121] width 469 height 40
click at [322, 113] on div "融融" at bounding box center [510, 111] width 469 height 20
drag, startPoint x: 305, startPoint y: 109, endPoint x: 272, endPoint y: 113, distance: 32.9
click at [272, 113] on div "融融 [PERSON_NAME], [PERSON_NAME] [PERSON_NAME], 融融歷險記[PERSON_NAME] Adventure 追蹤數…" at bounding box center [694, 121] width 1020 height 63
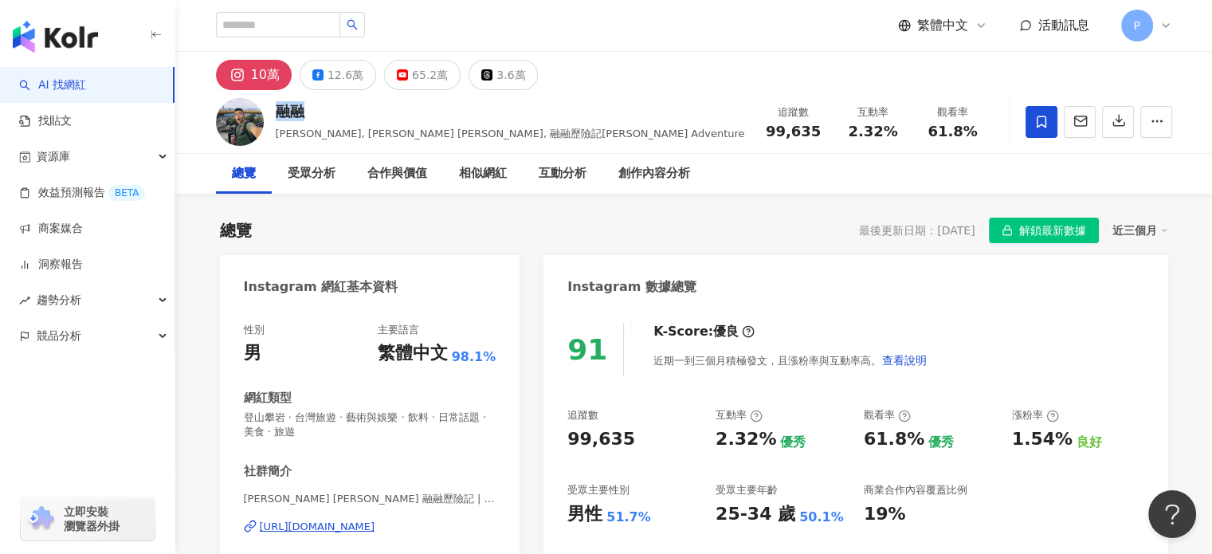
copy div "融融"
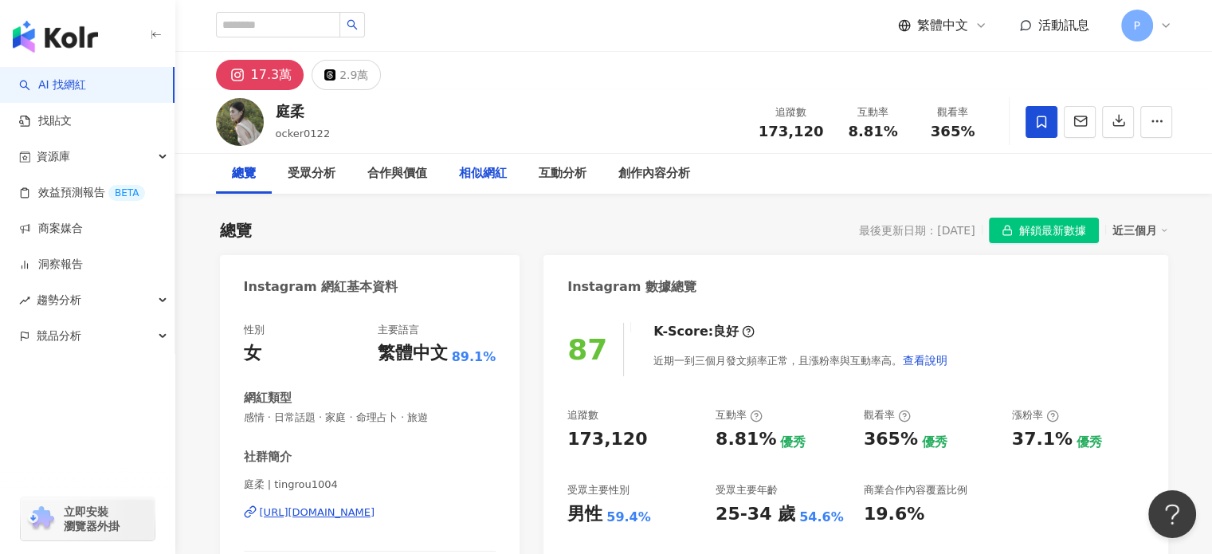
click at [481, 178] on div "相似網紅" at bounding box center [483, 173] width 48 height 19
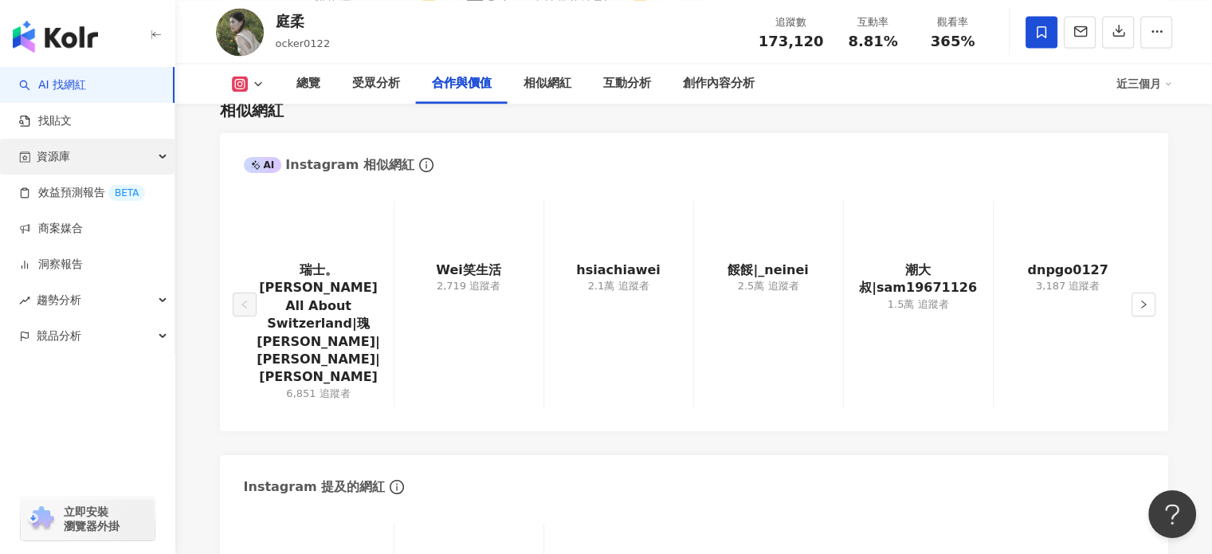
scroll to position [2467, 0]
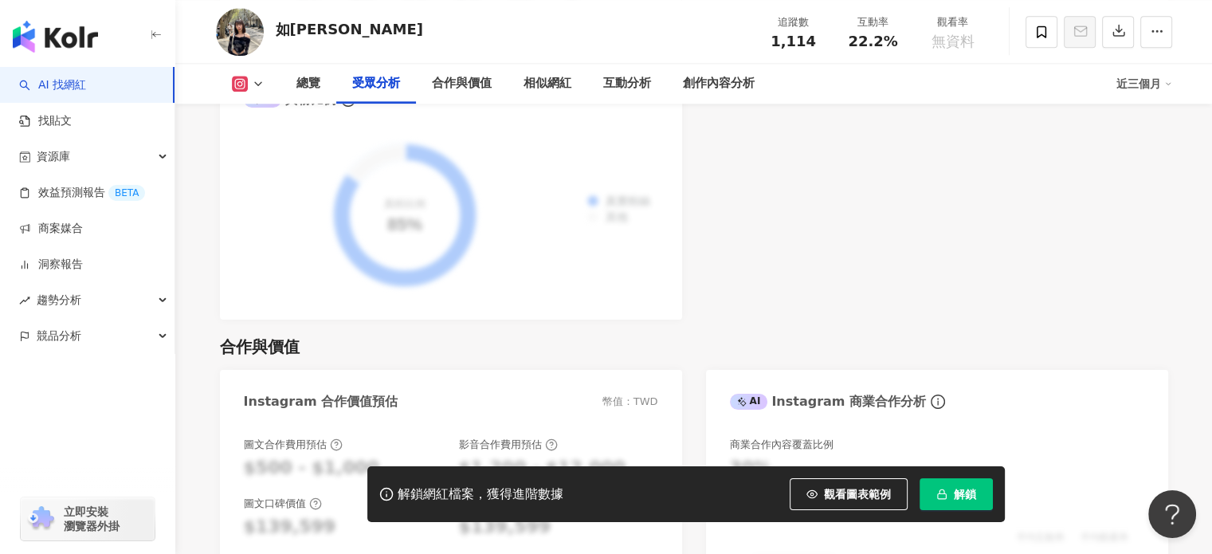
scroll to position [1753, 0]
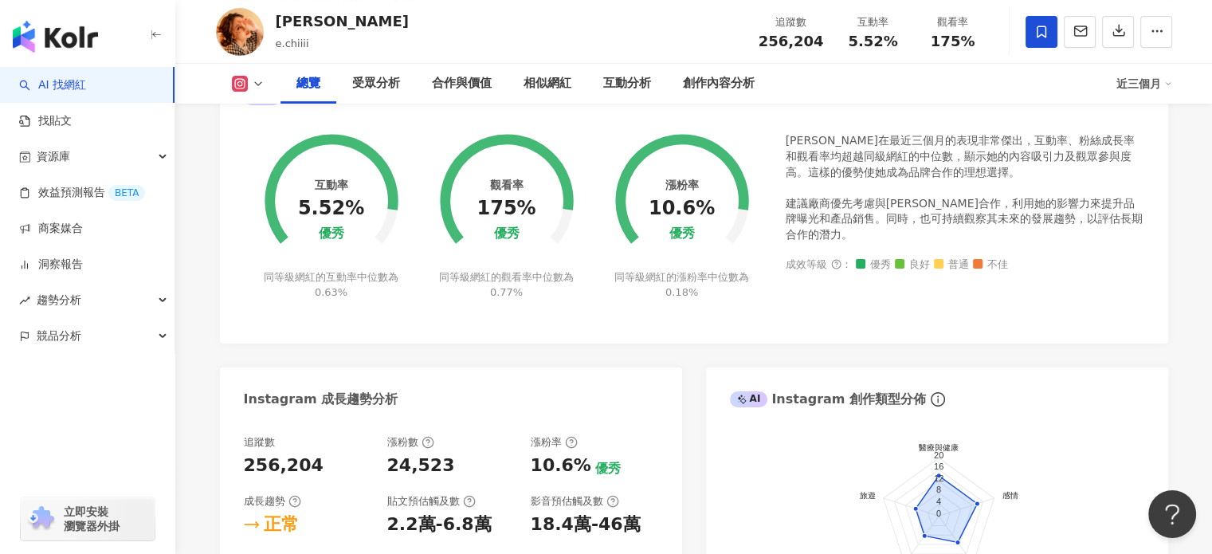
scroll to position [3, 0]
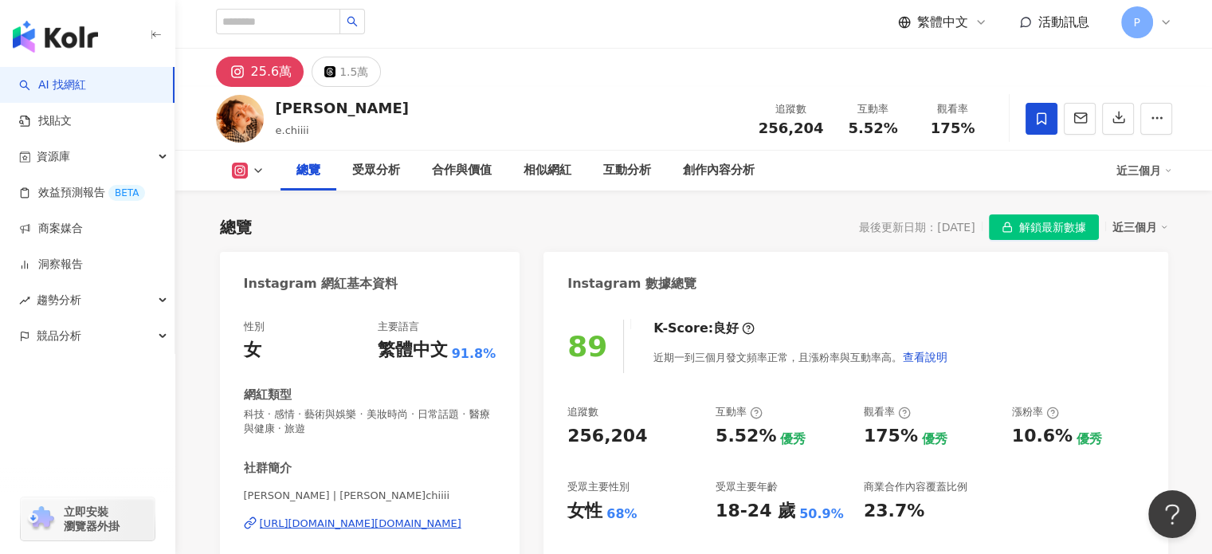
click at [279, 115] on div "[PERSON_NAME] e.chiiii 追蹤數 256,204 互動率 5.52% 觀看率 175%" at bounding box center [694, 118] width 1020 height 63
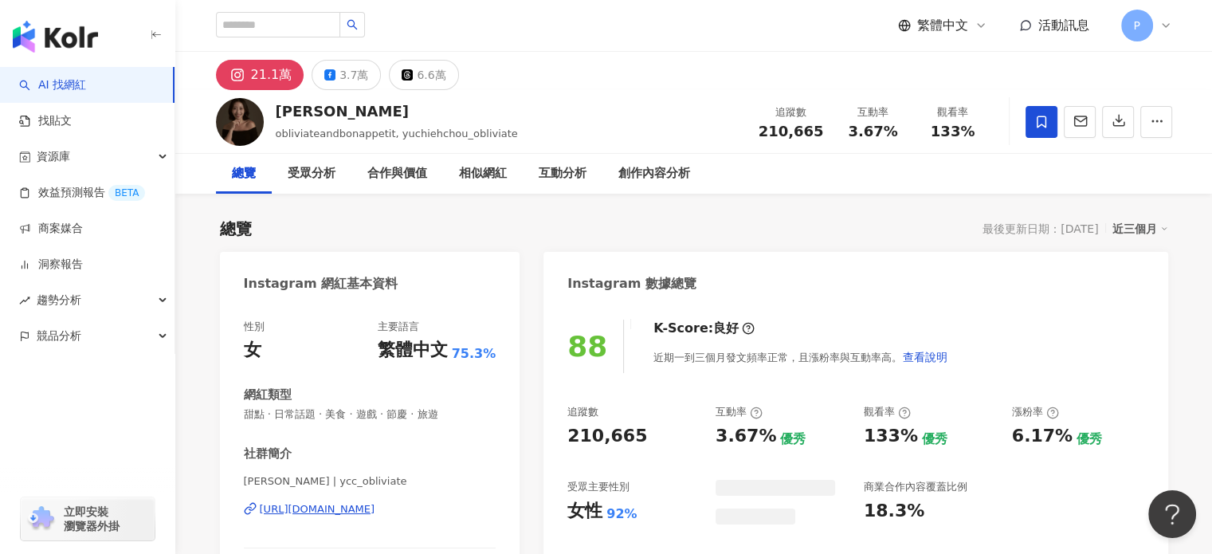
scroll to position [80, 0]
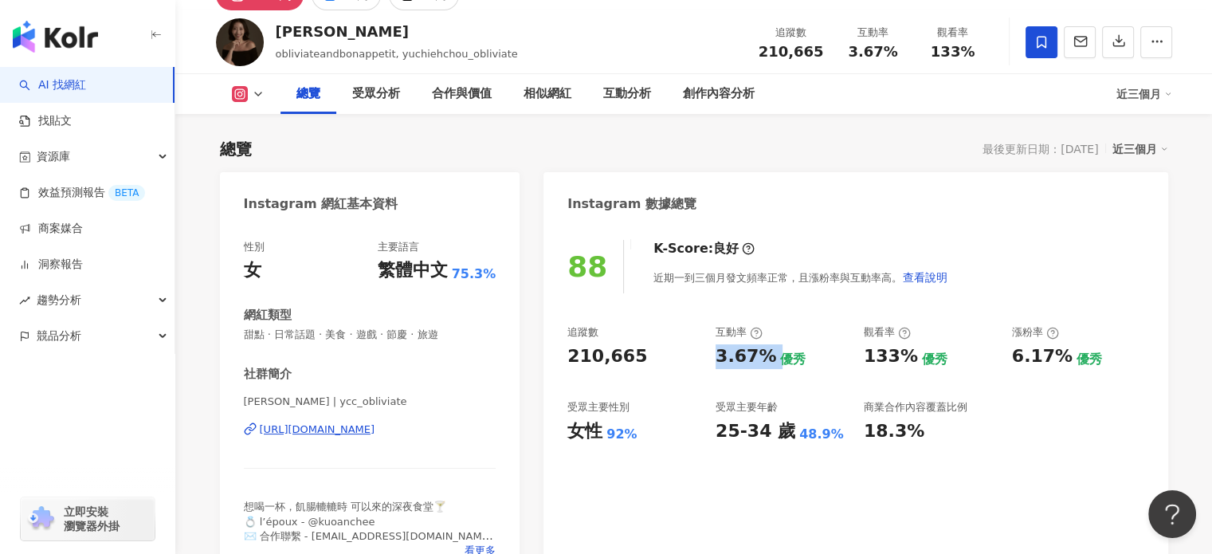
drag, startPoint x: 732, startPoint y: 359, endPoint x: 771, endPoint y: 356, distance: 39.2
click at [771, 356] on div "3.67% 優秀" at bounding box center [781, 356] width 132 height 25
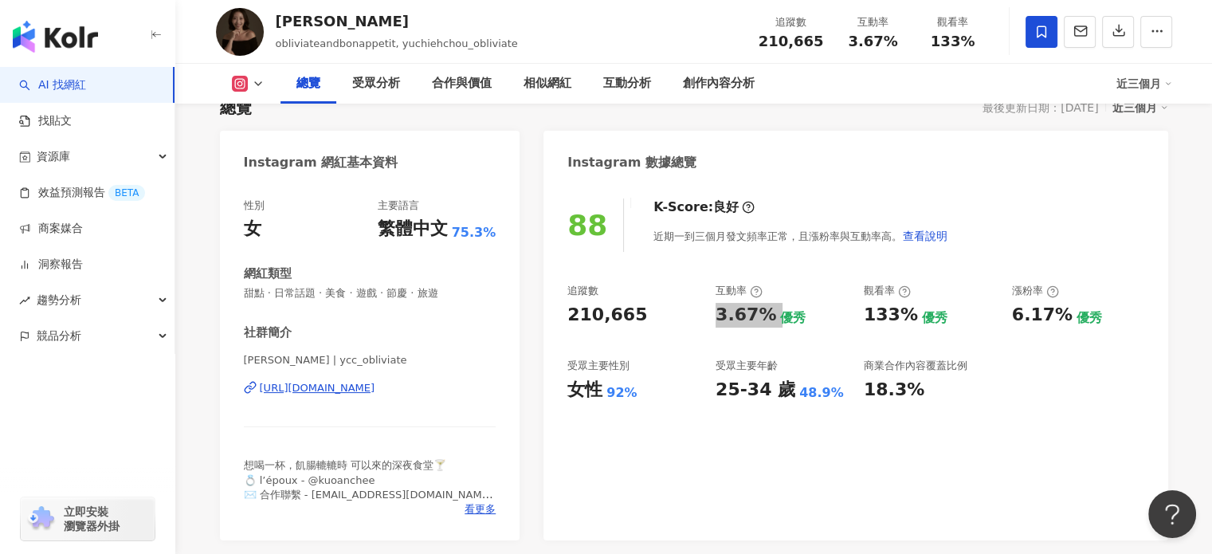
scroll to position [159, 0]
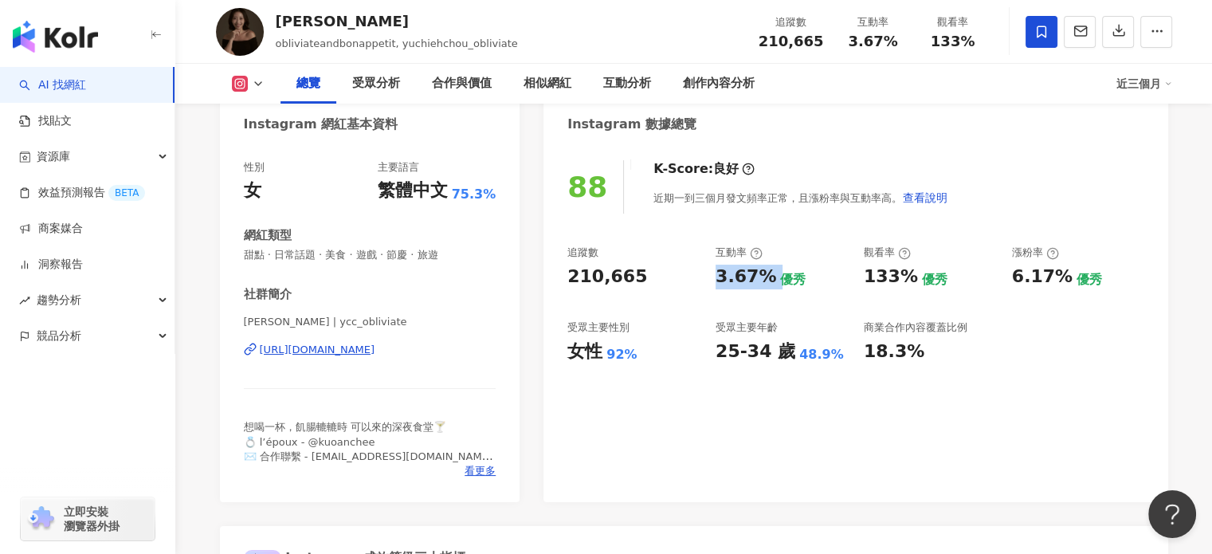
click at [691, 298] on div "追蹤數 210,665 互動率 3.67% 優秀 觀看率 133% 優秀 漲粉率 6.17% 優秀 受眾主要性別 女性 92% 受眾主要年齡 25-34 歲 …" at bounding box center [855, 304] width 576 height 118
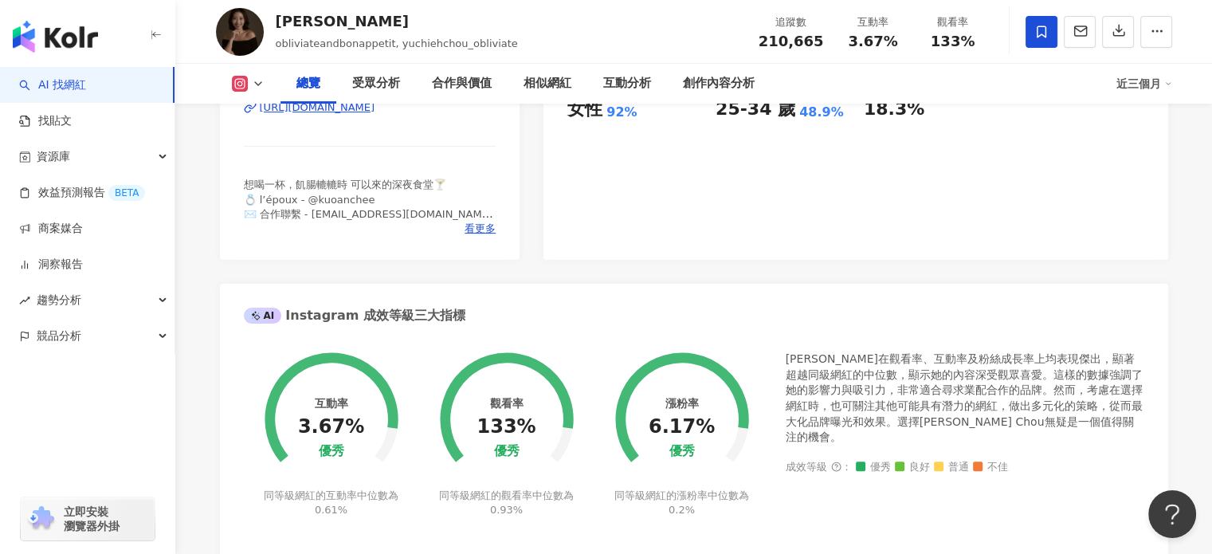
scroll to position [319, 0]
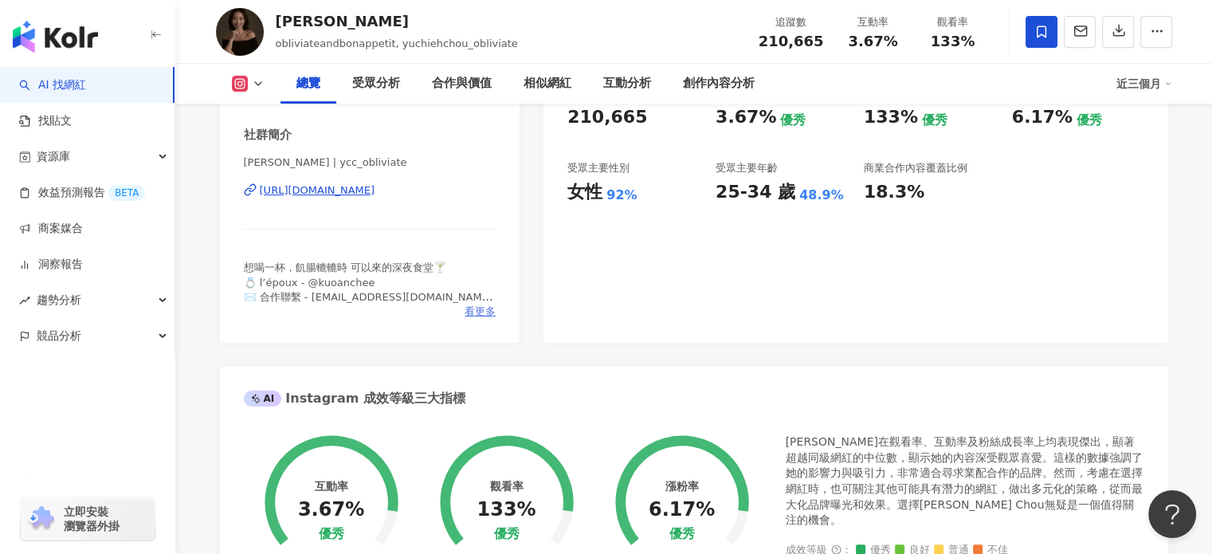
click at [481, 315] on span "看更多" at bounding box center [479, 311] width 31 height 14
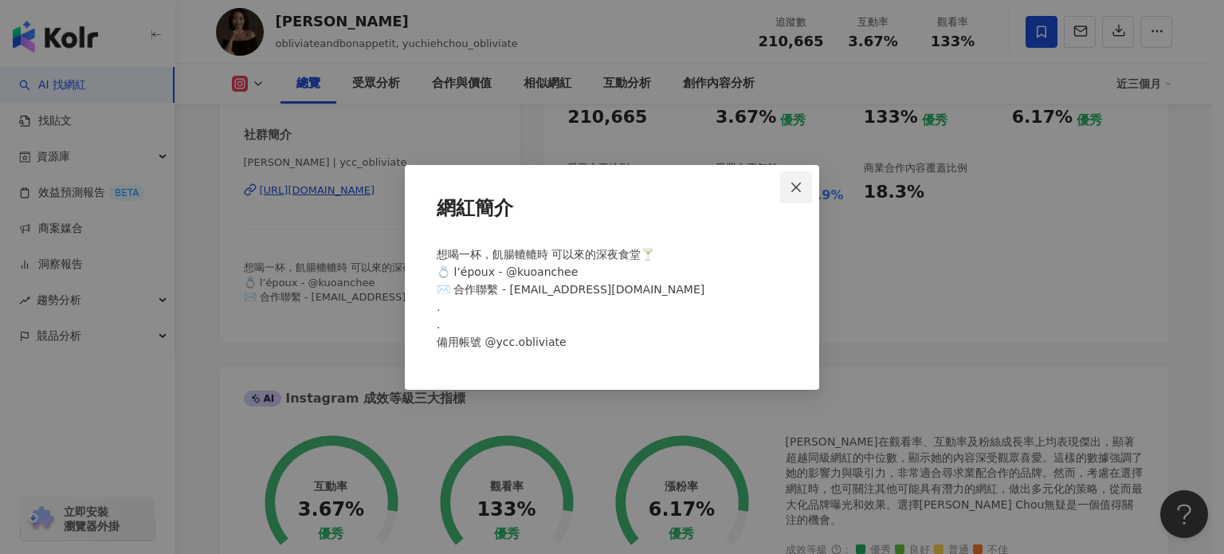
click at [793, 174] on button "Close" at bounding box center [796, 187] width 32 height 32
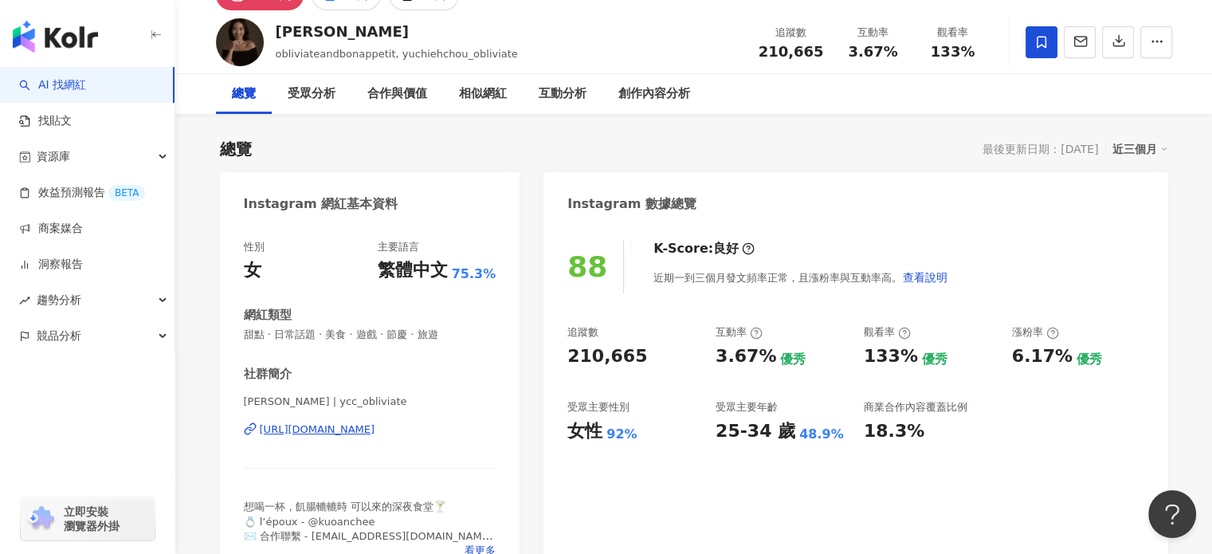
scroll to position [0, 0]
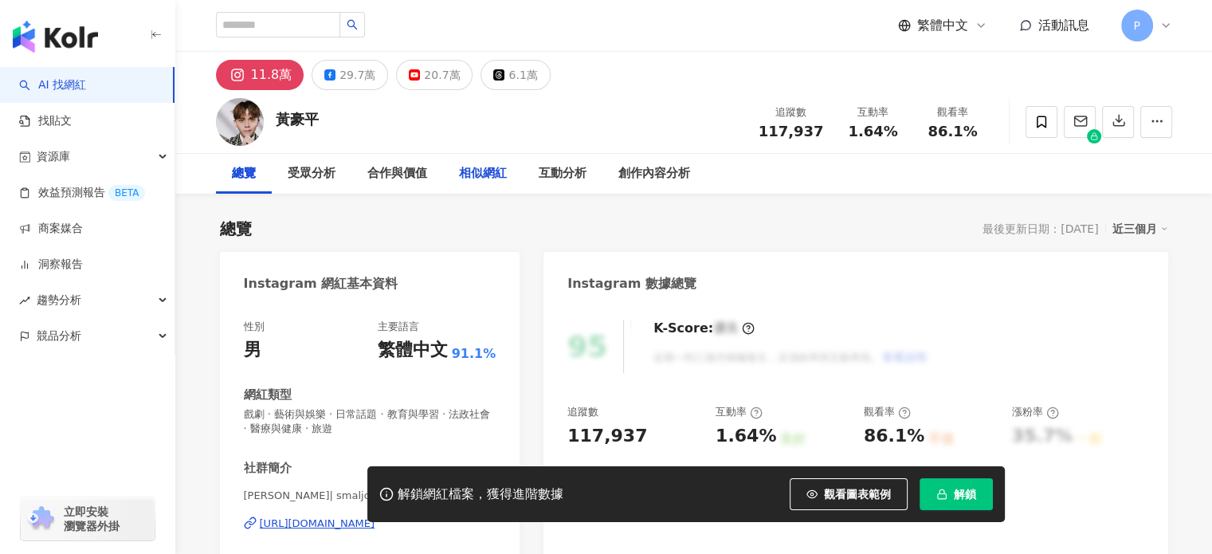
click at [486, 175] on div "相似網紅" at bounding box center [483, 173] width 48 height 19
click at [494, 174] on div "相似網紅" at bounding box center [483, 173] width 48 height 19
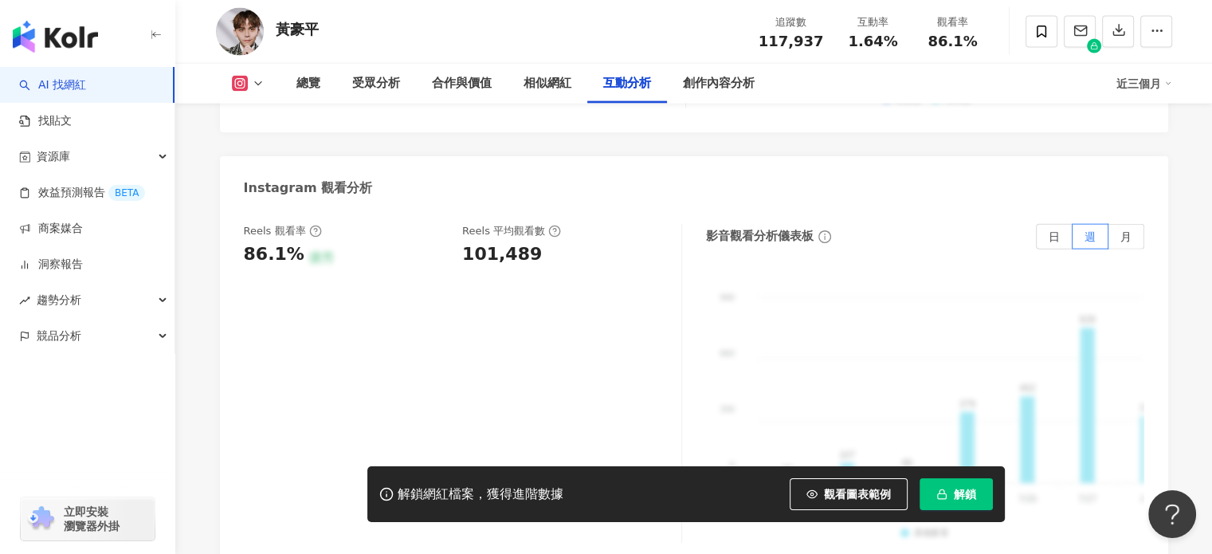
scroll to position [3511, 0]
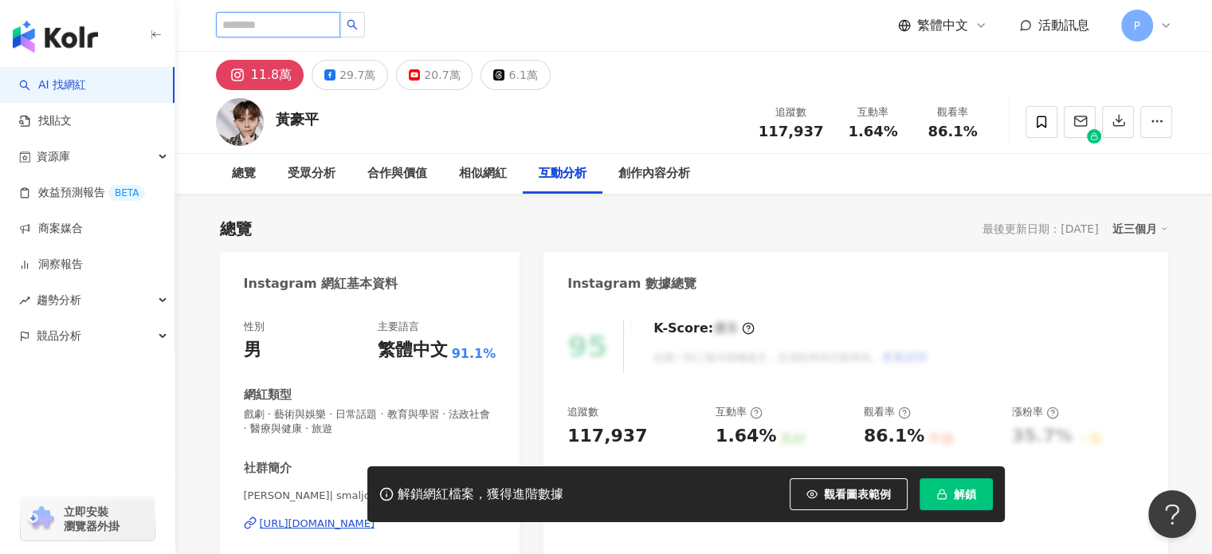
click at [277, 27] on input "search" at bounding box center [278, 24] width 124 height 25
click at [296, 27] on input "search" at bounding box center [278, 24] width 124 height 25
click at [84, 77] on link "AI 找網紅" at bounding box center [52, 85] width 67 height 16
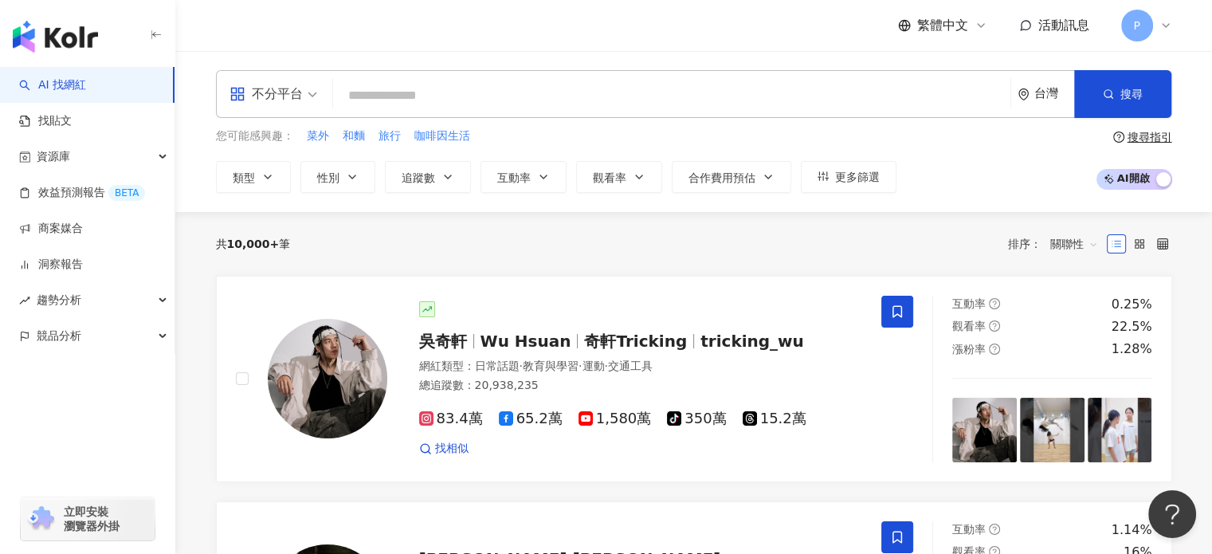
click at [418, 241] on div "共 10,000+ 筆 排序： 關聯性" at bounding box center [694, 243] width 956 height 25
click at [471, 108] on input "search" at bounding box center [671, 95] width 664 height 30
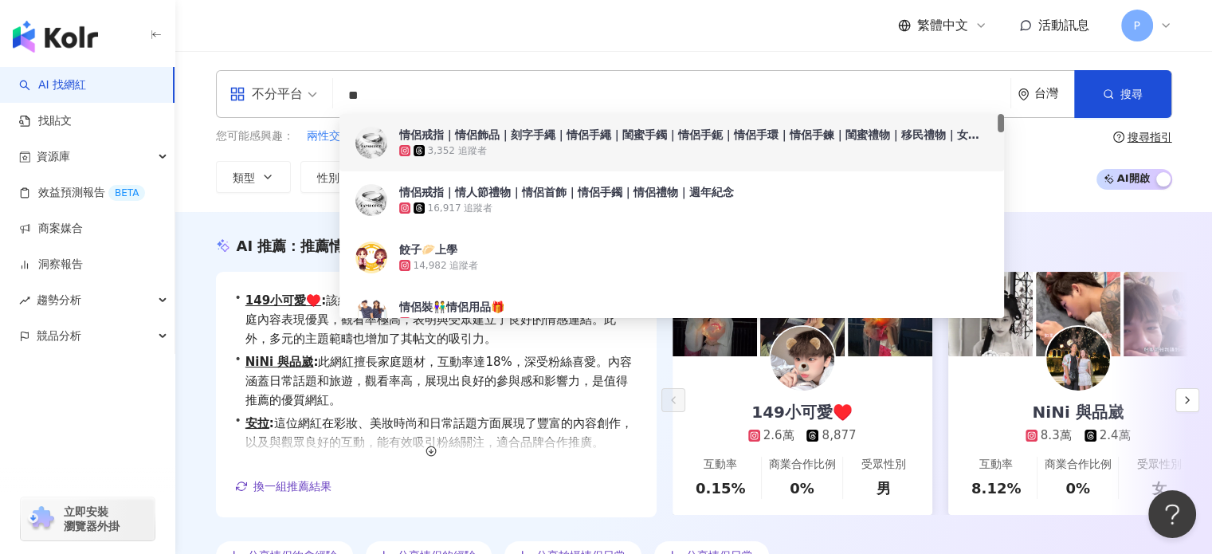
drag, startPoint x: 409, startPoint y: 96, endPoint x: 328, endPoint y: 100, distance: 80.6
click at [328, 100] on div "不分平台 ** 台灣 搜尋 bdf7cf1b-9e6c-44a2-9007-180d490b7979 984a8d7c-0104-4867-a304-b0b5…" at bounding box center [694, 94] width 956 height 48
paste input "**********"
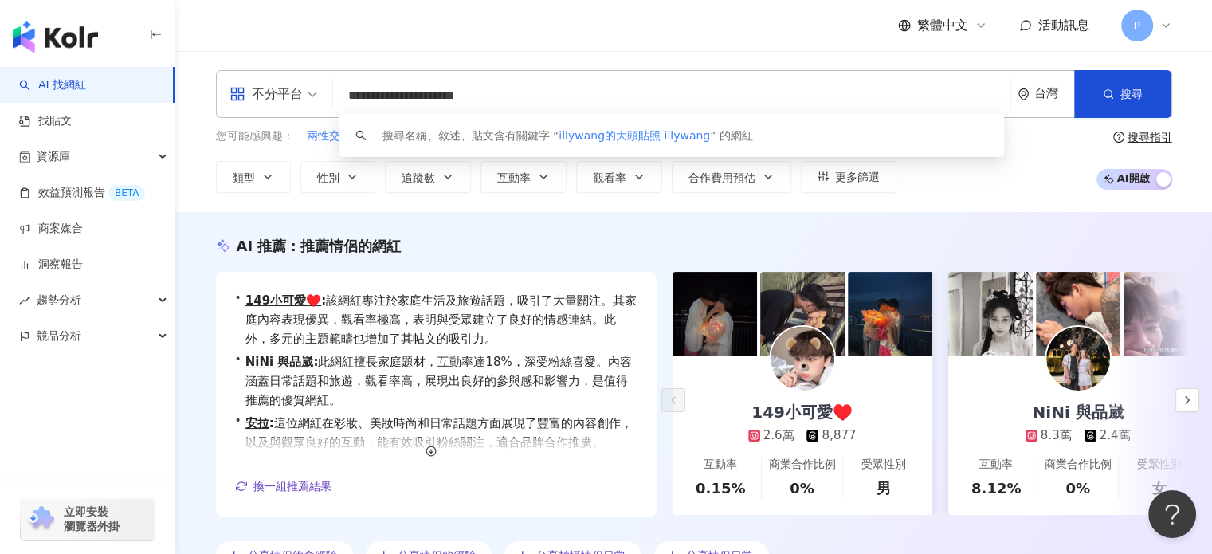
drag, startPoint x: 548, startPoint y: 88, endPoint x: 431, endPoint y: 93, distance: 117.2
click at [431, 93] on input "**********" at bounding box center [671, 95] width 664 height 30
type input "********"
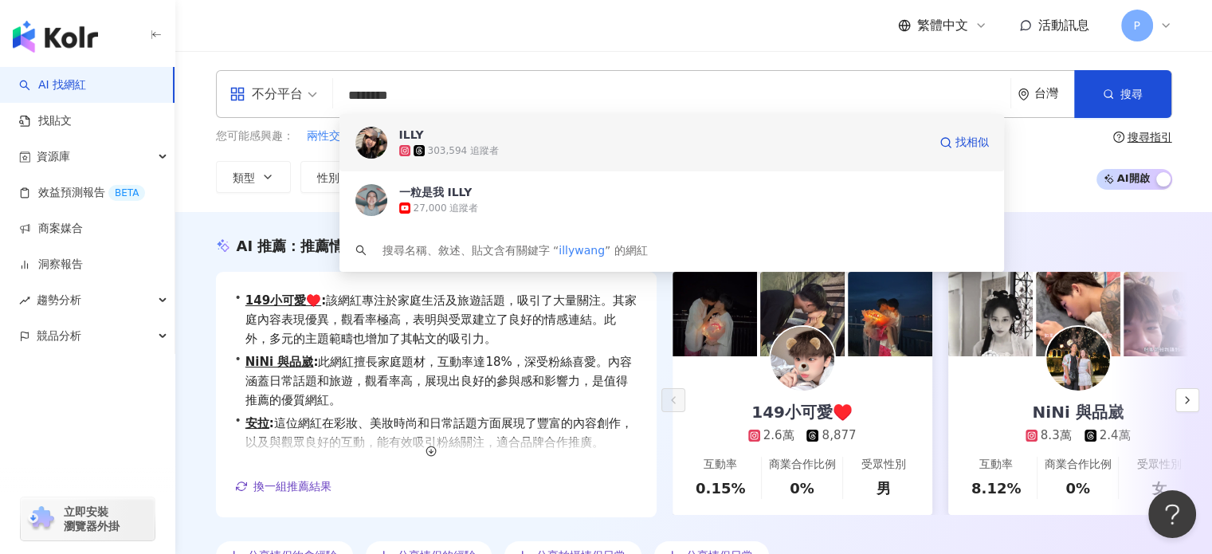
click at [429, 148] on div "303,594 追蹤者" at bounding box center [463, 151] width 71 height 14
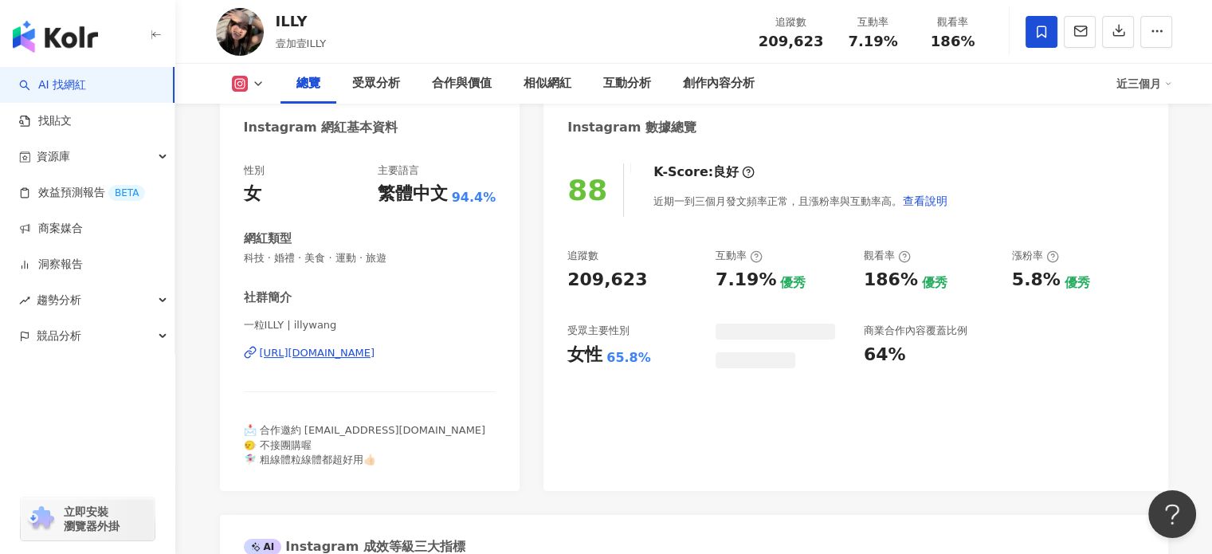
drag, startPoint x: 720, startPoint y: 282, endPoint x: 753, endPoint y: 281, distance: 32.7
click at [754, 281] on div "7.19%" at bounding box center [745, 280] width 61 height 25
drag, startPoint x: 719, startPoint y: 280, endPoint x: 1207, endPoint y: 273, distance: 488.4
click at [764, 276] on div "追蹤數 209,623 互動率 7.19% 優秀 觀看率 186% 優秀 漲粉率 5.8% 優秀 受眾主要性別 女性 65.8% 受眾主要年齡 18-24 歲…" at bounding box center [855, 308] width 576 height 118
copy div "7.19"
